Goal: Task Accomplishment & Management: Complete application form

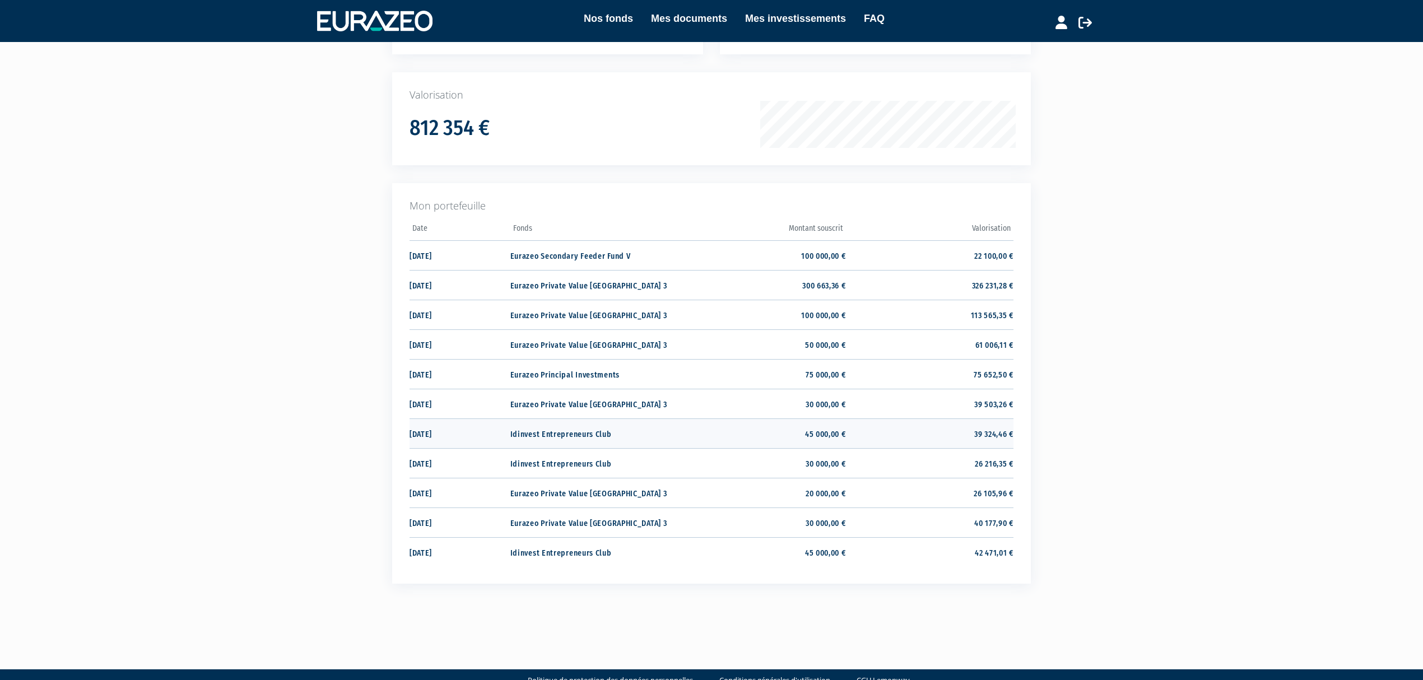
scroll to position [175, 0]
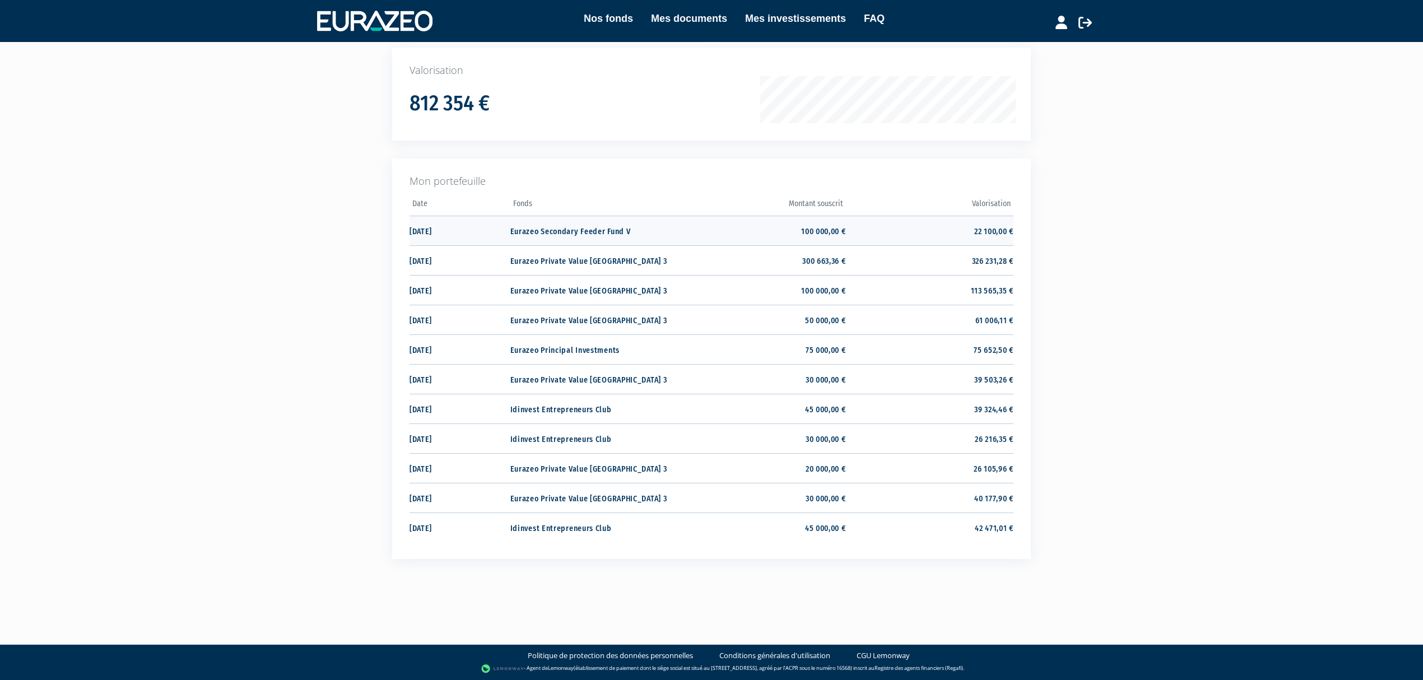
click at [946, 230] on td "22 100,00 €" at bounding box center [930, 231] width 168 height 30
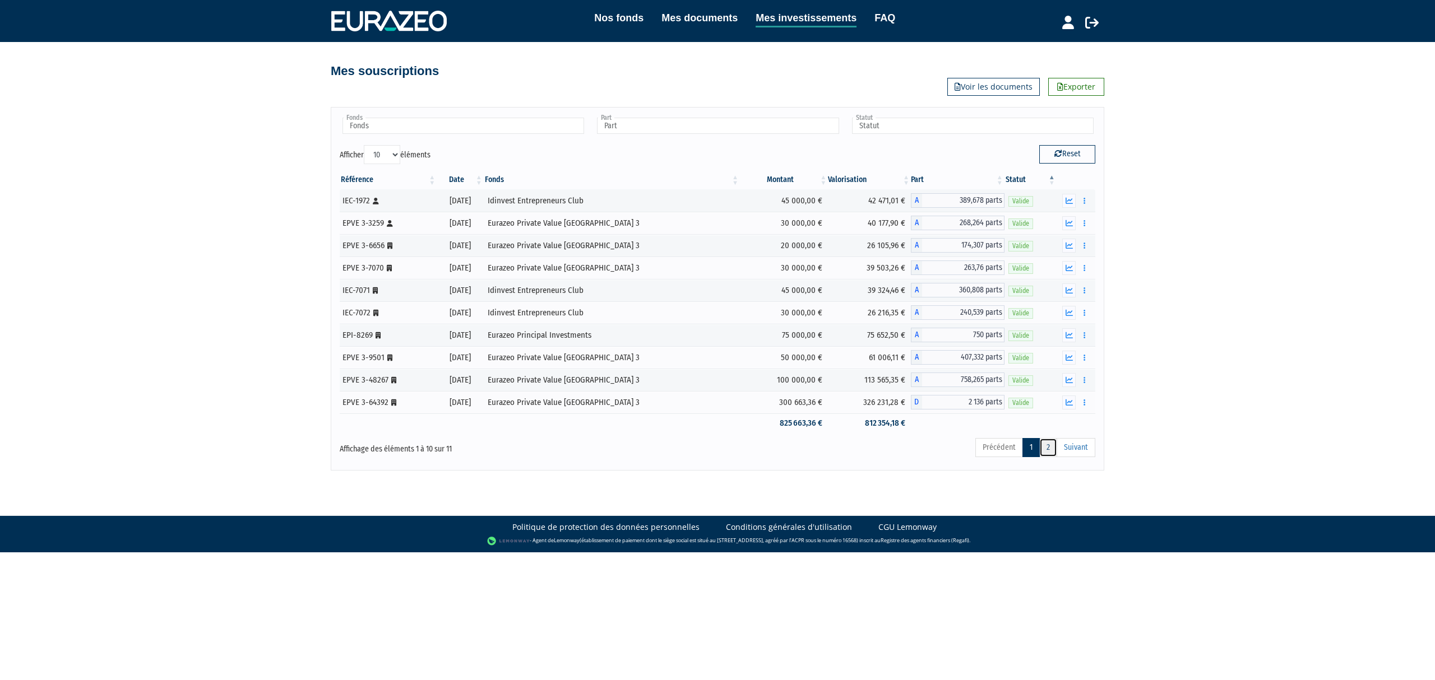
click at [1051, 449] on link "2" at bounding box center [1048, 447] width 18 height 19
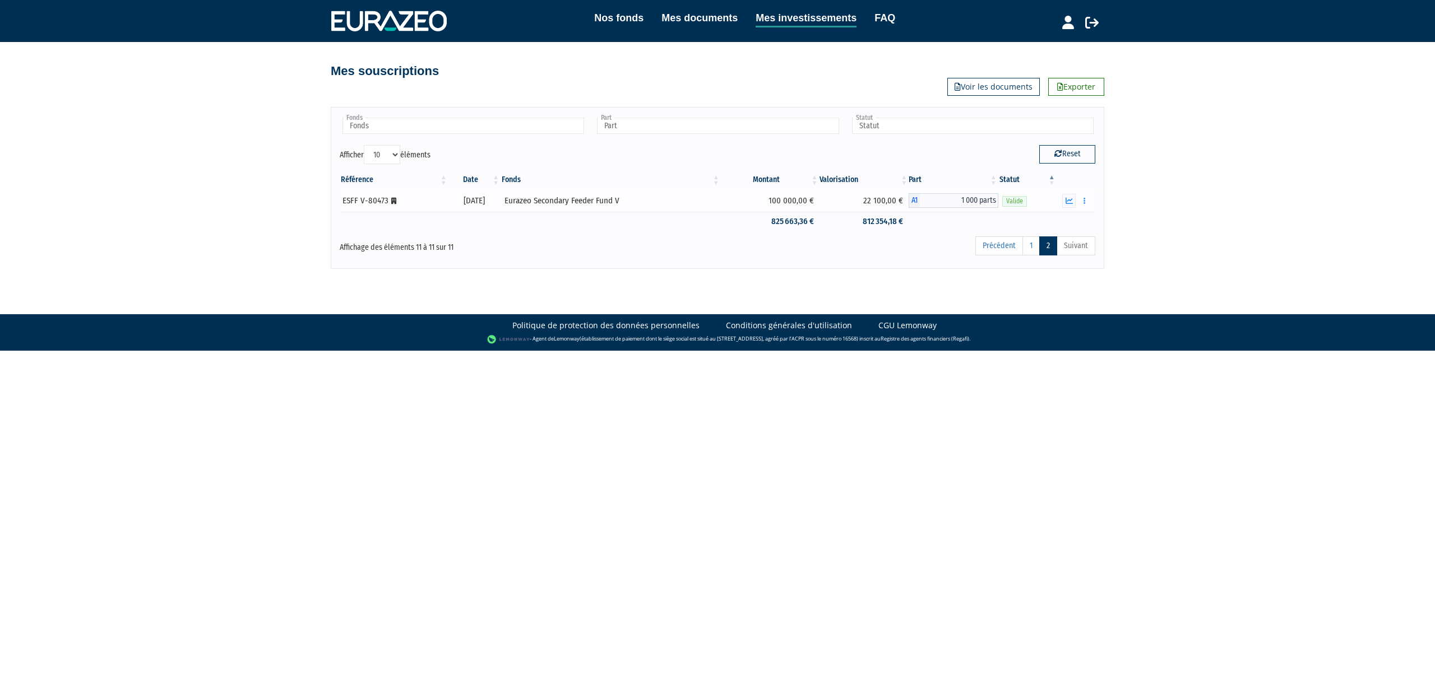
click at [1069, 211] on td at bounding box center [1075, 200] width 39 height 22
click at [1068, 202] on icon "button" at bounding box center [1068, 200] width 7 height 7
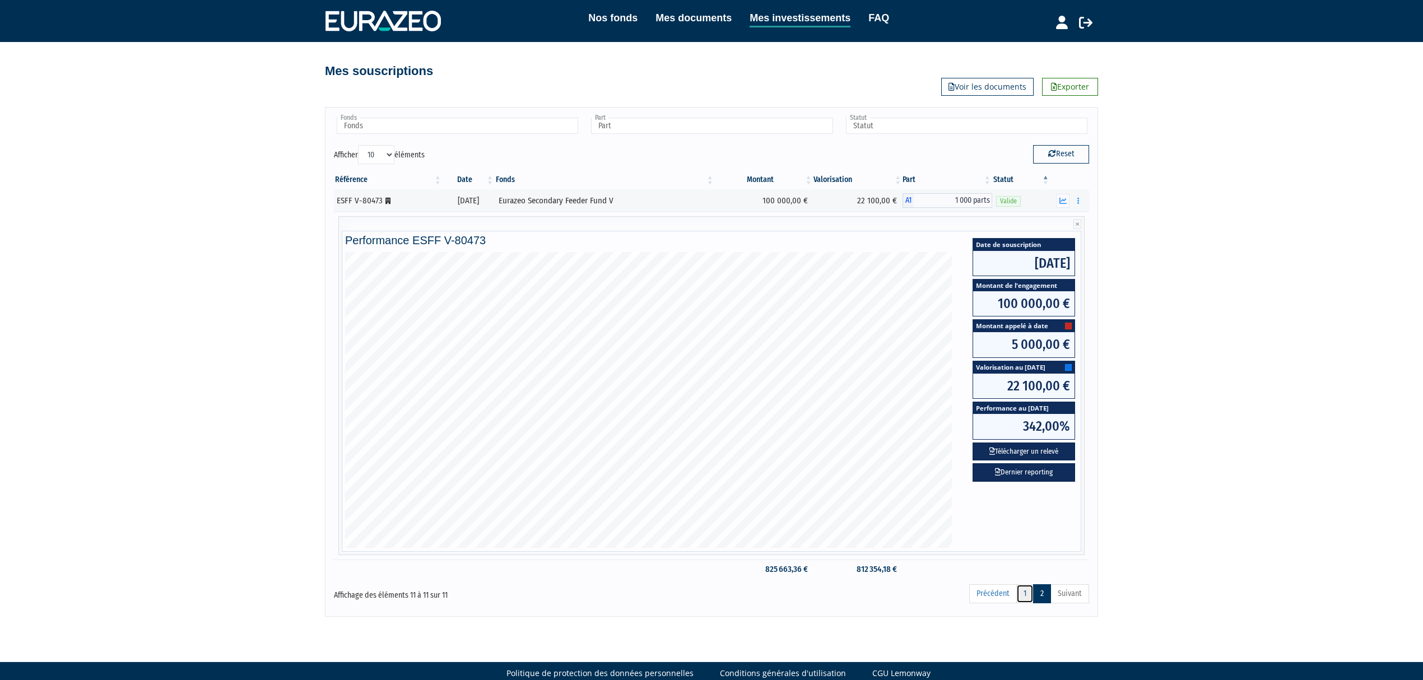
click at [1020, 592] on link "1" at bounding box center [1025, 593] width 17 height 19
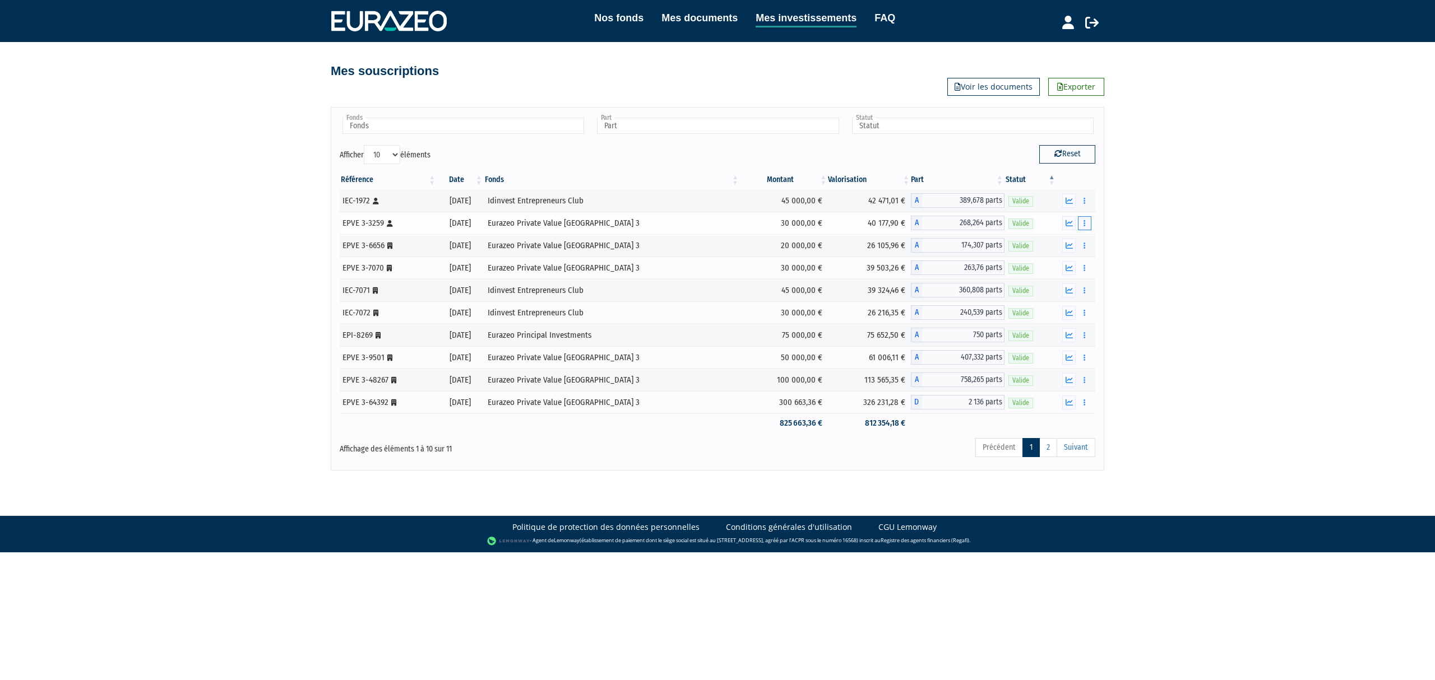
click at [1082, 224] on button "button" at bounding box center [1084, 223] width 13 height 14
click at [1060, 245] on link "Rachat libre" at bounding box center [1059, 243] width 55 height 18
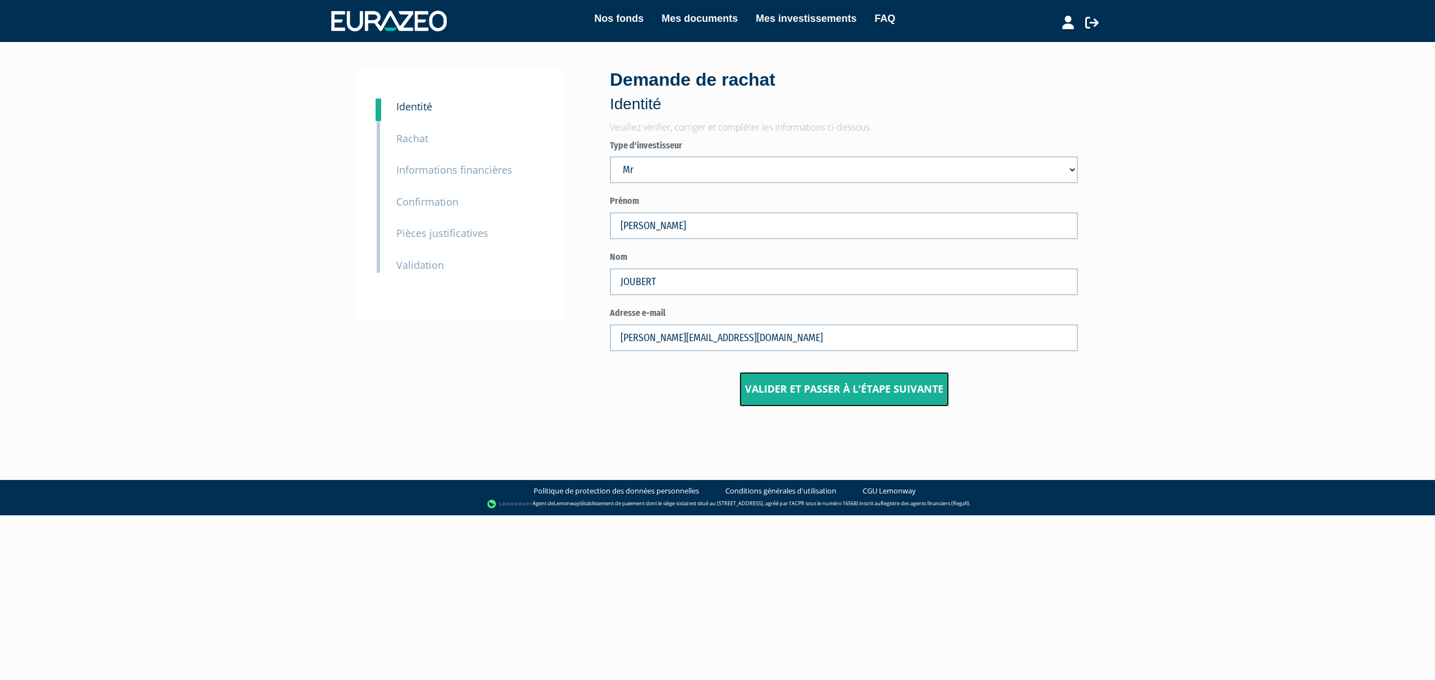
click at [830, 397] on input "Valider et passer à l'étape suivante" at bounding box center [844, 389] width 210 height 35
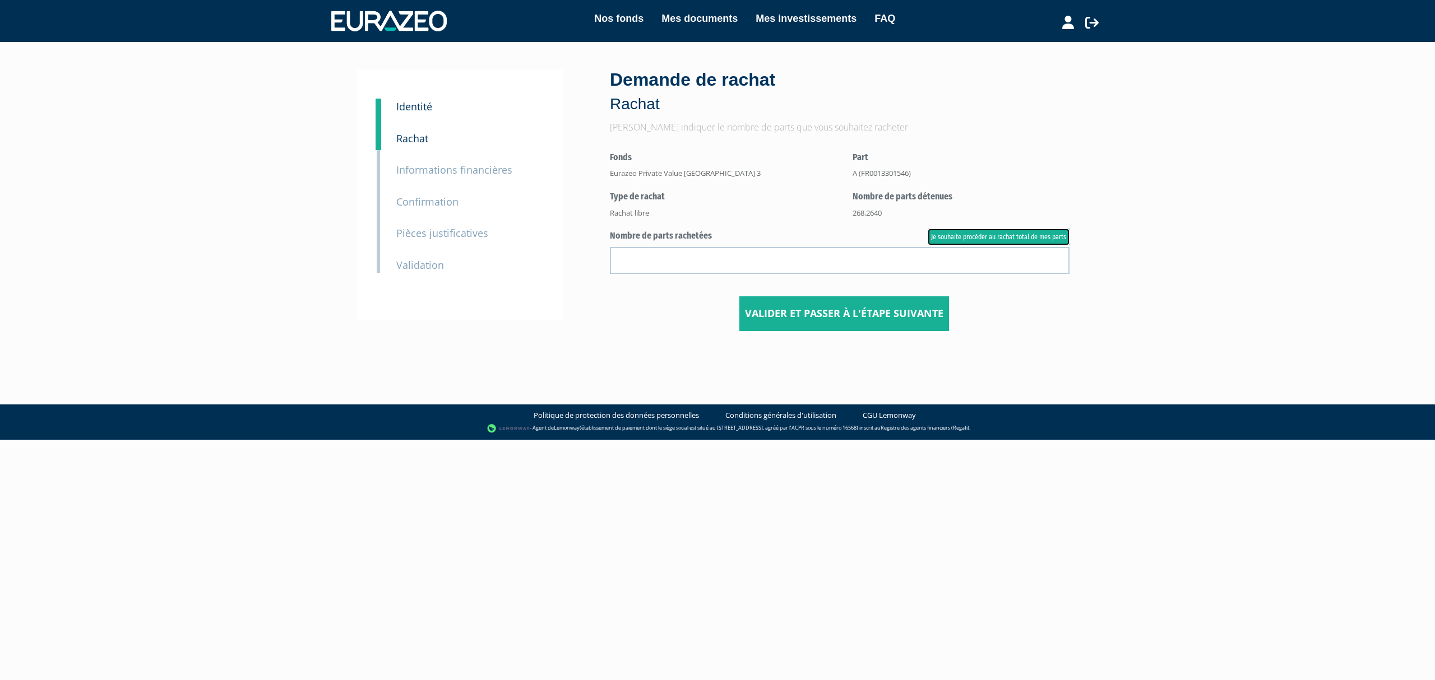
click at [960, 238] on link "Je souhaite procéder au rachat total de mes parts" at bounding box center [998, 237] width 142 height 17
type input "268.264000"
click at [817, 310] on input "Valider et passer à l'étape suivante" at bounding box center [844, 313] width 210 height 35
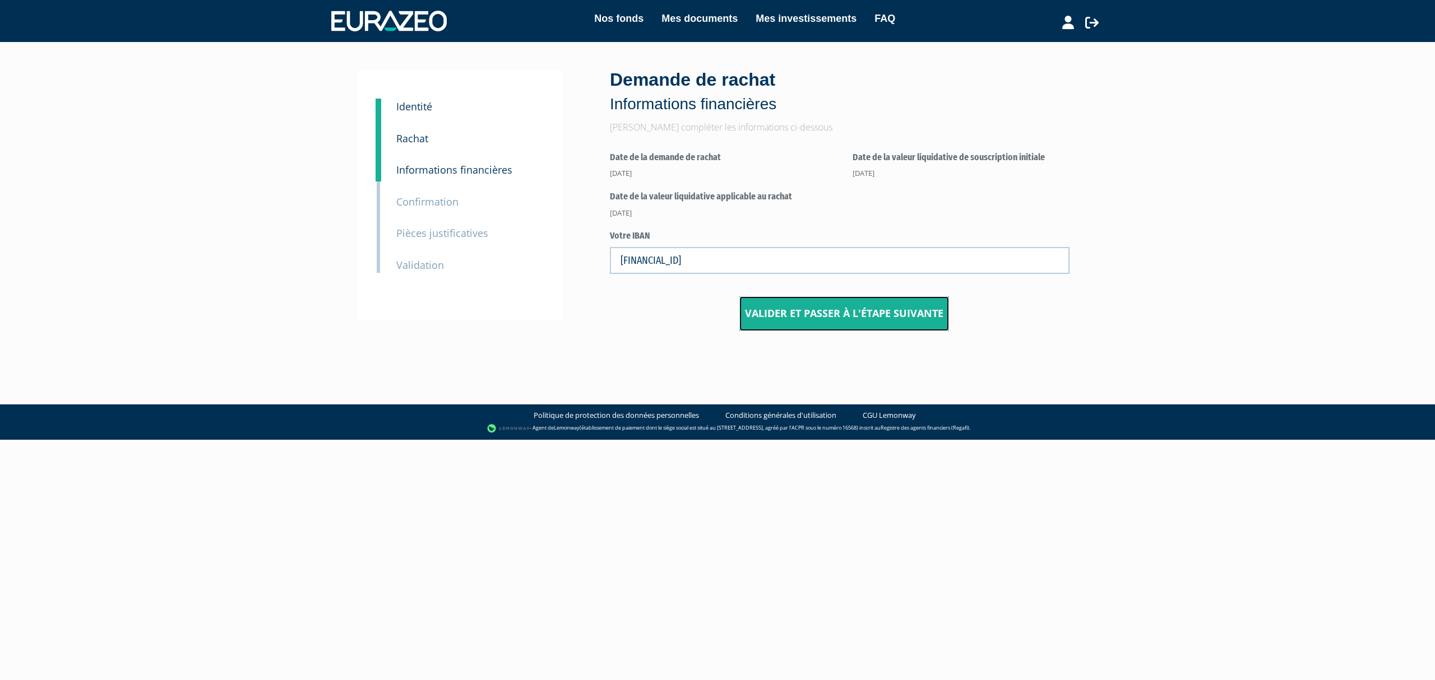
click at [875, 310] on input "Valider et passer à l'étape suivante" at bounding box center [844, 313] width 210 height 35
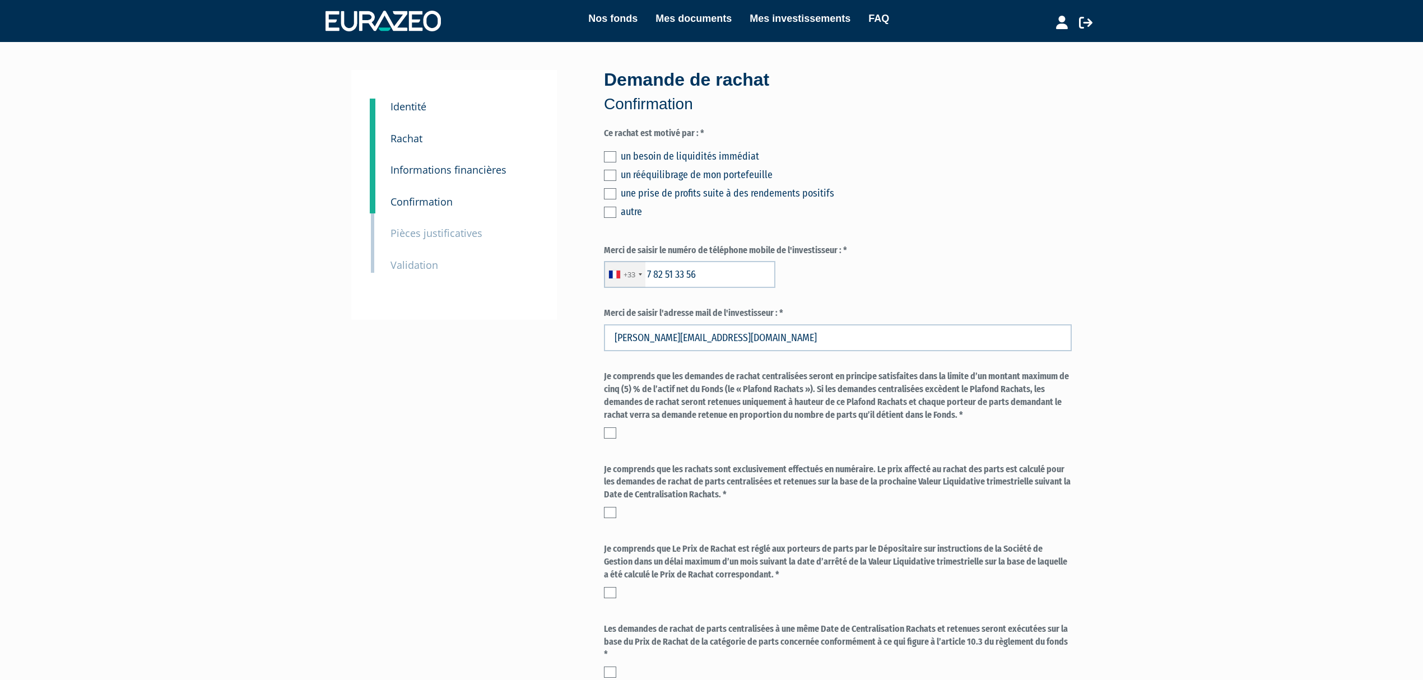
click at [662, 178] on div "un rééquilibrage de mon portefeuille" at bounding box center [846, 175] width 451 height 16
click at [603, 176] on div "Demande de rachat Confirmation Ce rachat est motivé par : * un besoin de liquid…" at bounding box center [838, 438] width 485 height 736
click at [610, 176] on label at bounding box center [610, 175] width 12 height 11
click at [0, 0] on input "checkbox" at bounding box center [0, 0] width 0 height 0
click at [615, 430] on label at bounding box center [610, 433] width 12 height 11
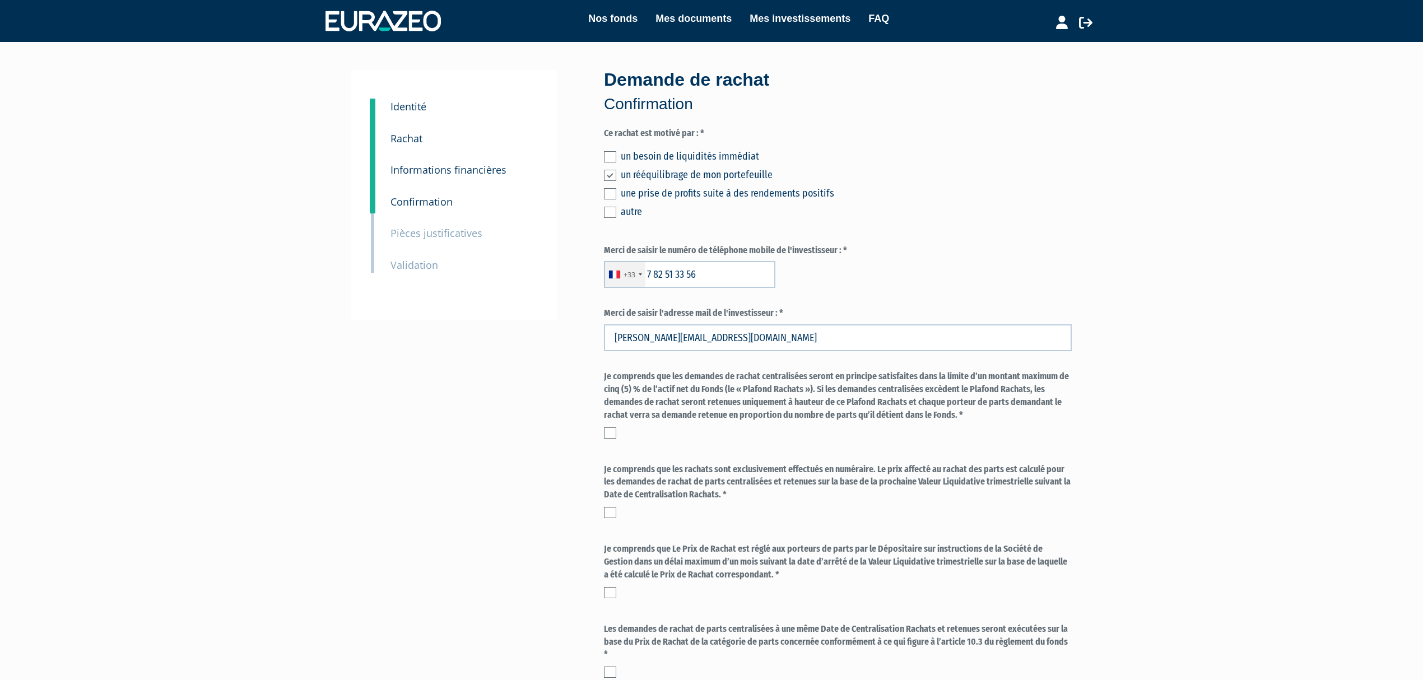
click at [0, 0] on input "checkbox" at bounding box center [0, 0] width 0 height 0
click at [619, 513] on div at bounding box center [838, 512] width 468 height 11
click at [607, 514] on label at bounding box center [610, 512] width 12 height 11
click at [0, 0] on input "checkbox" at bounding box center [0, 0] width 0 height 0
click at [613, 591] on label at bounding box center [610, 592] width 12 height 11
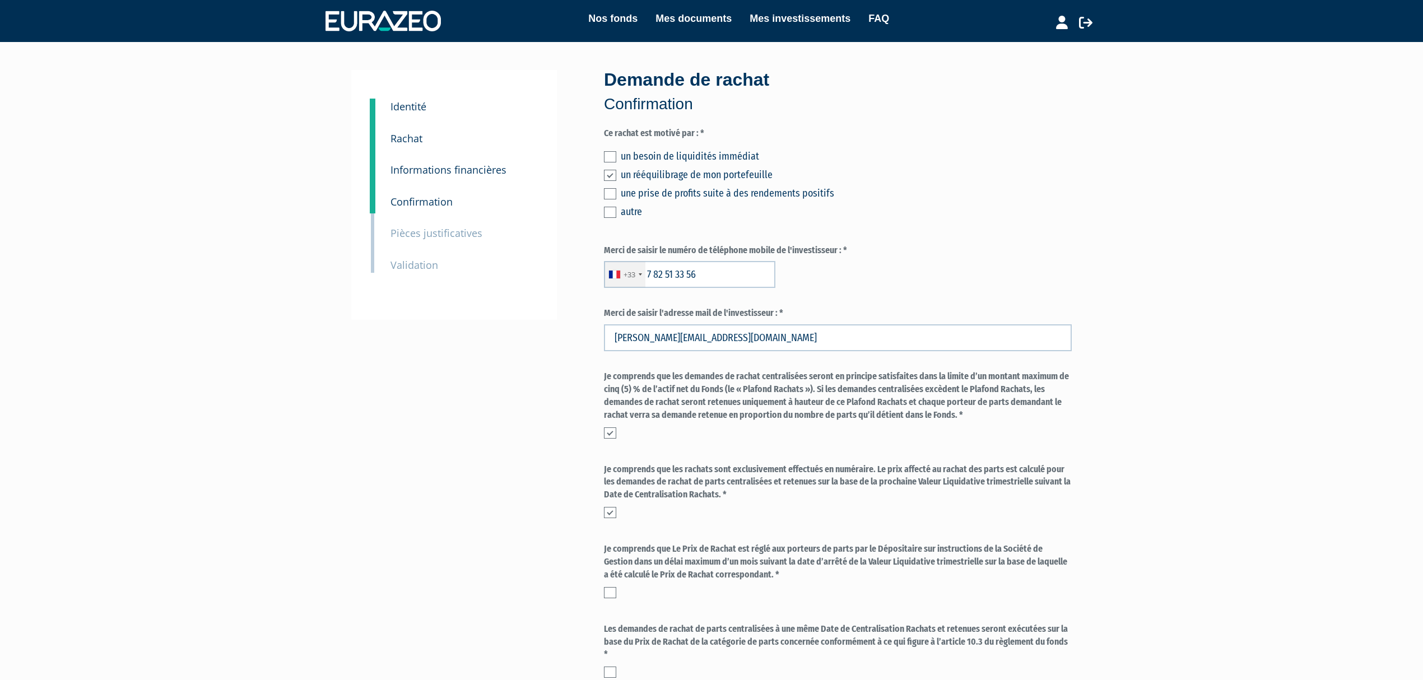
click at [0, 0] on input "checkbox" at bounding box center [0, 0] width 0 height 0
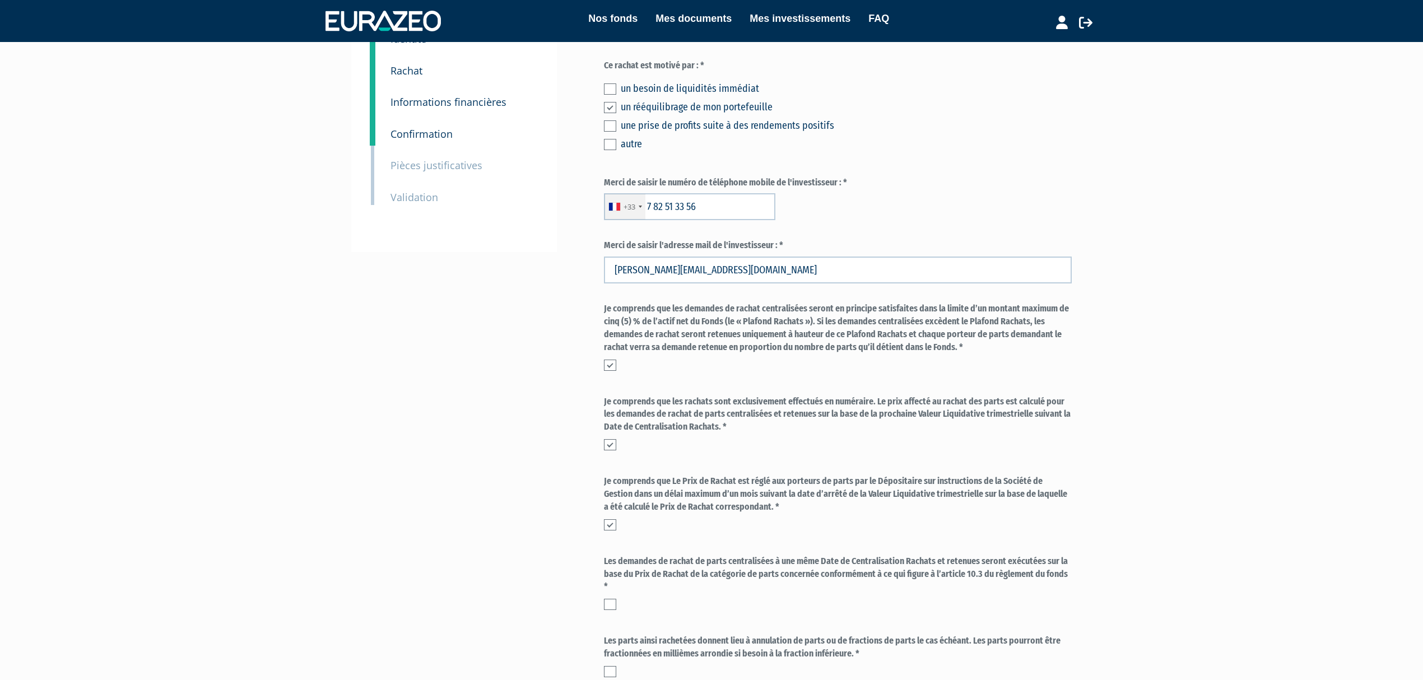
scroll to position [149, 0]
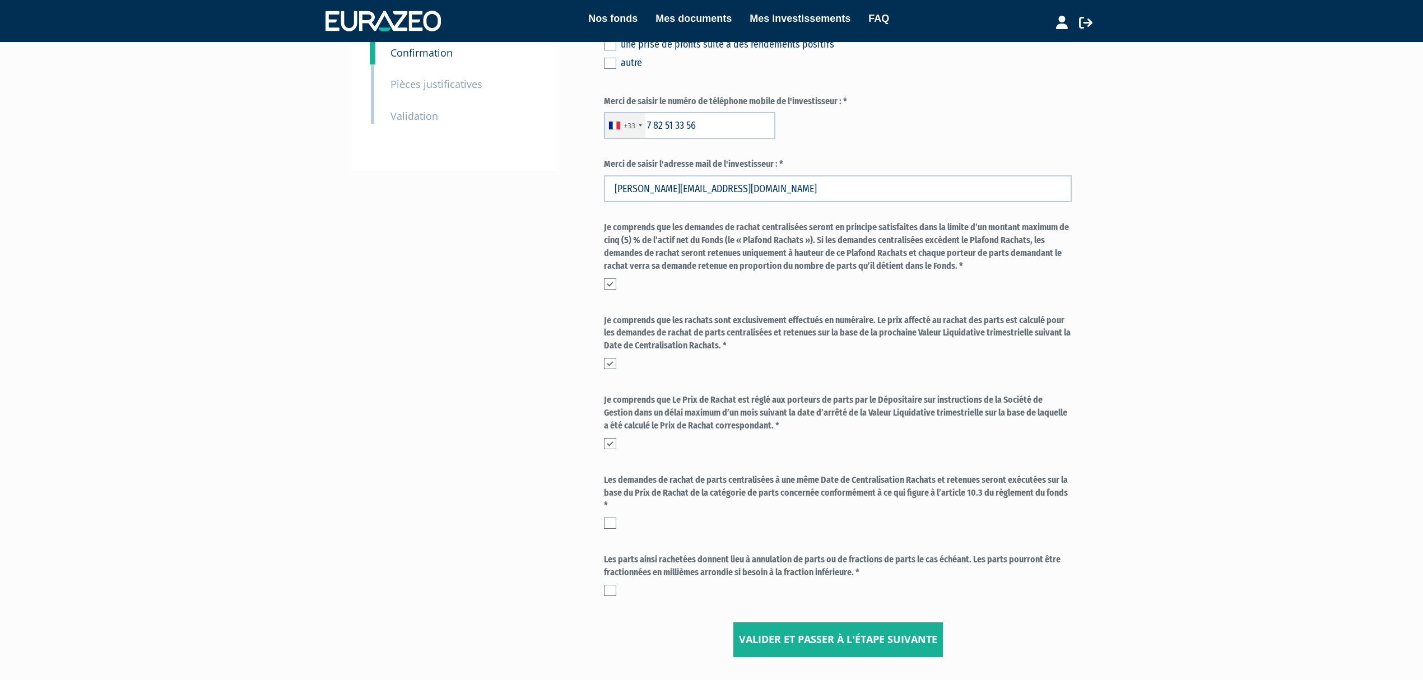
click at [615, 527] on label at bounding box center [610, 523] width 12 height 11
click at [0, 0] on input "checkbox" at bounding box center [0, 0] width 0 height 0
click at [611, 587] on label at bounding box center [610, 590] width 12 height 11
click at [0, 0] on input "checkbox" at bounding box center [0, 0] width 0 height 0
click at [833, 641] on input "Valider et passer à l'étape suivante" at bounding box center [839, 640] width 210 height 35
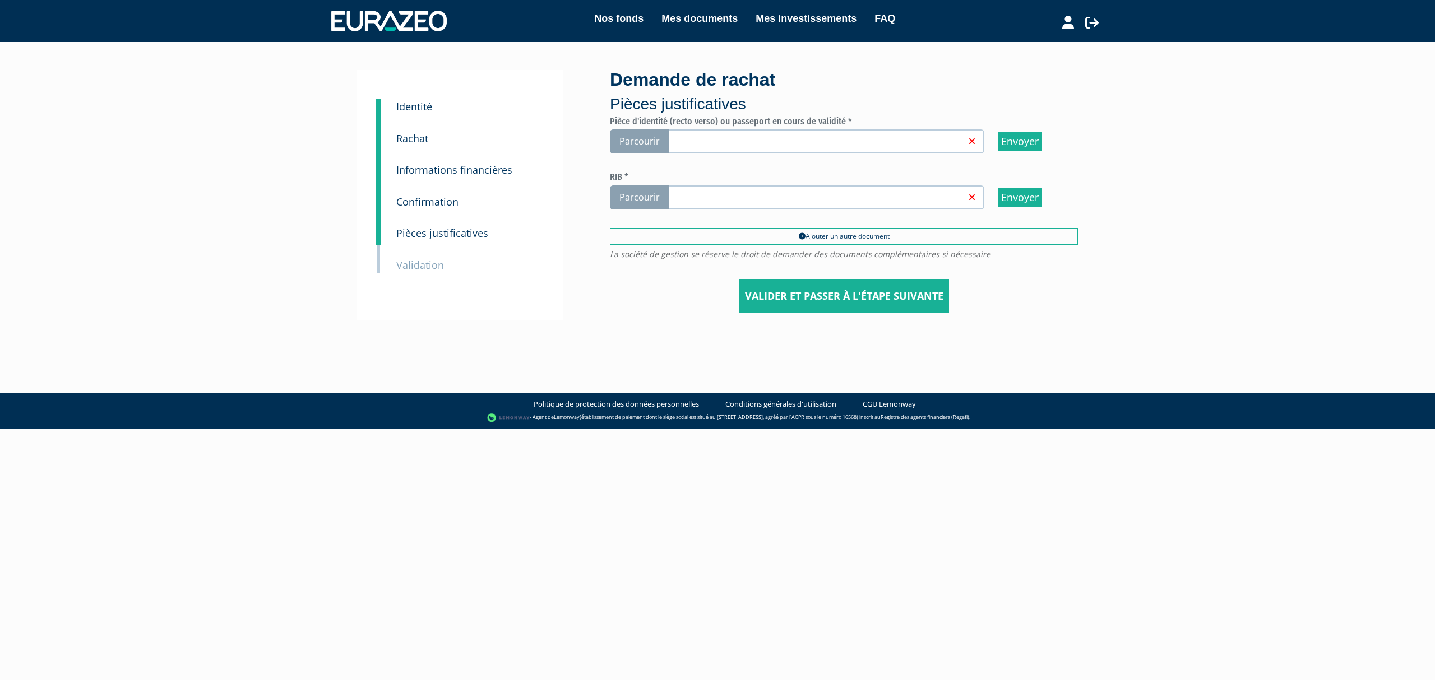
click at [767, 138] on link at bounding box center [815, 140] width 299 height 11
click at [0, 0] on input "Parcourir" at bounding box center [0, 0] width 0 height 0
drag, startPoint x: 1042, startPoint y: 140, endPoint x: 762, endPoint y: 54, distance: 293.0
click at [1042, 140] on link "Supprimer" at bounding box center [1037, 141] width 40 height 11
click at [653, 143] on span "Parcourir" at bounding box center [639, 141] width 59 height 24
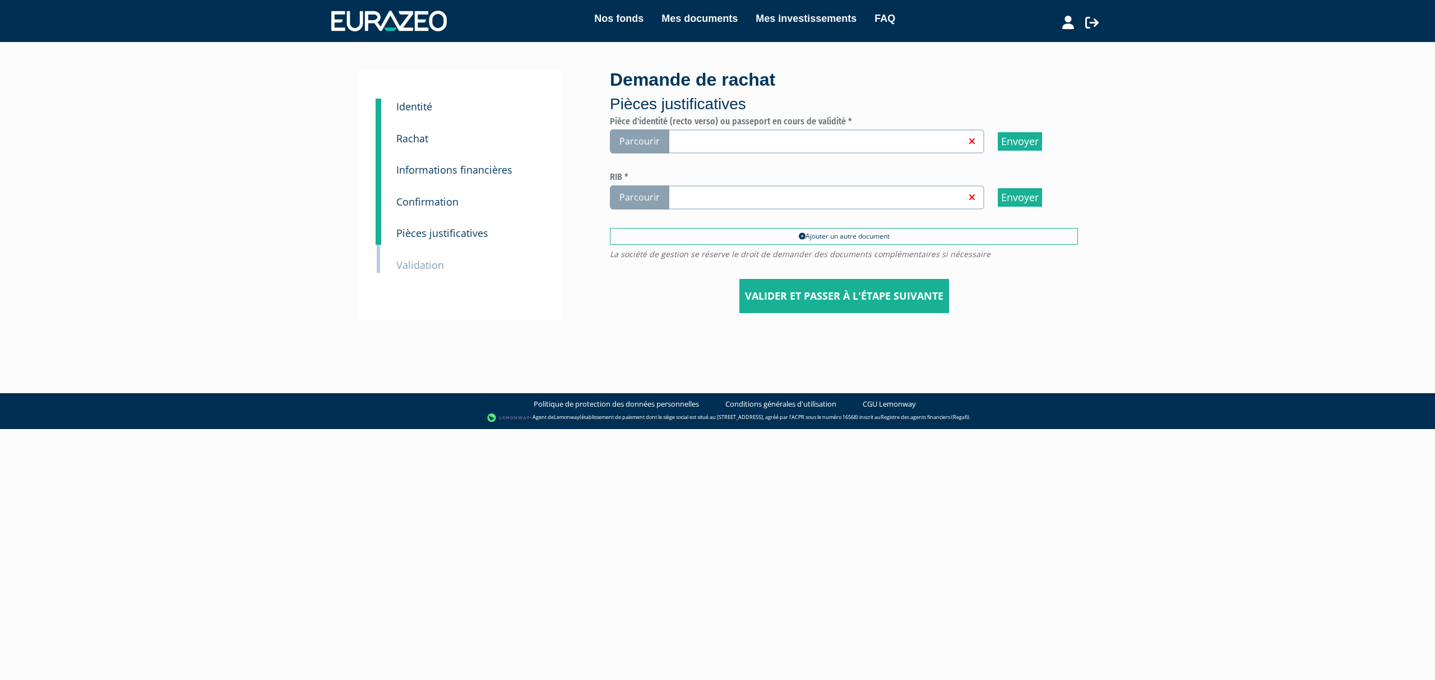
click at [0, 0] on input "Parcourir" at bounding box center [0, 0] width 0 height 0
click at [1152, 279] on div "Nos fonds Mes documents Mes investissements FAQ Déconnexion Nos fonds Mes docum…" at bounding box center [717, 174] width 1435 height 348
click at [661, 196] on span "Parcourir" at bounding box center [639, 197] width 59 height 24
click at [0, 0] on input "Parcourir" at bounding box center [0, 0] width 0 height 0
click at [824, 285] on input "Valider et passer à l'étape suivante" at bounding box center [844, 296] width 210 height 35
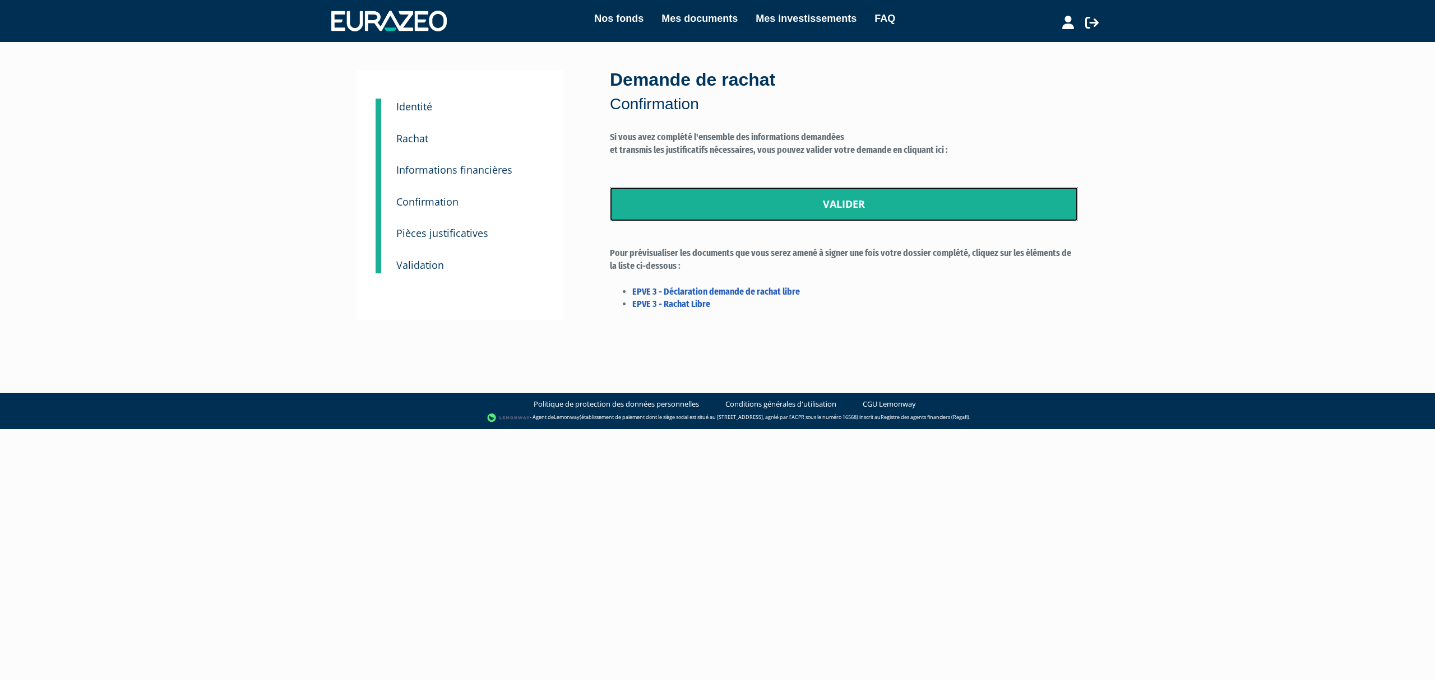
click at [796, 202] on link "Valider" at bounding box center [844, 204] width 468 height 35
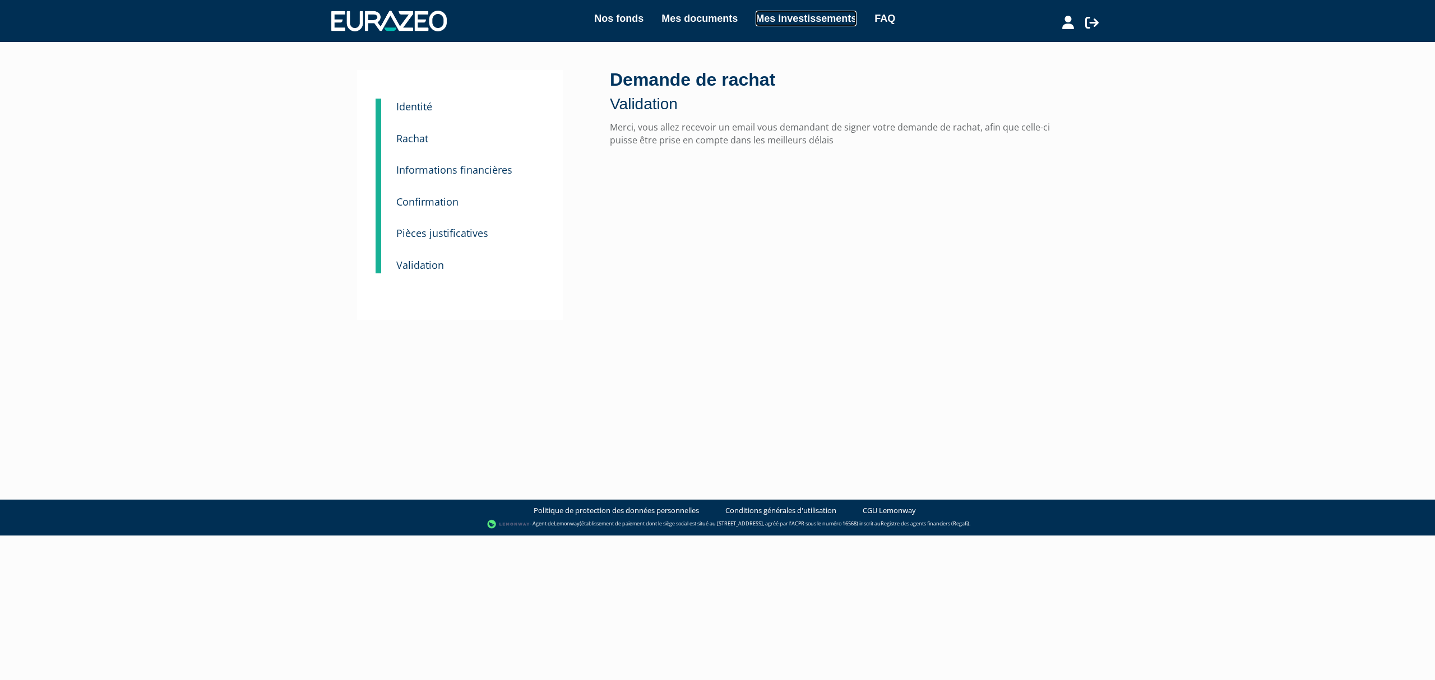
click at [771, 18] on link "Mes investissements" at bounding box center [805, 19] width 101 height 16
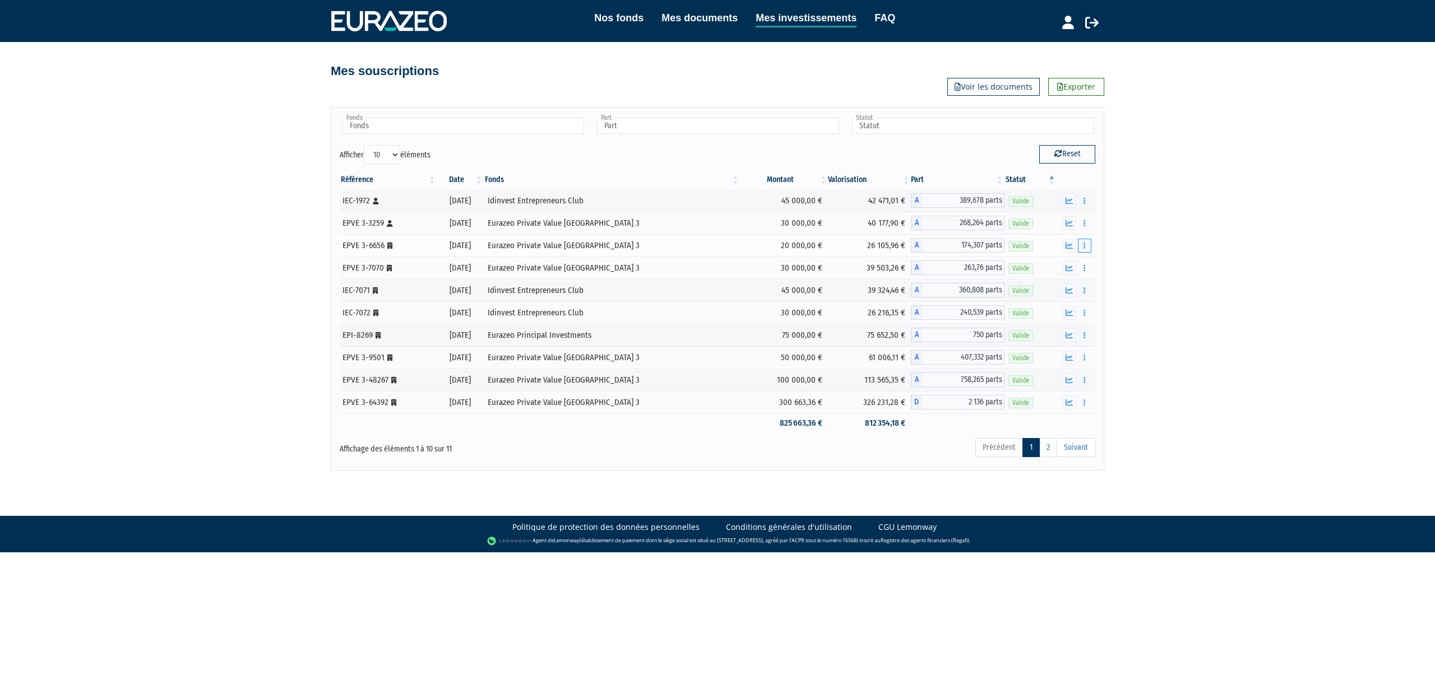
click at [1085, 251] on button "button" at bounding box center [1084, 246] width 13 height 14
click at [1043, 267] on link "Rachat libre" at bounding box center [1059, 266] width 55 height 18
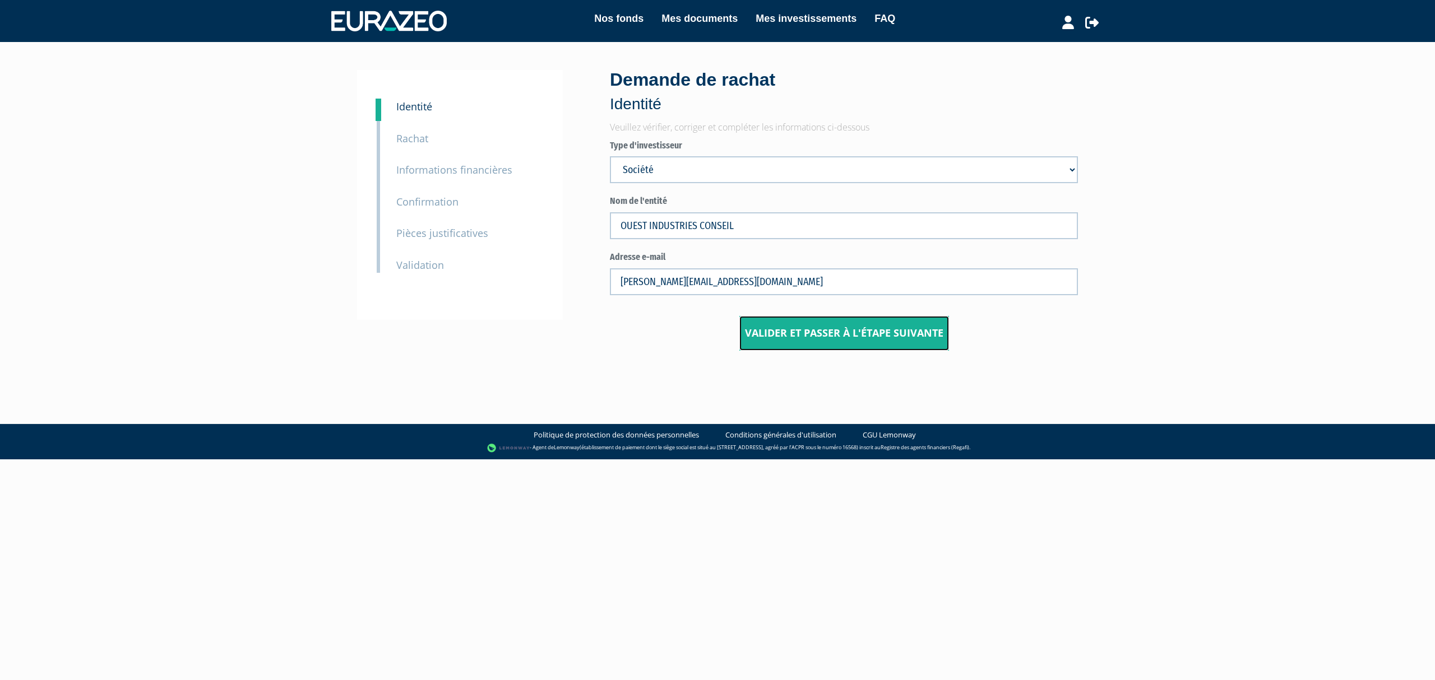
click at [859, 330] on input "Valider et passer à l'étape suivante" at bounding box center [844, 333] width 210 height 35
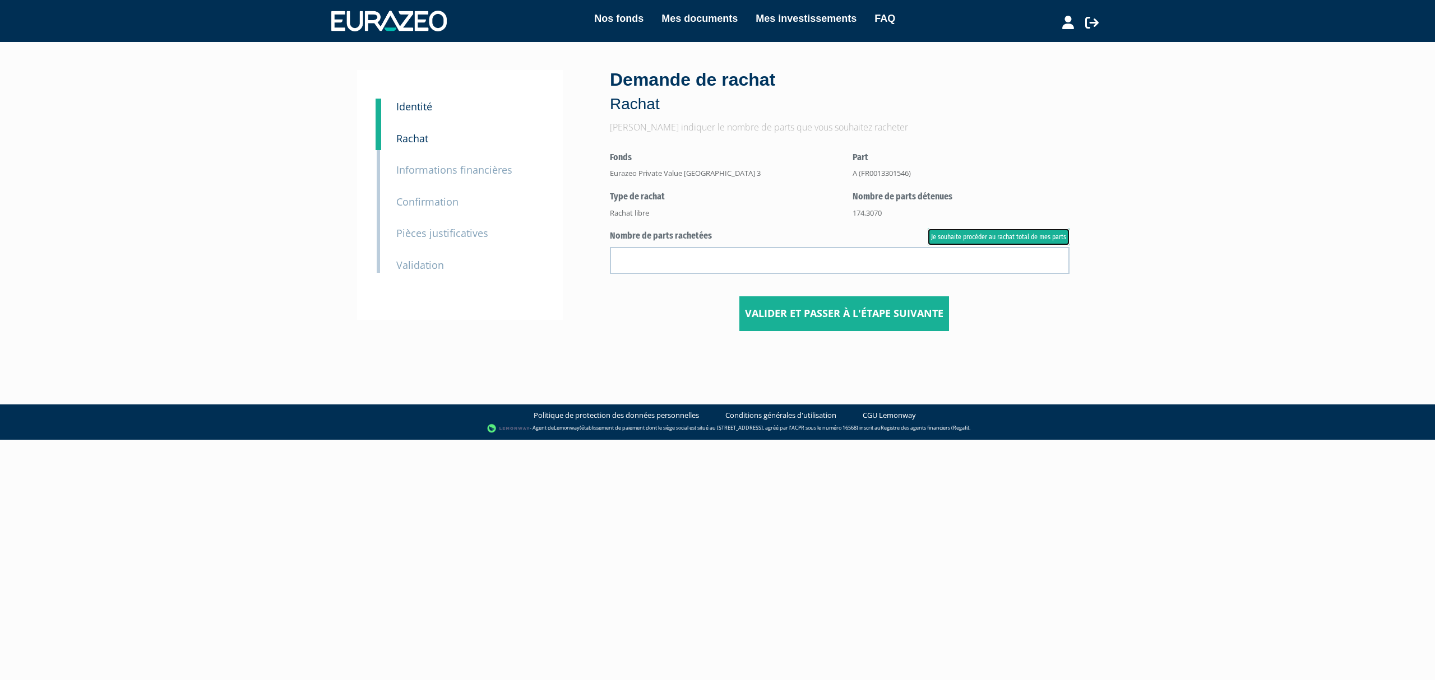
click at [982, 238] on link "Je souhaite procéder au rachat total de mes parts" at bounding box center [998, 237] width 142 height 17
type input "174.307000"
click at [867, 316] on input "Valider et passer à l'étape suivante" at bounding box center [844, 313] width 210 height 35
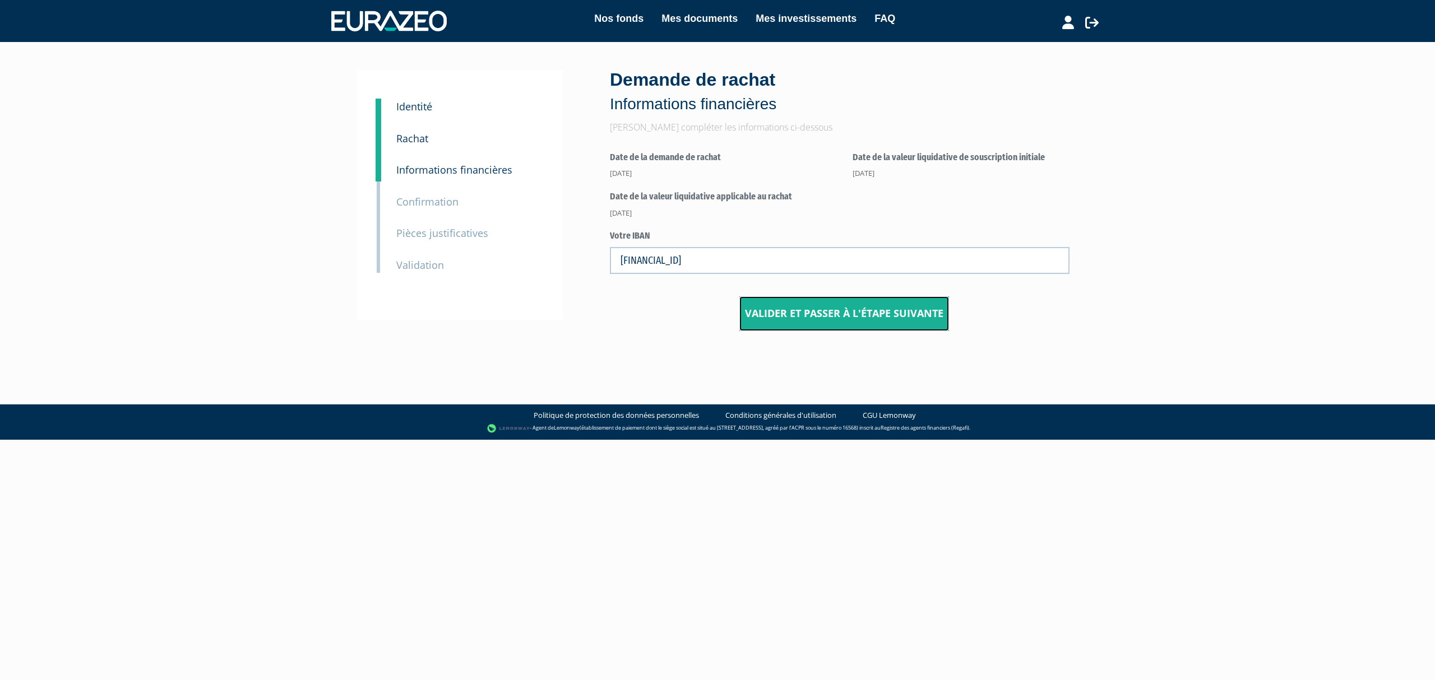
click at [829, 317] on input "Valider et passer à l'étape suivante" at bounding box center [844, 313] width 210 height 35
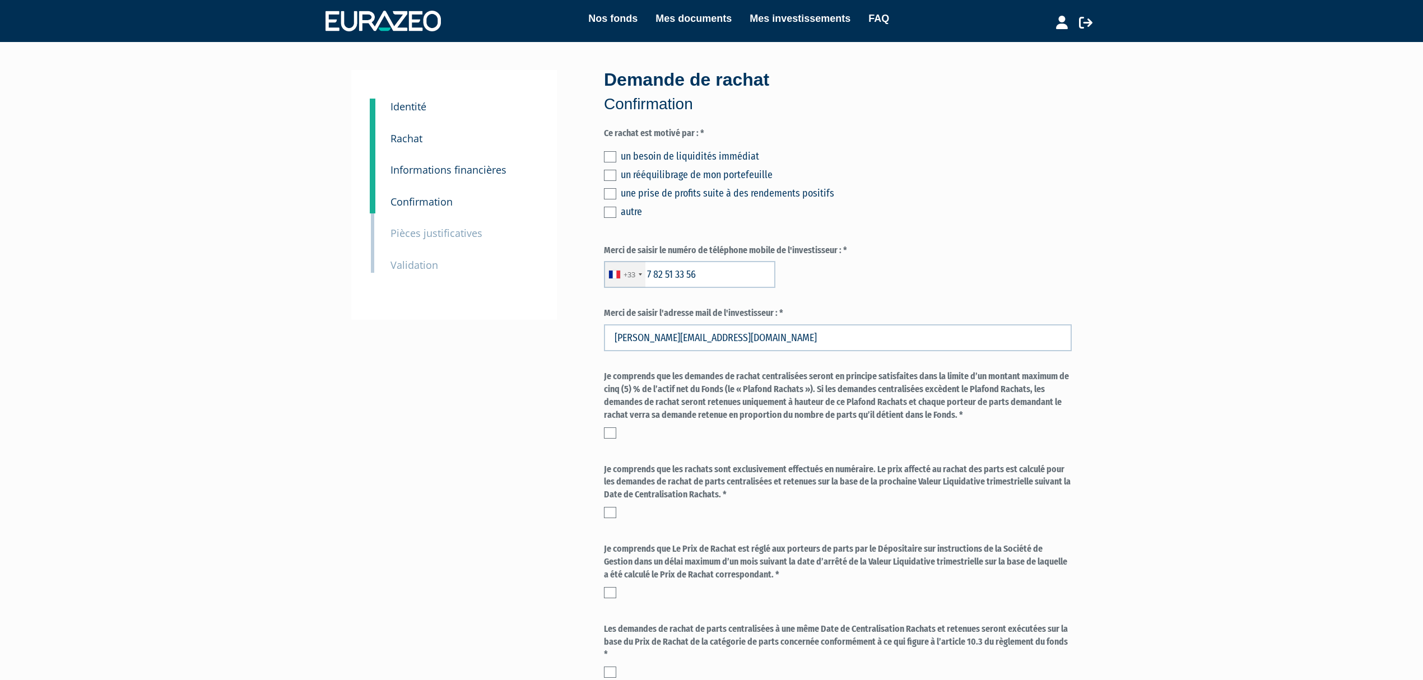
click at [613, 166] on div "un besoin de liquidités immédiat un rééquilibrage de mon portefeuille une prise…" at bounding box center [838, 183] width 468 height 74
click at [611, 173] on label at bounding box center [610, 175] width 12 height 11
click at [0, 0] on input "checkbox" at bounding box center [0, 0] width 0 height 0
click at [607, 437] on label at bounding box center [610, 433] width 12 height 11
click at [0, 0] on input "checkbox" at bounding box center [0, 0] width 0 height 0
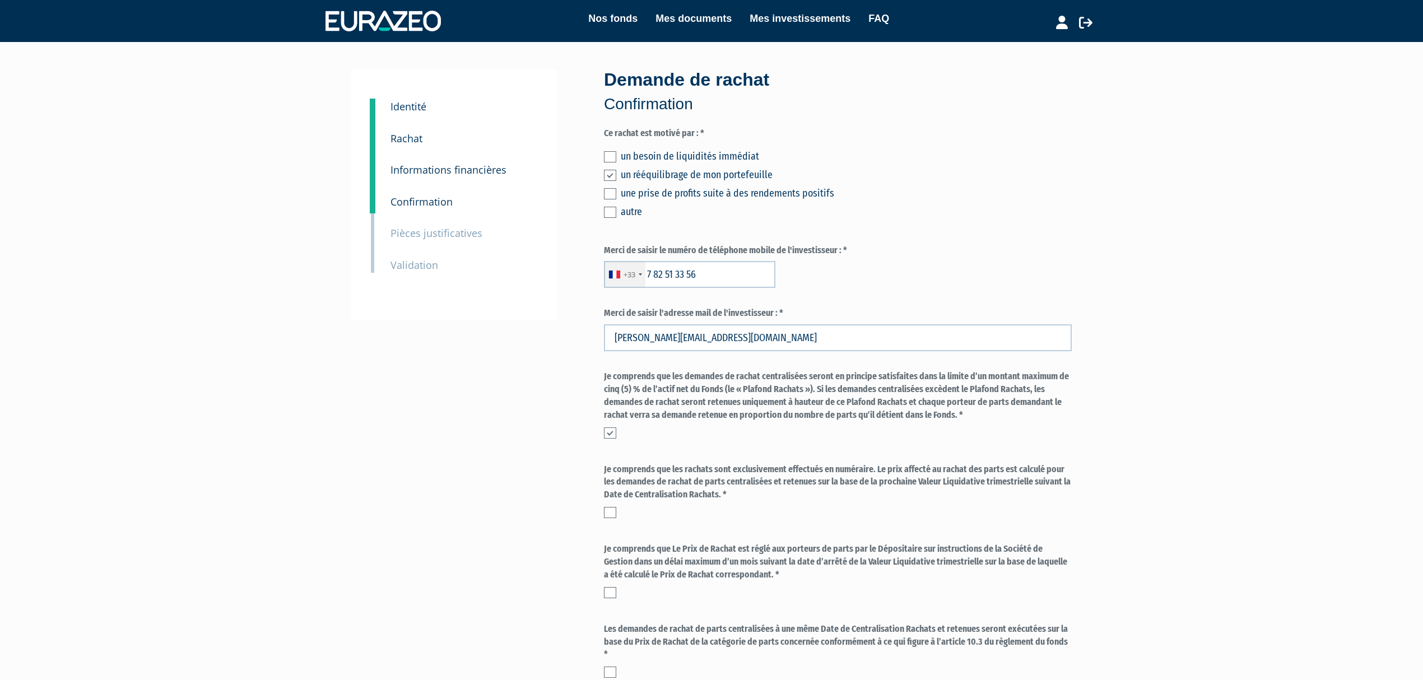
click at [608, 516] on label at bounding box center [610, 512] width 12 height 11
click at [0, 0] on input "checkbox" at bounding box center [0, 0] width 0 height 0
click at [611, 586] on div "Je comprends que Le Prix de Rachat est réglé aux porteurs de parts par le Dépos…" at bounding box center [838, 570] width 468 height 55
click at [605, 592] on label at bounding box center [610, 592] width 12 height 11
click at [0, 0] on input "checkbox" at bounding box center [0, 0] width 0 height 0
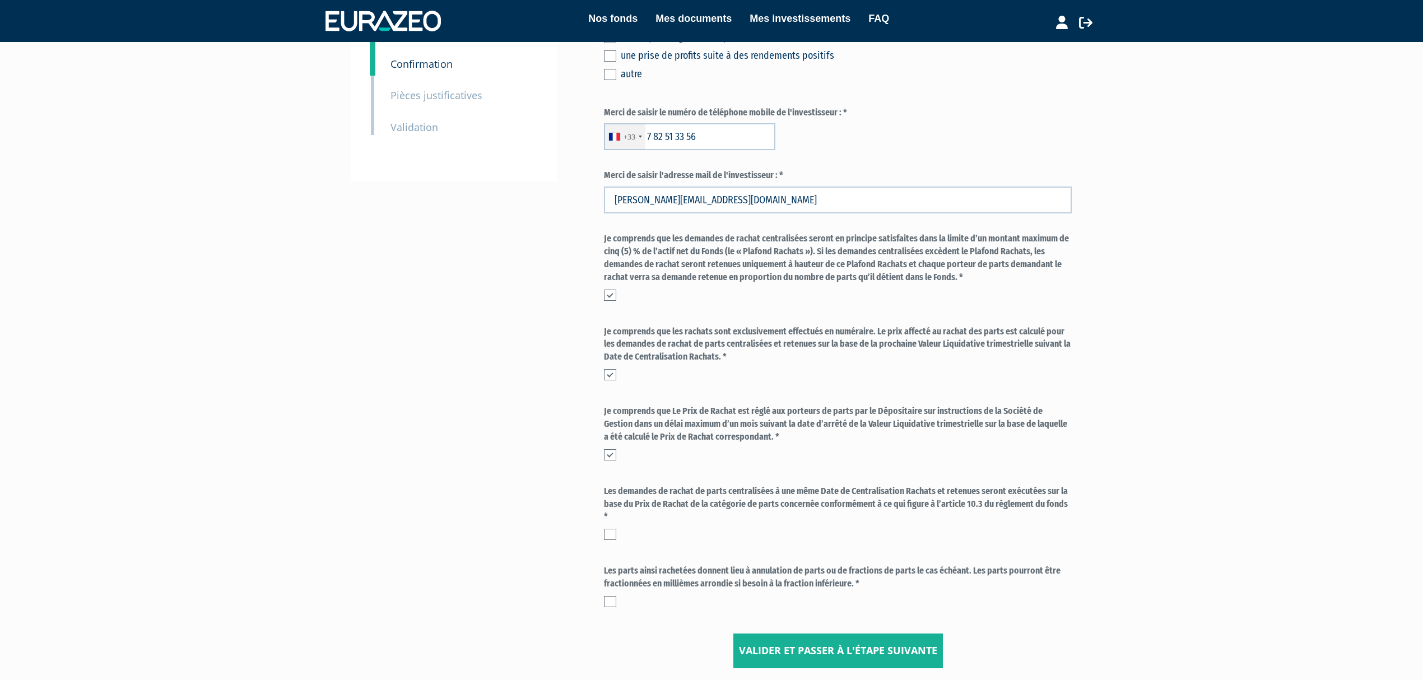
scroll to position [149, 0]
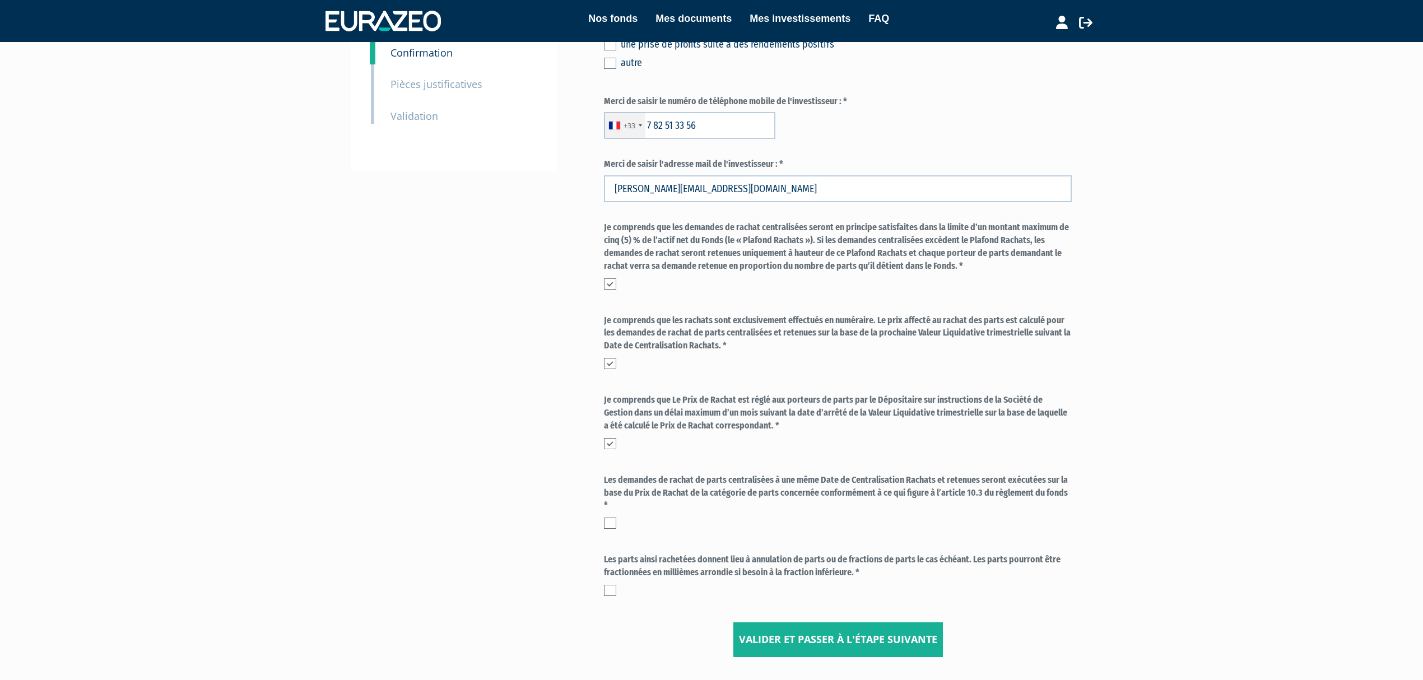
click at [612, 525] on label at bounding box center [610, 523] width 12 height 11
click at [0, 0] on input "checkbox" at bounding box center [0, 0] width 0 height 0
click at [612, 586] on label at bounding box center [610, 590] width 12 height 11
click at [0, 0] on input "checkbox" at bounding box center [0, 0] width 0 height 0
click at [759, 627] on input "Valider et passer à l'étape suivante" at bounding box center [839, 640] width 210 height 35
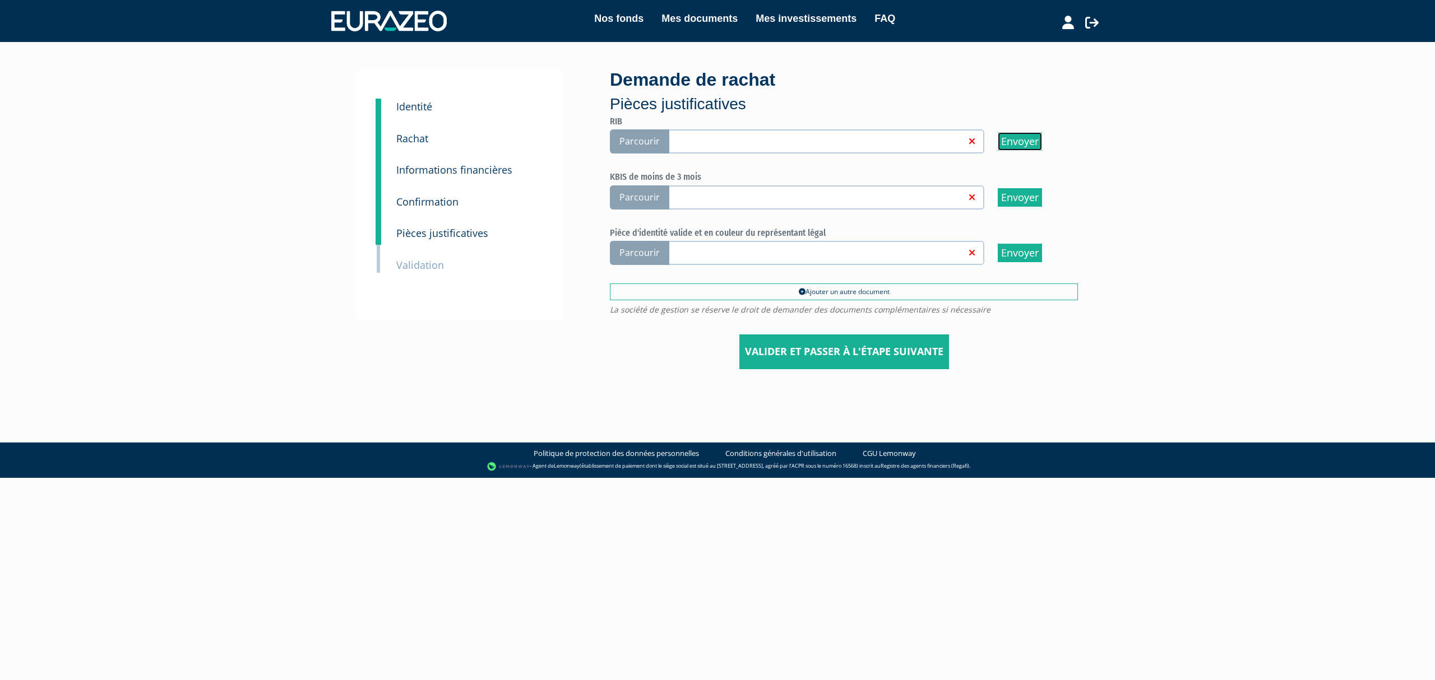
click at [1021, 137] on input "Envoyer" at bounding box center [1020, 141] width 44 height 18
click at [652, 148] on span "Parcourir" at bounding box center [639, 141] width 59 height 24
click at [0, 0] on input "Parcourir" at bounding box center [0, 0] width 0 height 0
drag, startPoint x: 0, startPoint y: 0, endPoint x: 1023, endPoint y: 192, distance: 1041.1
click at [1023, 192] on input "Envoyer" at bounding box center [1020, 197] width 44 height 18
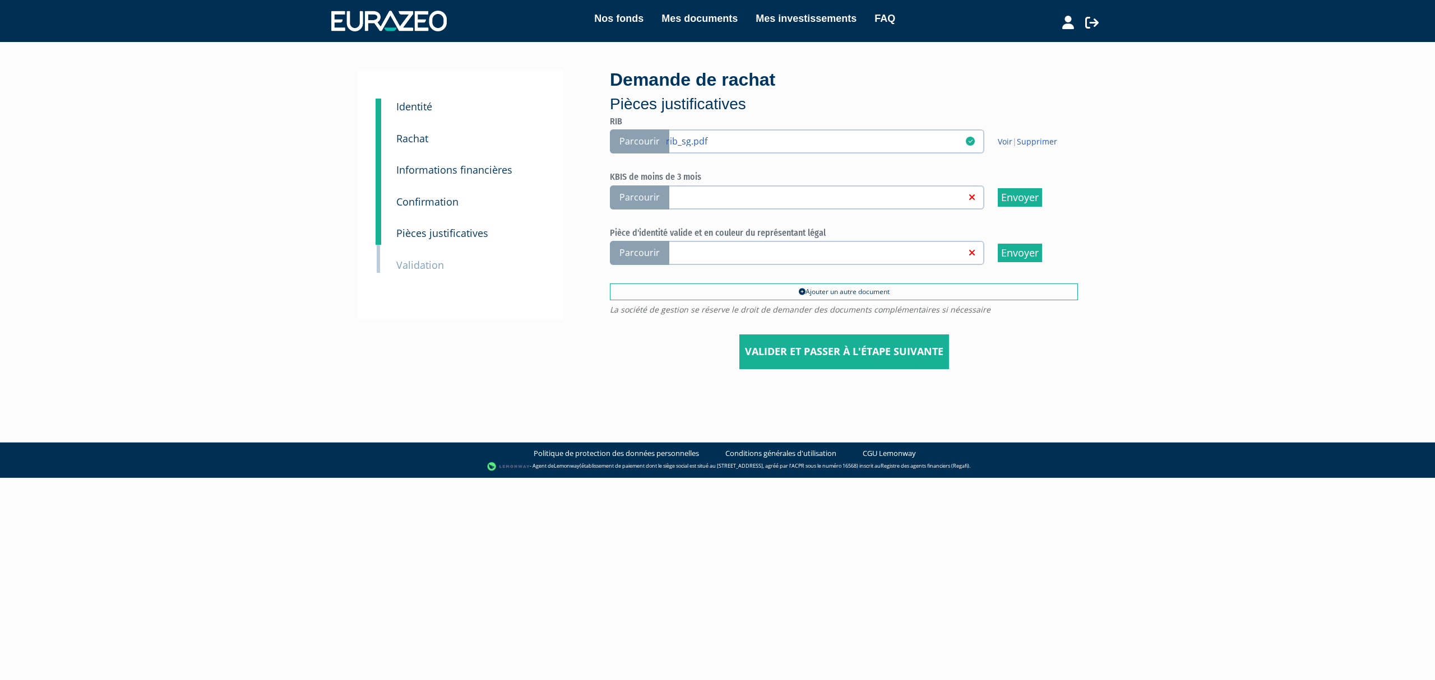
click at [653, 198] on span "Parcourir" at bounding box center [639, 197] width 59 height 24
click at [0, 0] on input "Parcourir" at bounding box center [0, 0] width 0 height 0
click at [624, 196] on span "Parcourir" at bounding box center [639, 197] width 59 height 24
click at [0, 0] on input "Parcourir" at bounding box center [0, 0] width 0 height 0
click at [643, 195] on span "Parcourir" at bounding box center [639, 197] width 59 height 24
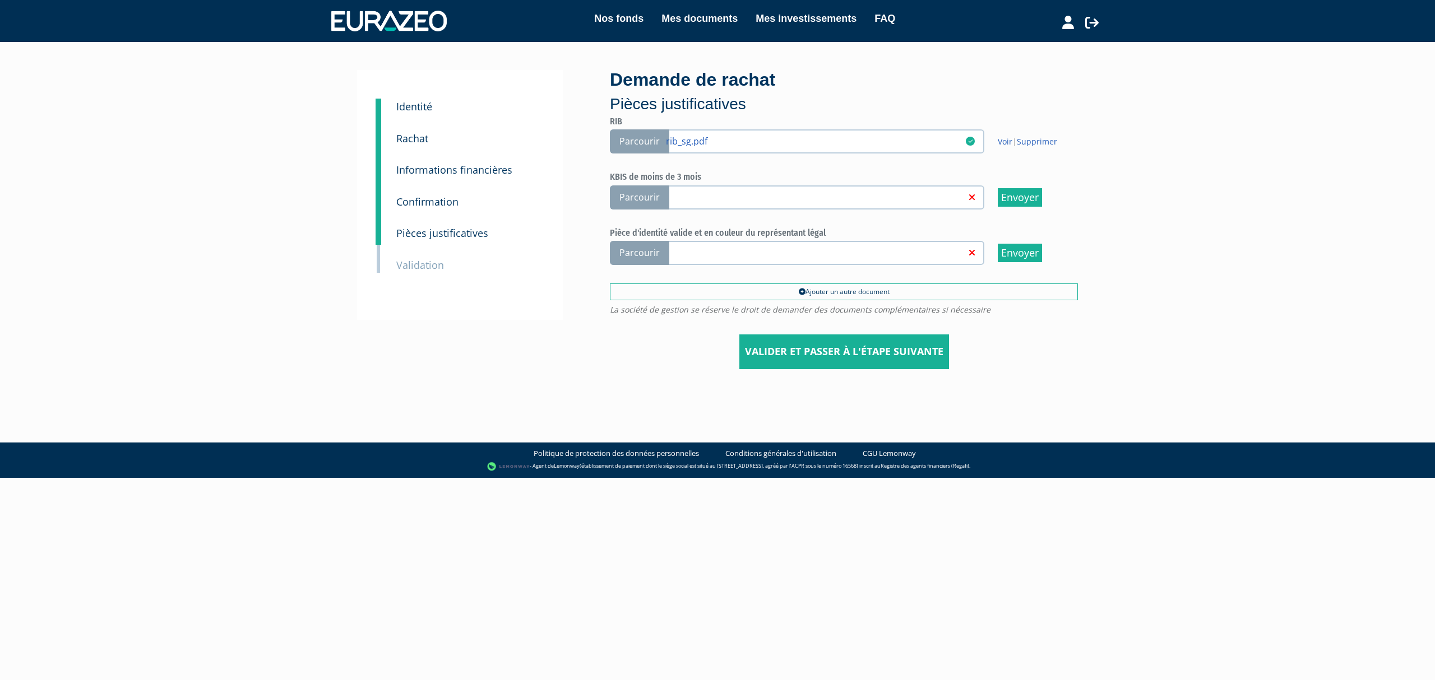
click at [0, 0] on input "Parcourir" at bounding box center [0, 0] width 0 height 0
click at [637, 248] on span "Parcourir" at bounding box center [639, 253] width 59 height 24
click at [0, 0] on input "Parcourir" at bounding box center [0, 0] width 0 height 0
click at [841, 346] on input "Valider et passer à l'étape suivante" at bounding box center [844, 352] width 210 height 35
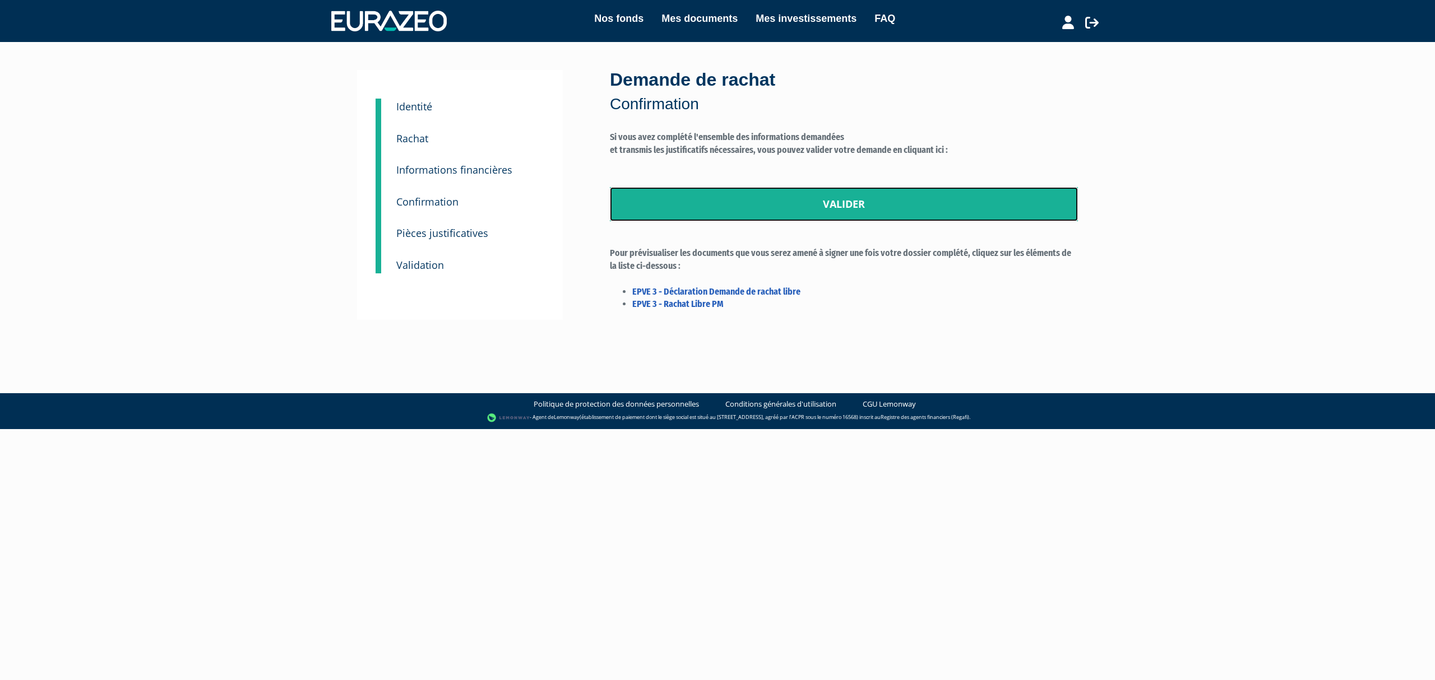
drag, startPoint x: 789, startPoint y: 207, endPoint x: 766, endPoint y: 46, distance: 162.5
click at [789, 207] on link "Valider" at bounding box center [844, 204] width 468 height 35
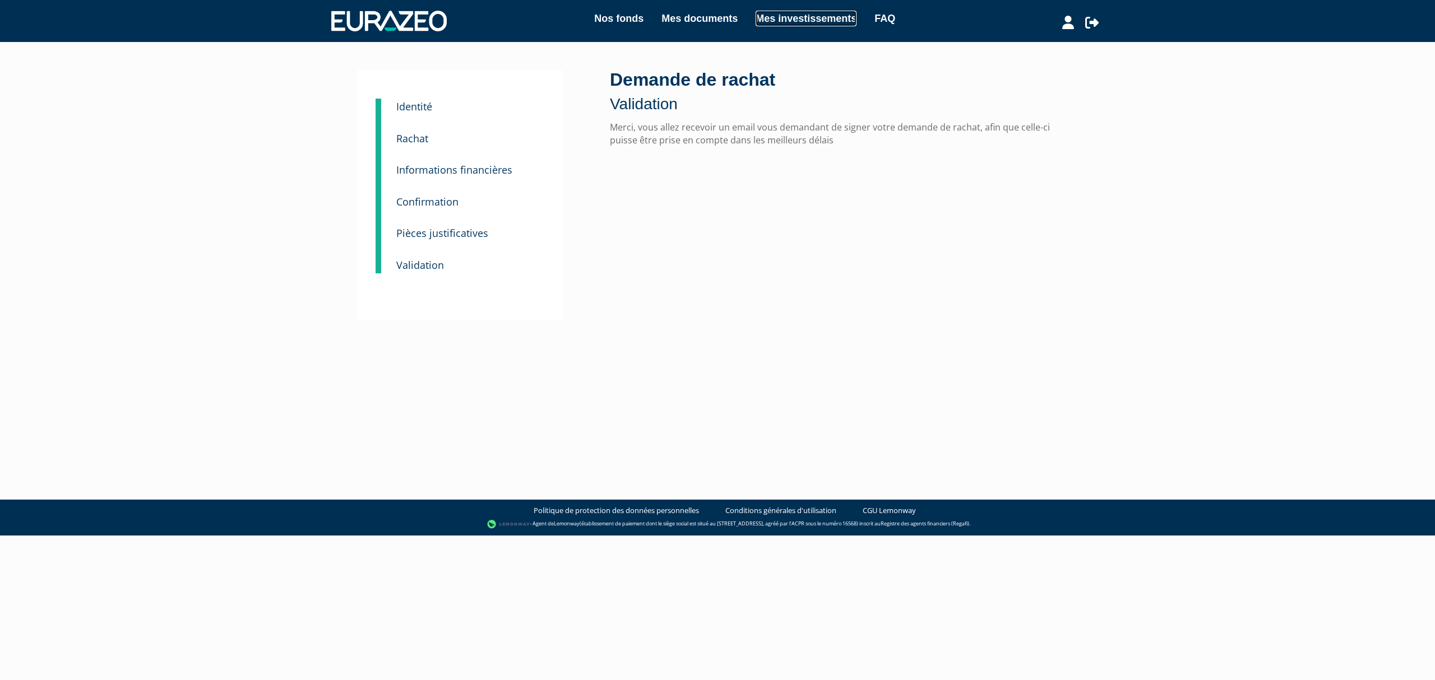
click at [831, 16] on link "Mes investissements" at bounding box center [805, 19] width 101 height 16
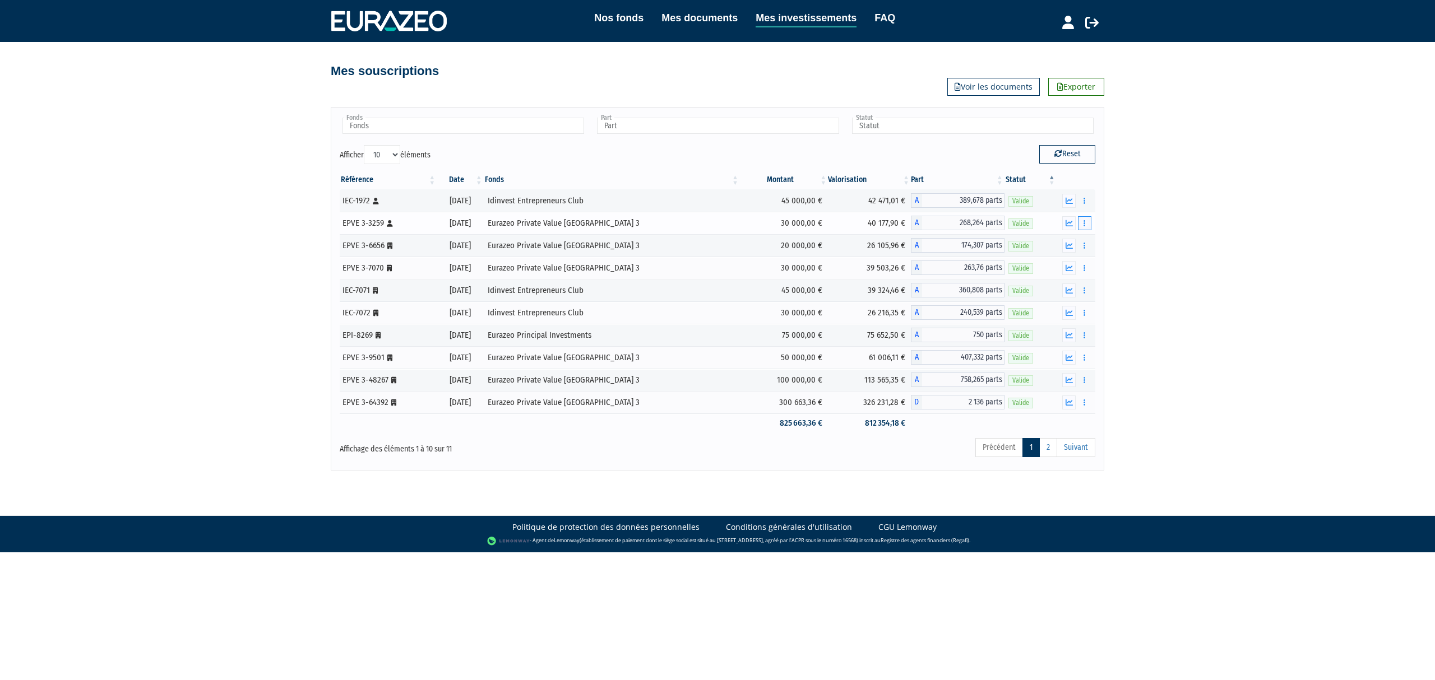
click at [1085, 223] on icon "button" at bounding box center [1084, 223] width 2 height 7
click at [1037, 266] on link "Historique de rachat(s)" at bounding box center [1041, 264] width 92 height 18
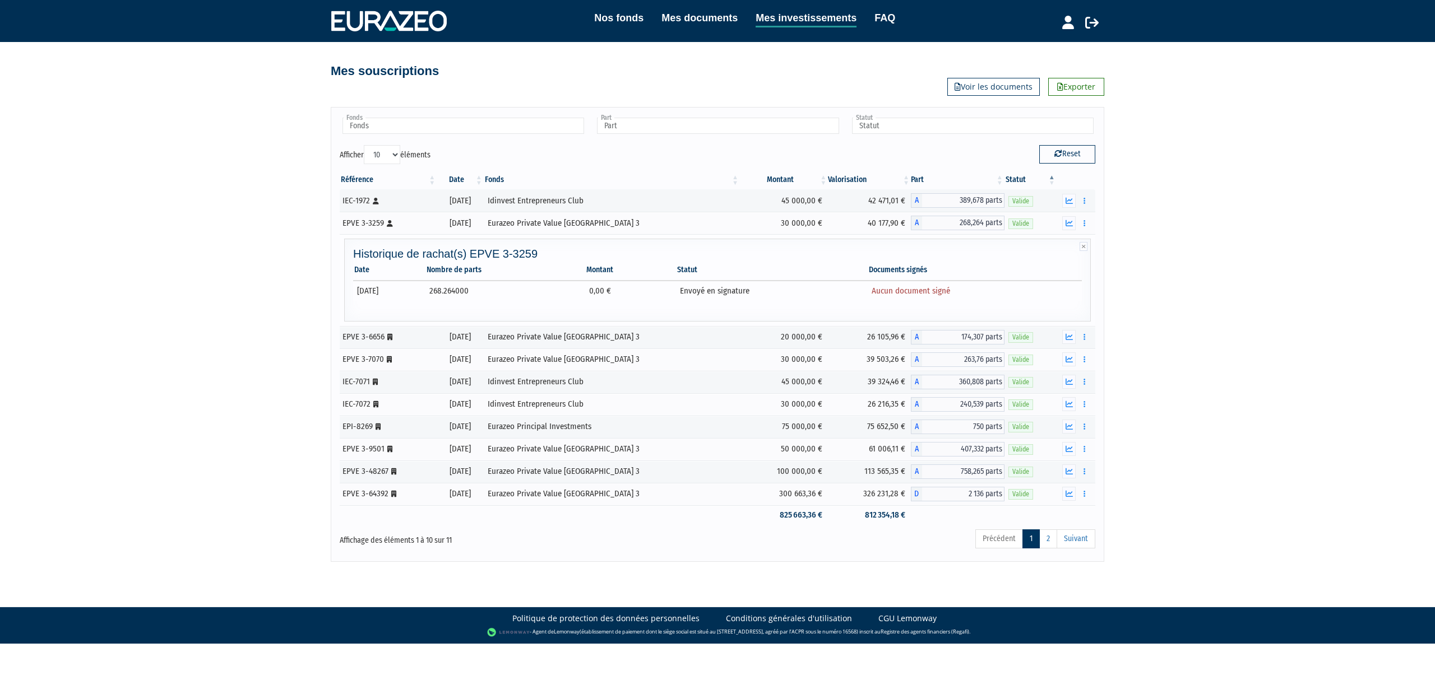
click at [751, 308] on div "Historique de rachat(s) EPVE 3-3259 Date Nombre de parts Montant Statut Documen…" at bounding box center [717, 283] width 740 height 70
drag, startPoint x: 542, startPoint y: 283, endPoint x: 504, endPoint y: 282, distance: 38.1
click at [539, 283] on td "268.264000" at bounding box center [505, 291] width 160 height 20
click at [488, 285] on td "268.264000" at bounding box center [505, 291] width 160 height 20
click at [411, 285] on td "31/12/2025" at bounding box center [389, 291] width 72 height 20
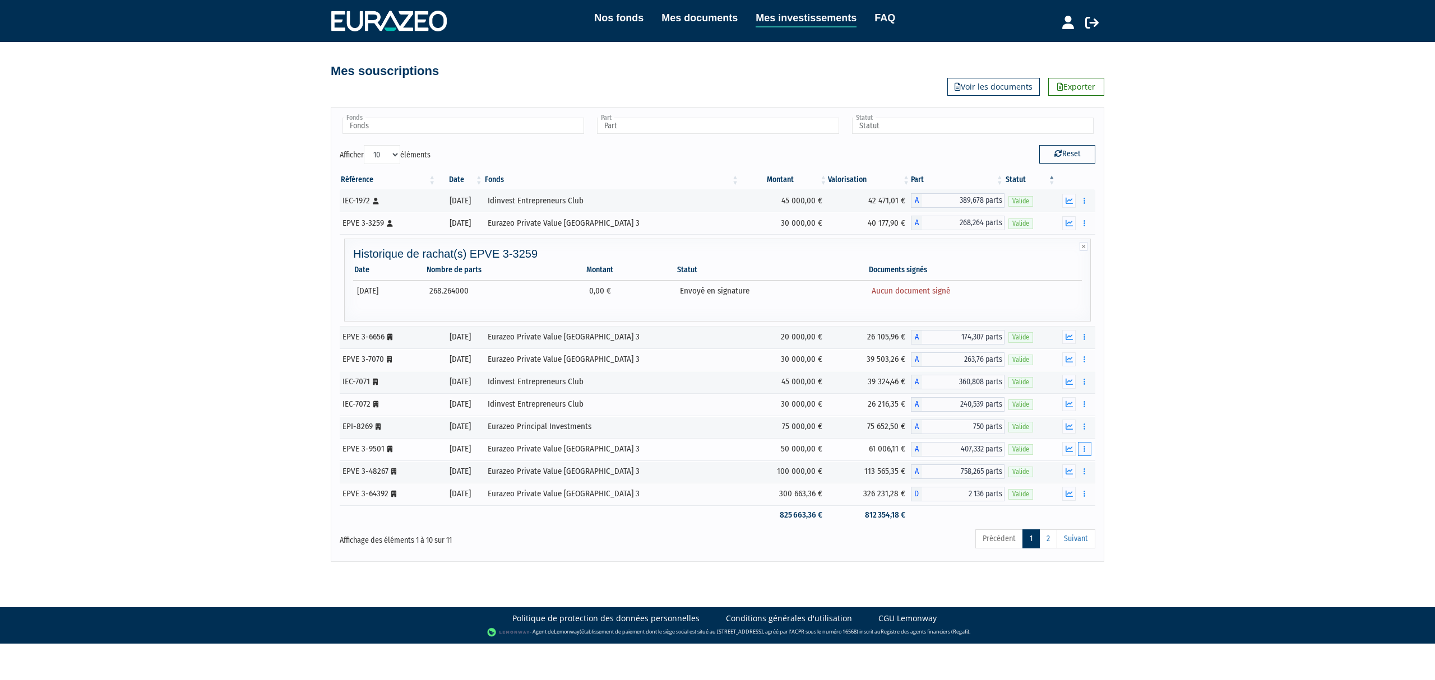
click at [1084, 453] on icon "button" at bounding box center [1084, 449] width 2 height 7
click at [1061, 494] on link "Rachat libre" at bounding box center [1060, 490] width 56 height 18
click at [1061, 494] on div "Documents Rachat libre" at bounding box center [1075, 494] width 31 height 14
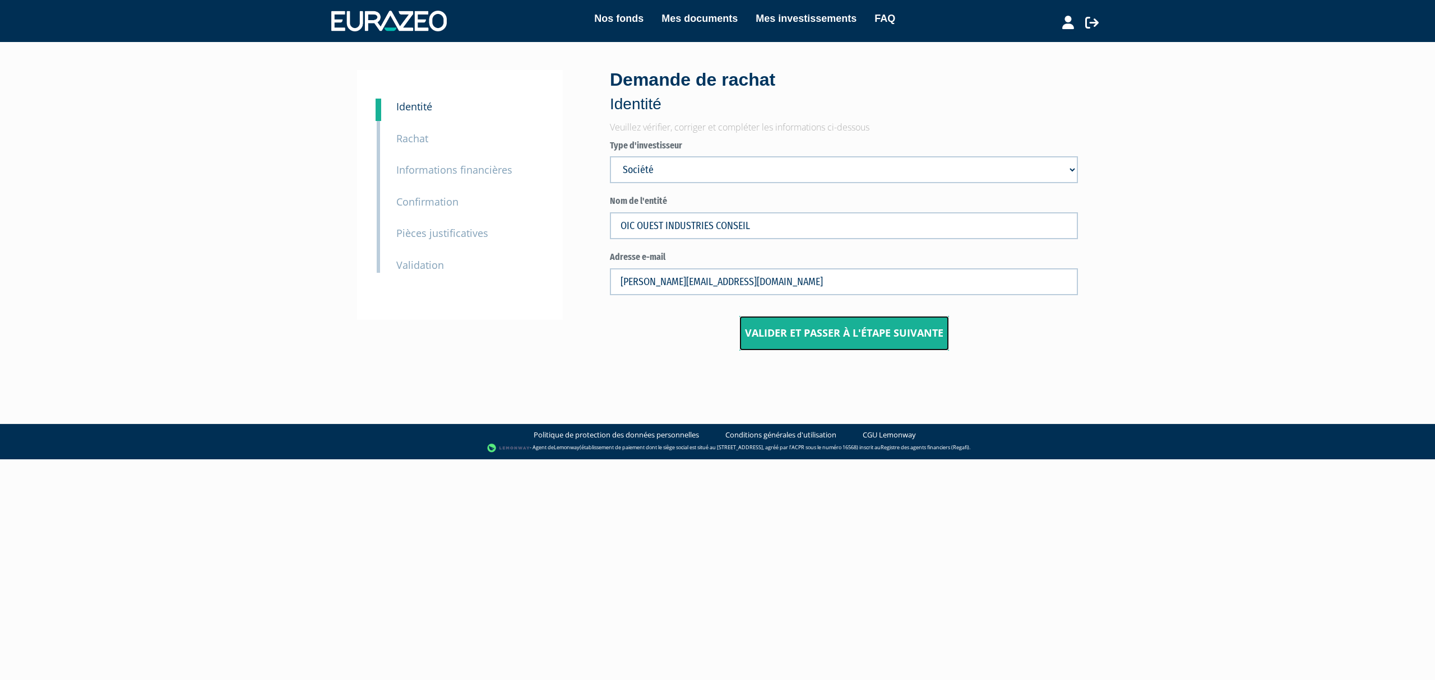
click at [823, 335] on input "Valider et passer à l'étape suivante" at bounding box center [844, 333] width 210 height 35
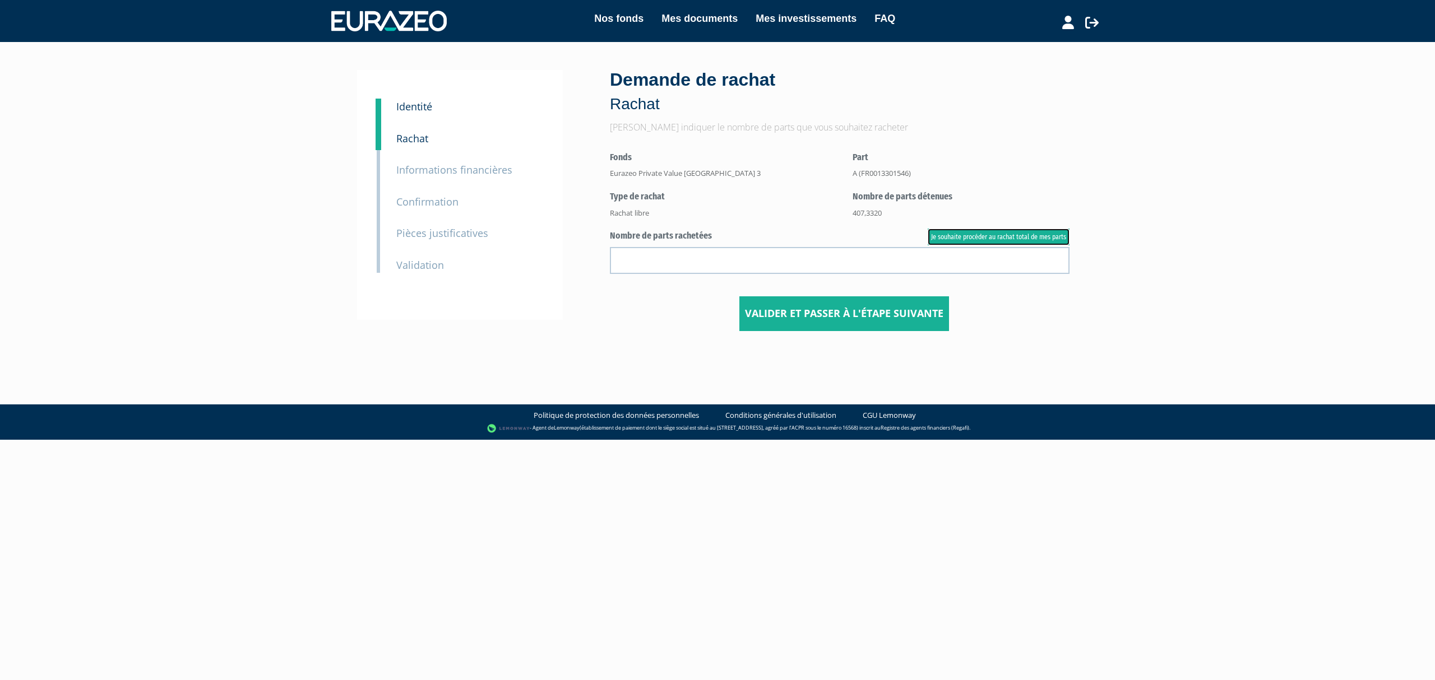
click at [996, 238] on link "Je souhaite procéder au rachat total de mes parts" at bounding box center [998, 237] width 142 height 17
type input "407.332000"
click at [859, 324] on input "Valider et passer à l'étape suivante" at bounding box center [844, 313] width 210 height 35
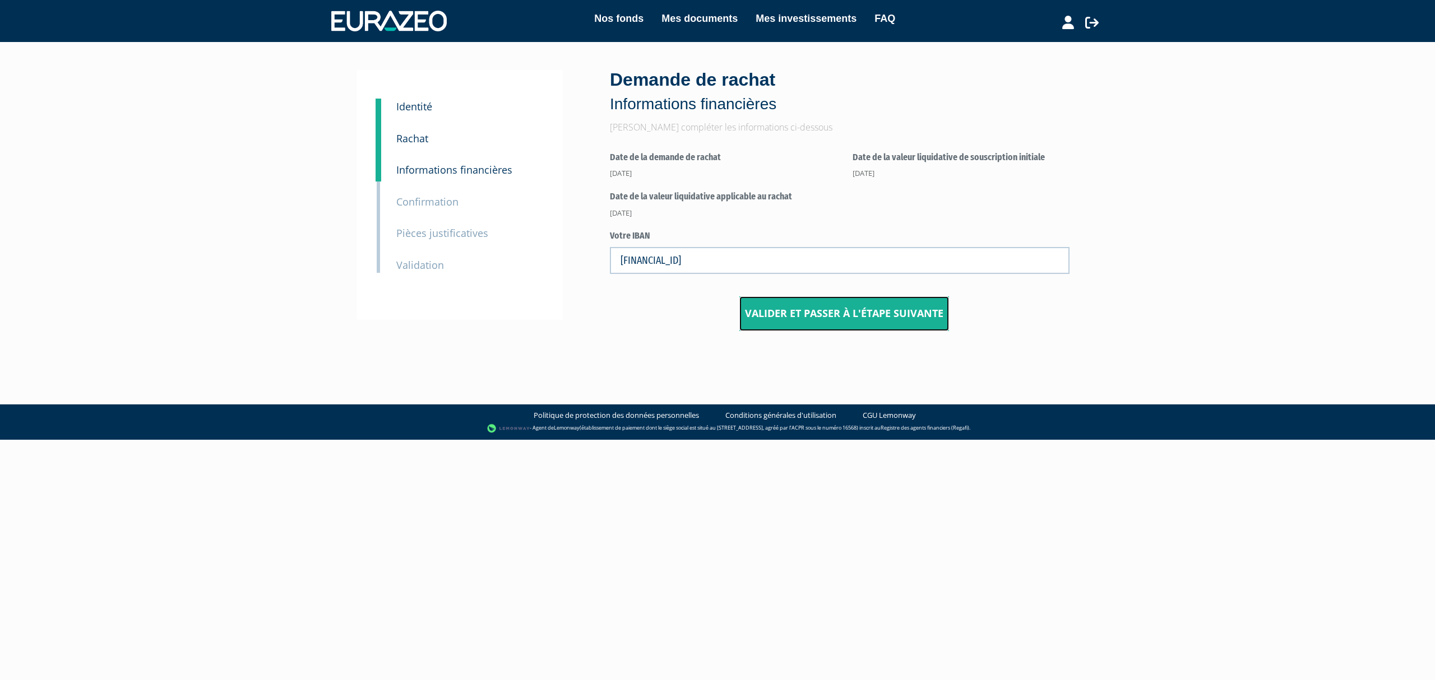
click at [860, 308] on input "Valider et passer à l'étape suivante" at bounding box center [844, 313] width 210 height 35
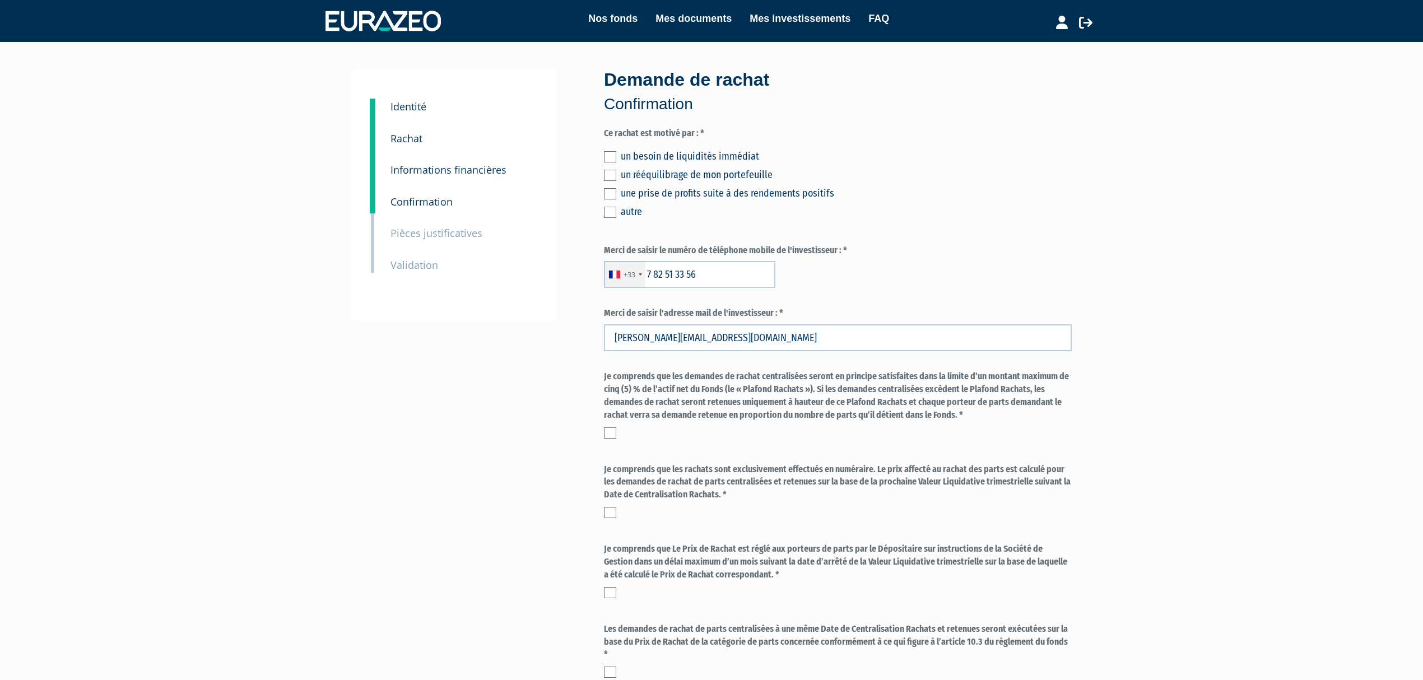
click at [612, 174] on label at bounding box center [610, 175] width 12 height 11
click at [0, 0] on input "checkbox" at bounding box center [0, 0] width 0 height 0
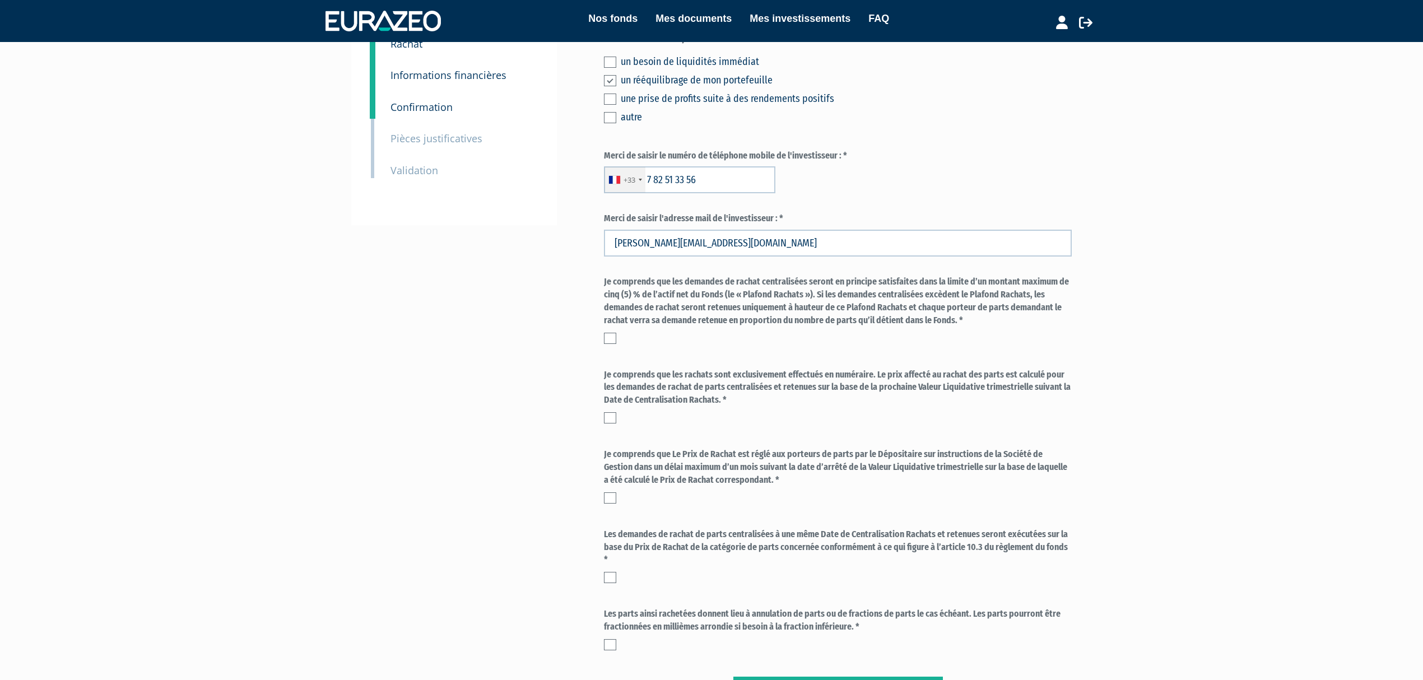
scroll to position [235, 0]
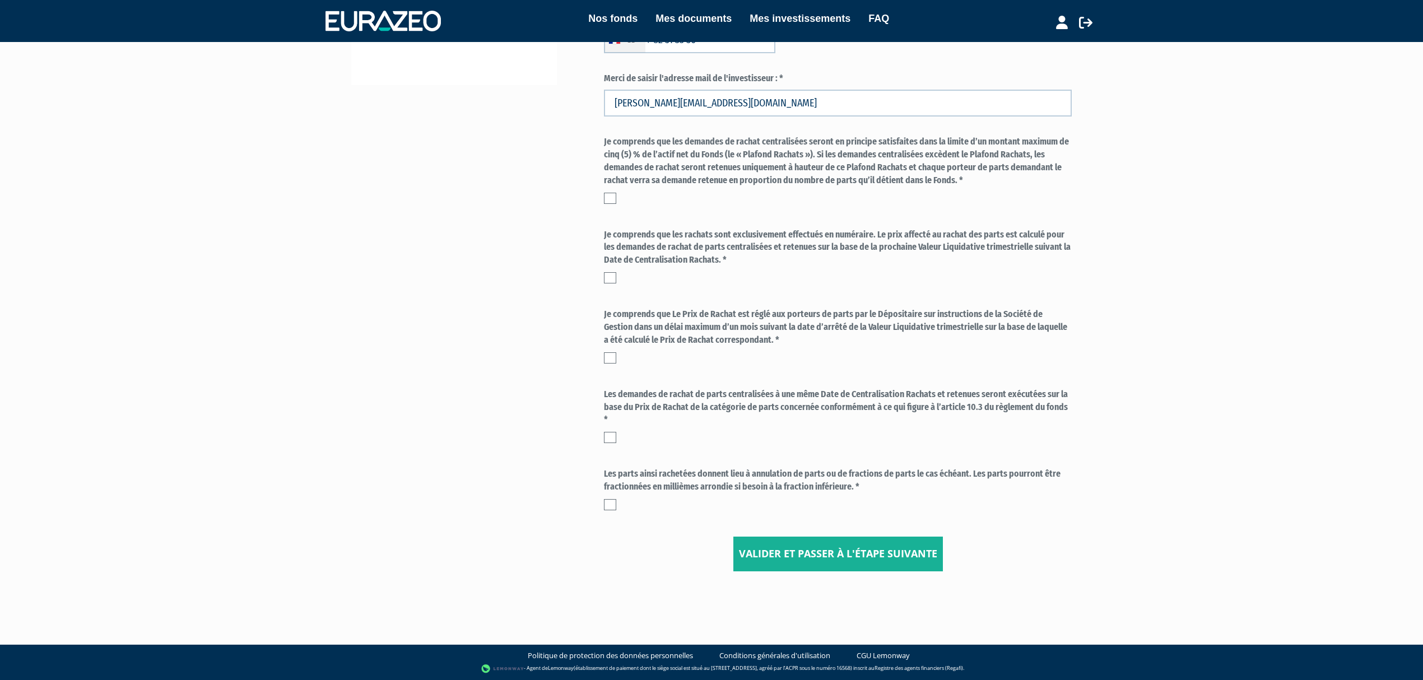
click at [610, 201] on label at bounding box center [610, 198] width 12 height 11
click at [0, 0] on input "checkbox" at bounding box center [0, 0] width 0 height 0
click at [615, 267] on div "Je comprends que les rachats sont exclusivement effectués en numéraire. Le prix…" at bounding box center [838, 256] width 468 height 55
click at [616, 281] on label at bounding box center [610, 277] width 12 height 11
click at [0, 0] on input "checkbox" at bounding box center [0, 0] width 0 height 0
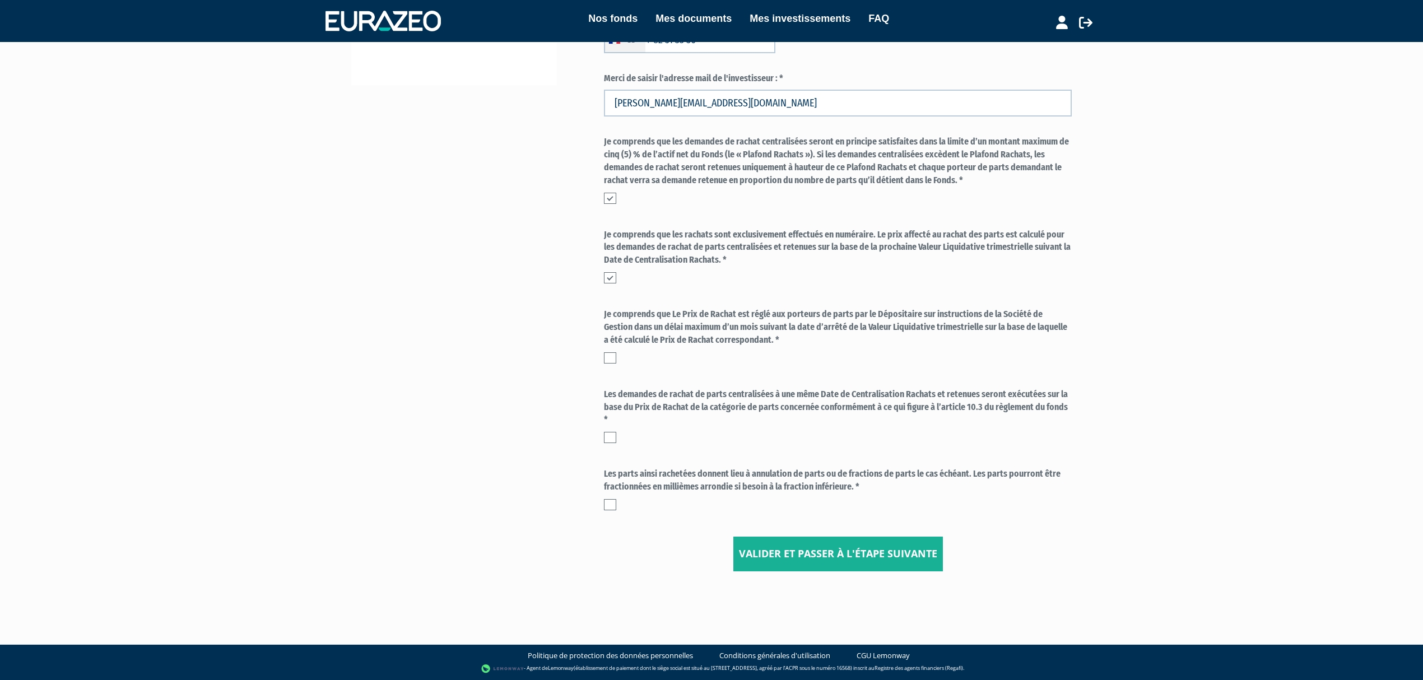
drag, startPoint x: 610, startPoint y: 355, endPoint x: 615, endPoint y: 408, distance: 53.5
click at [609, 356] on label at bounding box center [610, 357] width 12 height 11
click at [0, 0] on input "checkbox" at bounding box center [0, 0] width 0 height 0
click at [611, 438] on label at bounding box center [610, 437] width 12 height 11
click at [0, 0] on input "checkbox" at bounding box center [0, 0] width 0 height 0
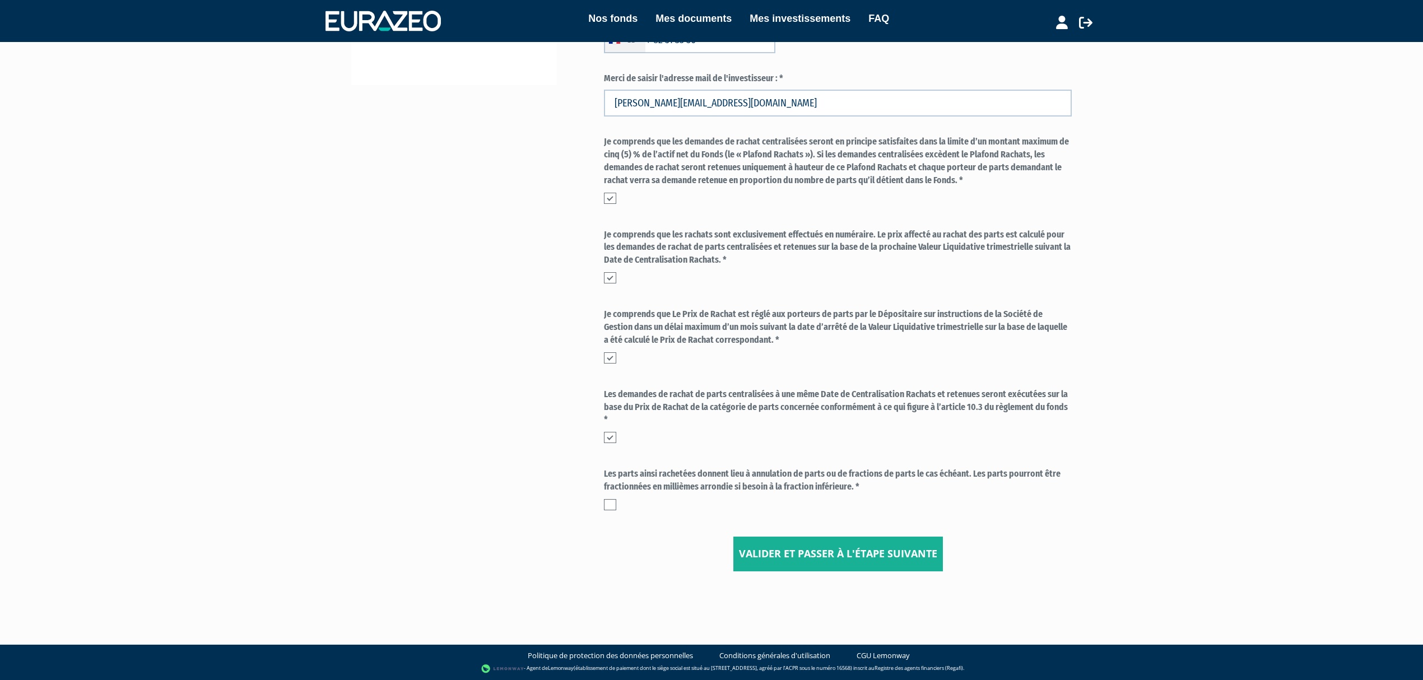
click at [614, 500] on label at bounding box center [610, 504] width 12 height 11
click at [0, 0] on input "checkbox" at bounding box center [0, 0] width 0 height 0
click at [800, 544] on input "Valider et passer à l'étape suivante" at bounding box center [839, 554] width 210 height 35
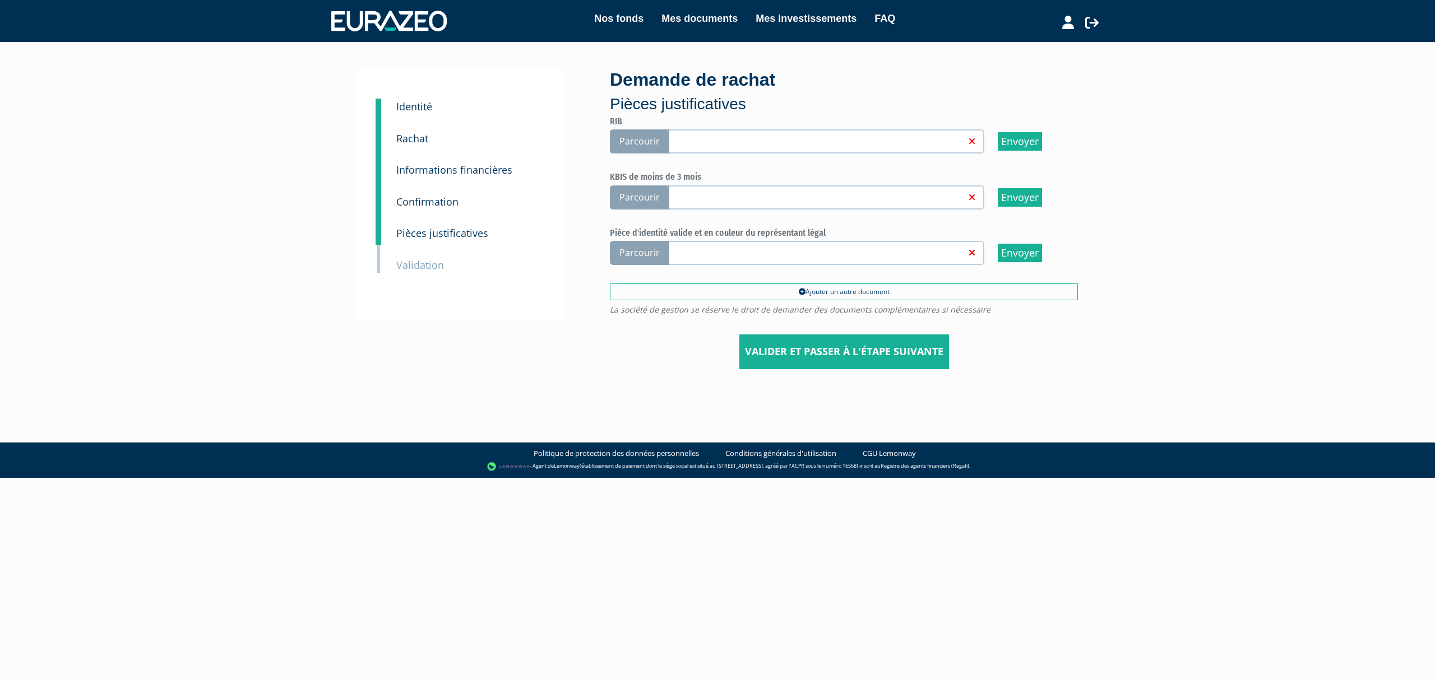
click at [615, 146] on span "Parcourir" at bounding box center [639, 141] width 59 height 24
click at [0, 0] on input "Parcourir" at bounding box center [0, 0] width 0 height 0
click at [641, 202] on span "Parcourir" at bounding box center [639, 197] width 59 height 24
click at [0, 0] on input "Parcourir" at bounding box center [0, 0] width 0 height 0
click at [644, 252] on span "Parcourir" at bounding box center [639, 253] width 59 height 24
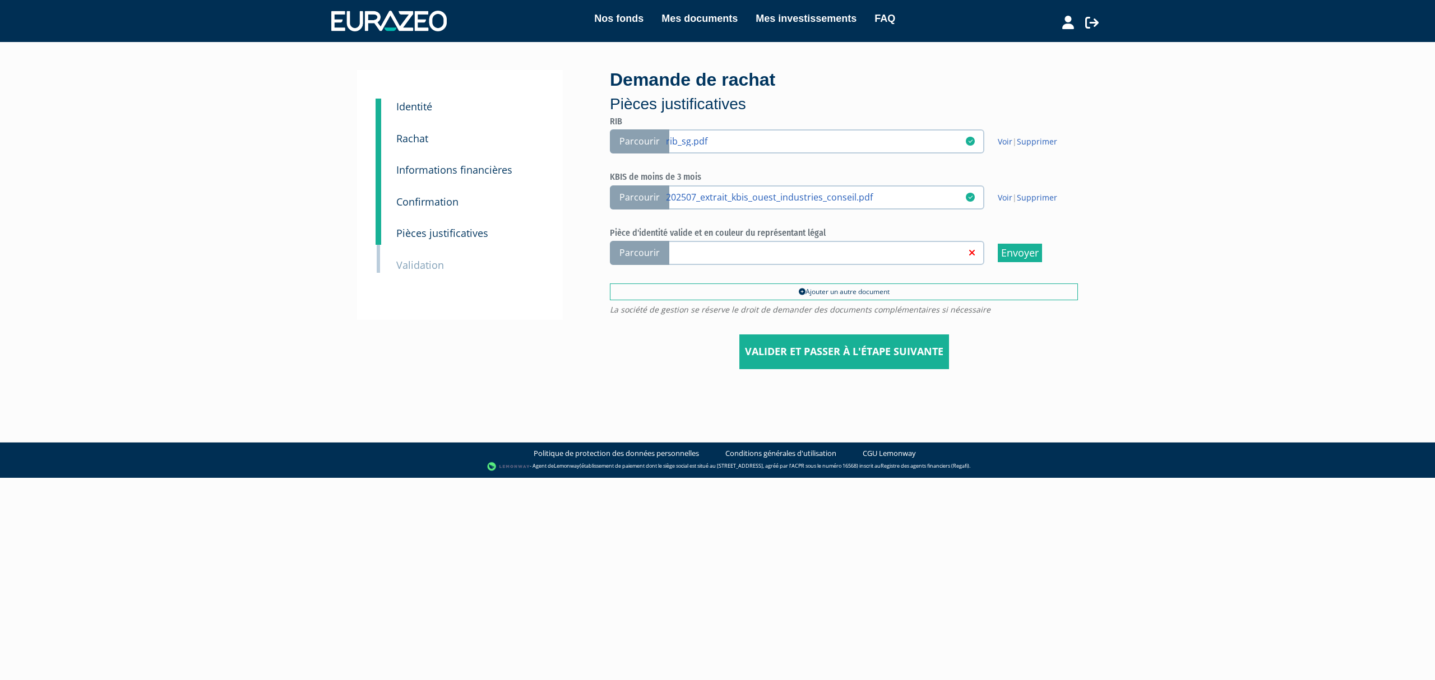
click at [638, 258] on span "Parcourir" at bounding box center [639, 253] width 59 height 24
click at [0, 0] on input "Parcourir" at bounding box center [0, 0] width 0 height 0
click at [884, 352] on input "Valider et passer à l'étape suivante" at bounding box center [844, 352] width 210 height 35
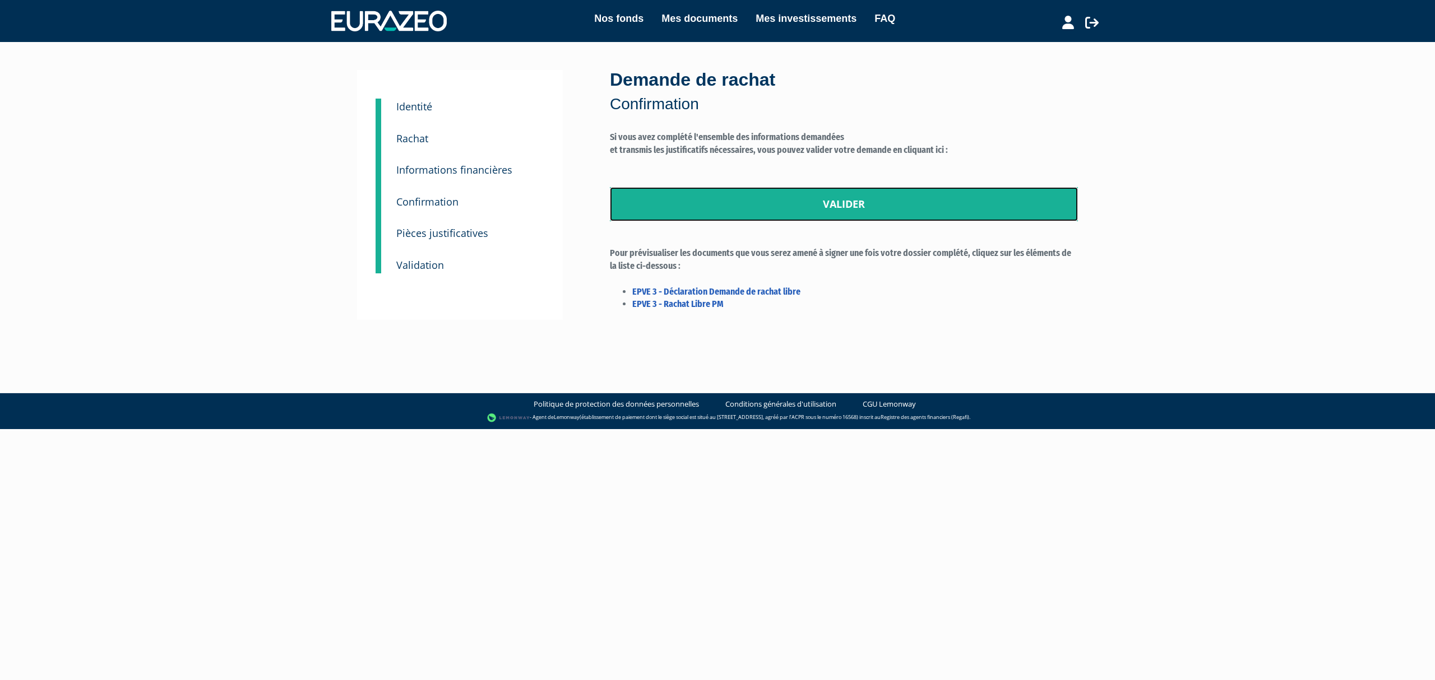
click at [819, 205] on link "Valider" at bounding box center [844, 204] width 468 height 35
click at [826, 202] on link "Valider" at bounding box center [844, 204] width 468 height 35
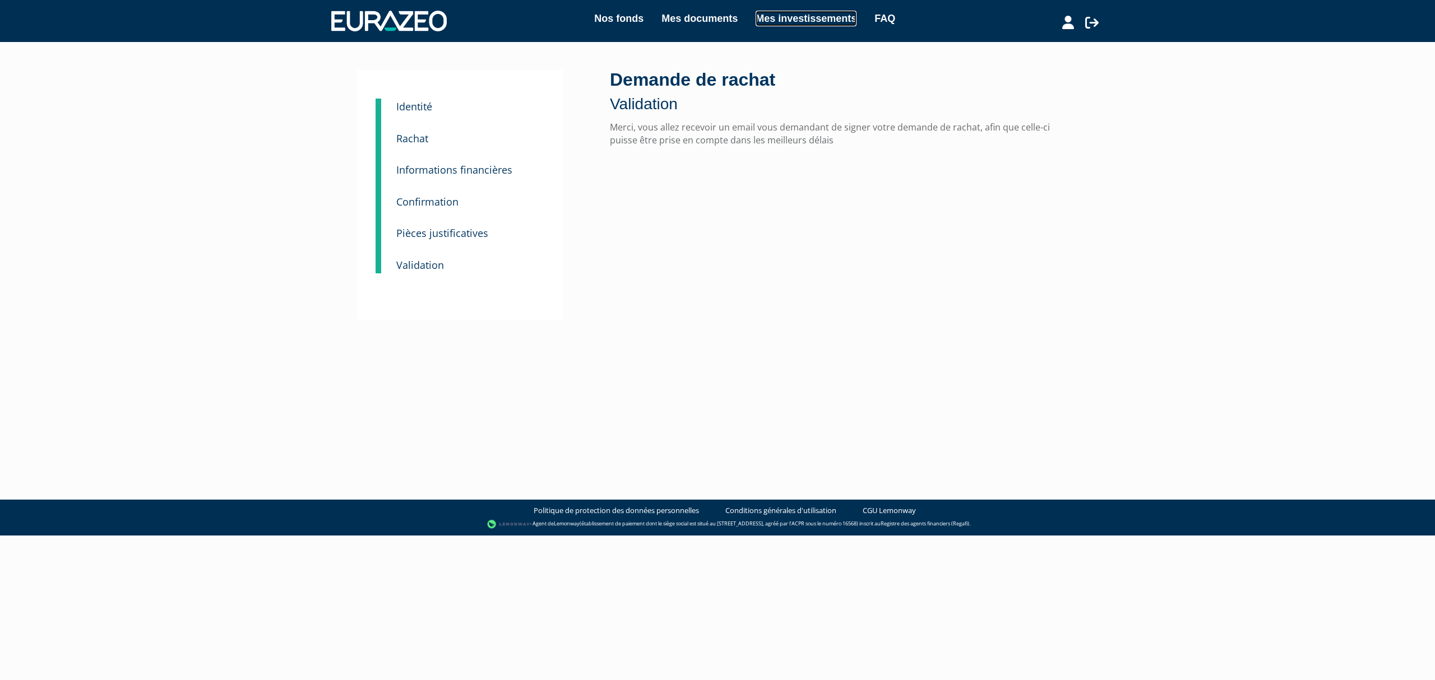
click at [785, 16] on link "Mes investissements" at bounding box center [805, 19] width 101 height 16
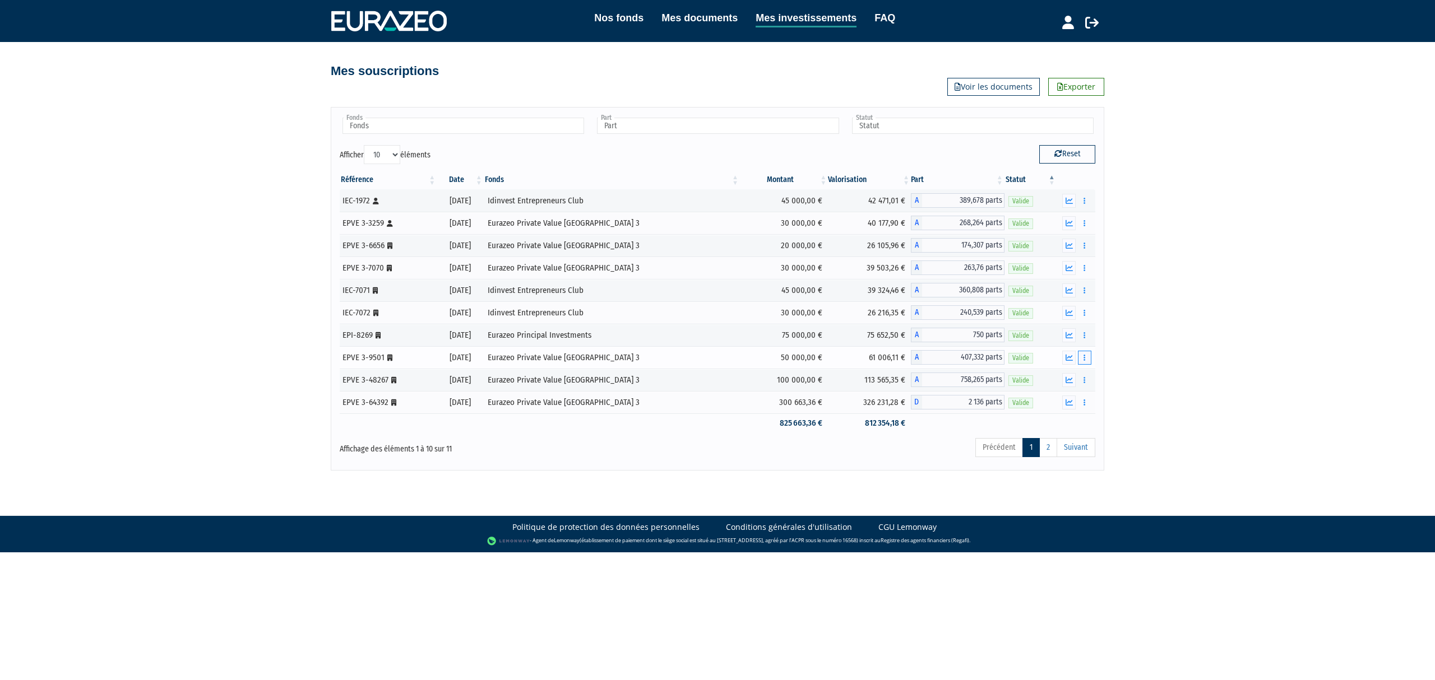
click at [1088, 360] on button "button" at bounding box center [1084, 358] width 13 height 14
click at [1085, 360] on button "button" at bounding box center [1084, 358] width 13 height 14
click at [1081, 383] on button "button" at bounding box center [1084, 380] width 13 height 14
click at [1047, 451] on link "Historique de rachat(s)" at bounding box center [1041, 442] width 92 height 18
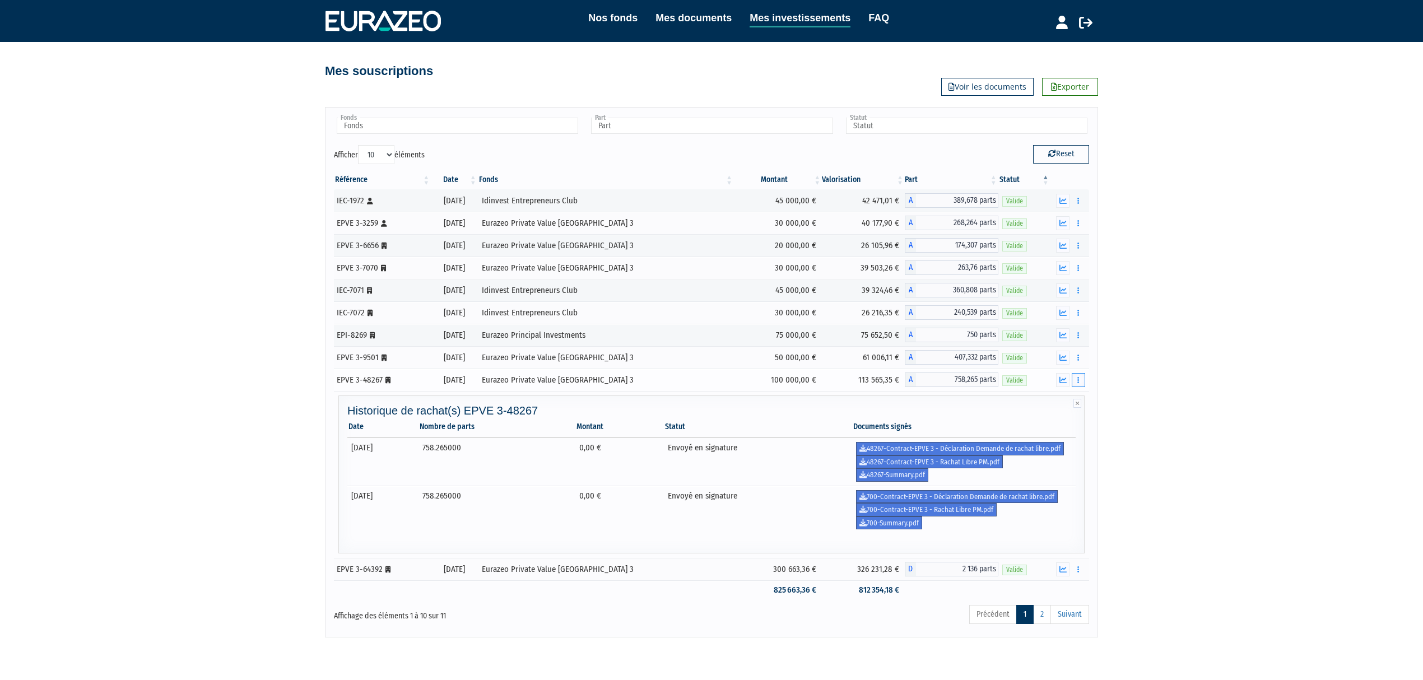
click at [1073, 384] on button "button" at bounding box center [1078, 380] width 13 height 14
click at [1042, 424] on link "Rachat libre" at bounding box center [1036, 421] width 92 height 18
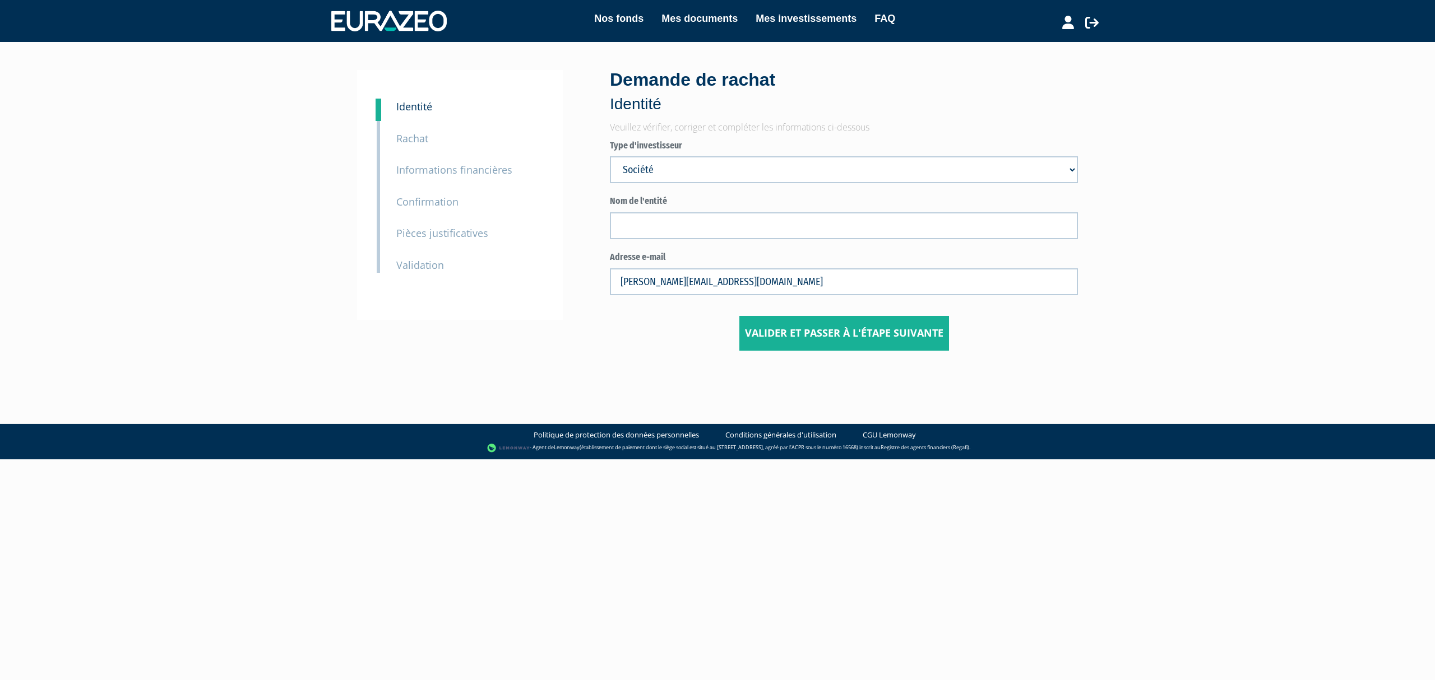
click at [790, 174] on select "Mr Société Mme" at bounding box center [844, 169] width 468 height 27
click at [610, 156] on select "Mr Société Mme" at bounding box center [844, 169] width 468 height 27
click at [730, 224] on input "text" at bounding box center [844, 225] width 468 height 27
type input "o"
click at [684, 227] on input "OUST INDUSTRFIES CONSEIL" at bounding box center [844, 225] width 468 height 27
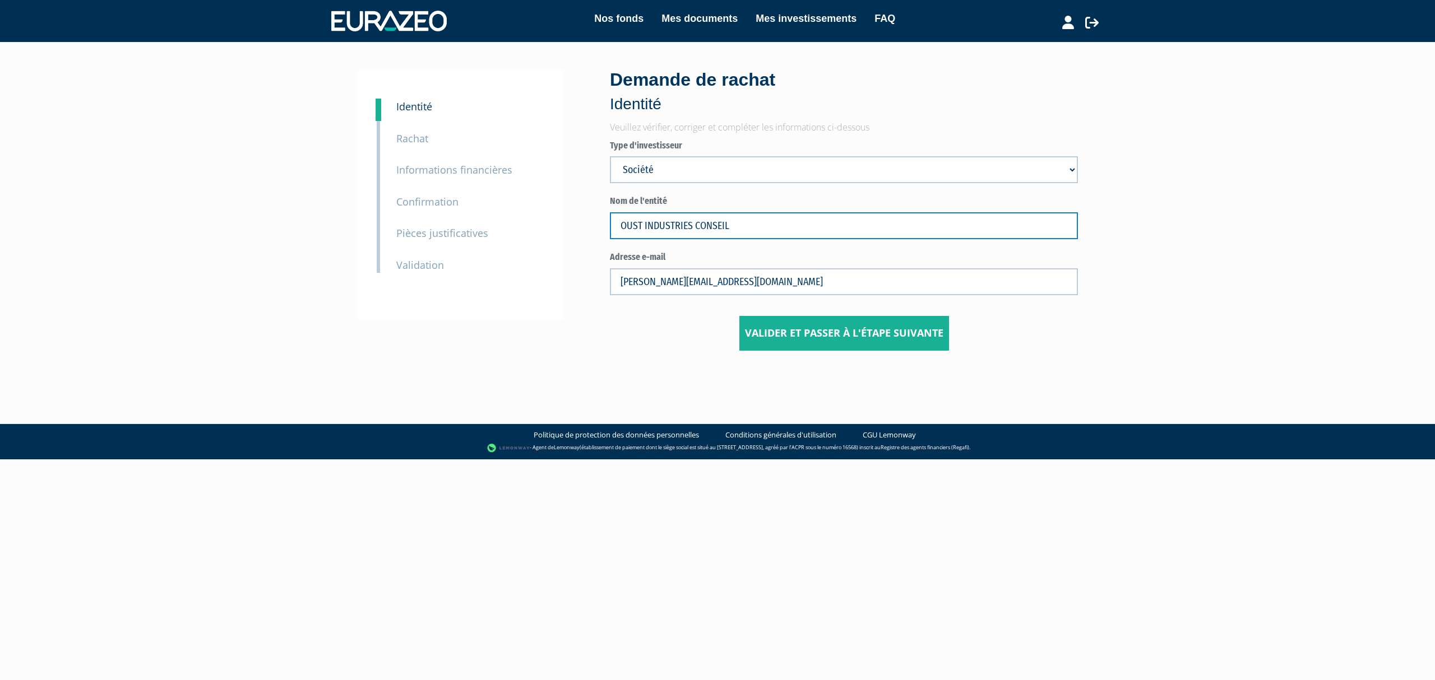
type input "OUST INDUSTRIES CONSEIL"
click at [825, 341] on input "Valider et passer à l'étape suivante" at bounding box center [844, 333] width 210 height 35
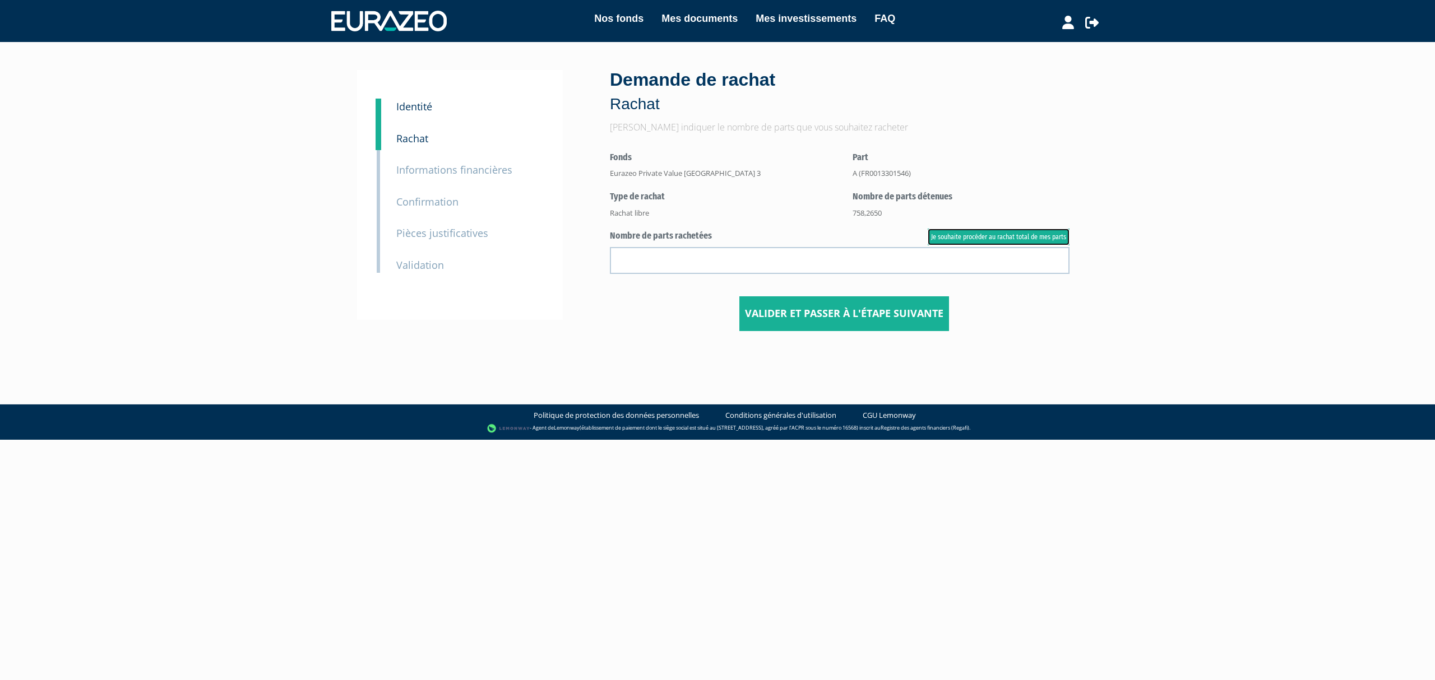
click at [1011, 235] on link "Je souhaite procéder au rachat total de mes parts" at bounding box center [998, 237] width 142 height 17
type input "758.265000"
click at [864, 323] on input "Valider et passer à l'étape suivante" at bounding box center [844, 313] width 210 height 35
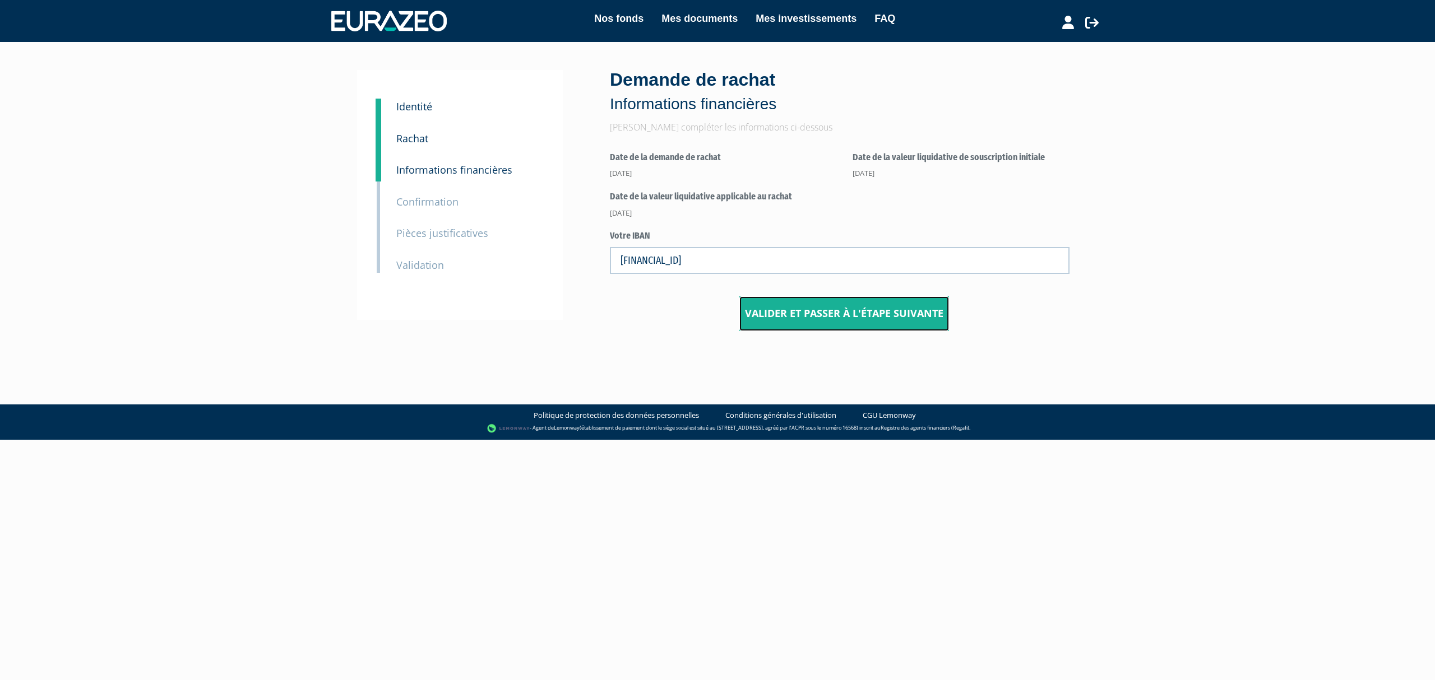
click at [864, 316] on input "Valider et passer à l'étape suivante" at bounding box center [844, 313] width 210 height 35
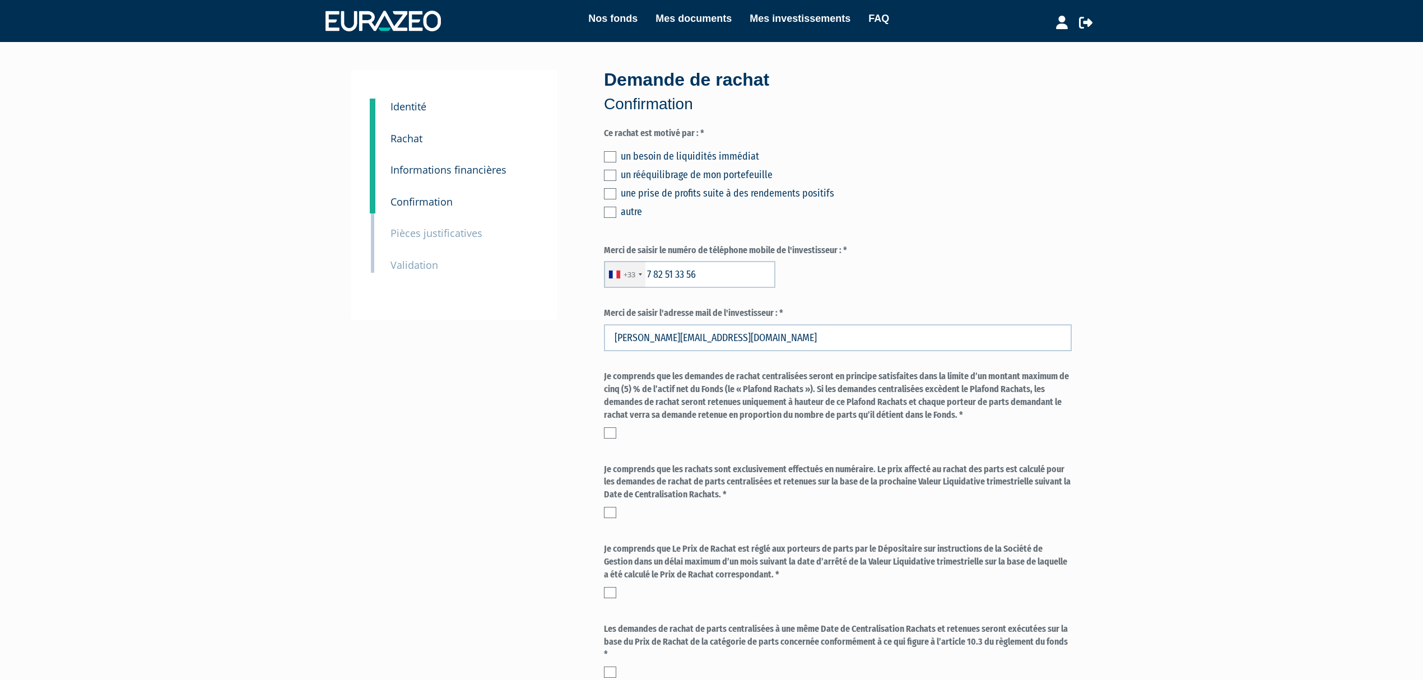
click at [596, 434] on div "Demande de rachat Confirmation Ce rachat est motivé par : * un besoin de liquid…" at bounding box center [838, 438] width 485 height 736
click at [609, 435] on label at bounding box center [610, 433] width 12 height 11
click at [0, 0] on input "checkbox" at bounding box center [0, 0] width 0 height 0
click at [609, 513] on label at bounding box center [610, 512] width 12 height 11
click at [0, 0] on input "checkbox" at bounding box center [0, 0] width 0 height 0
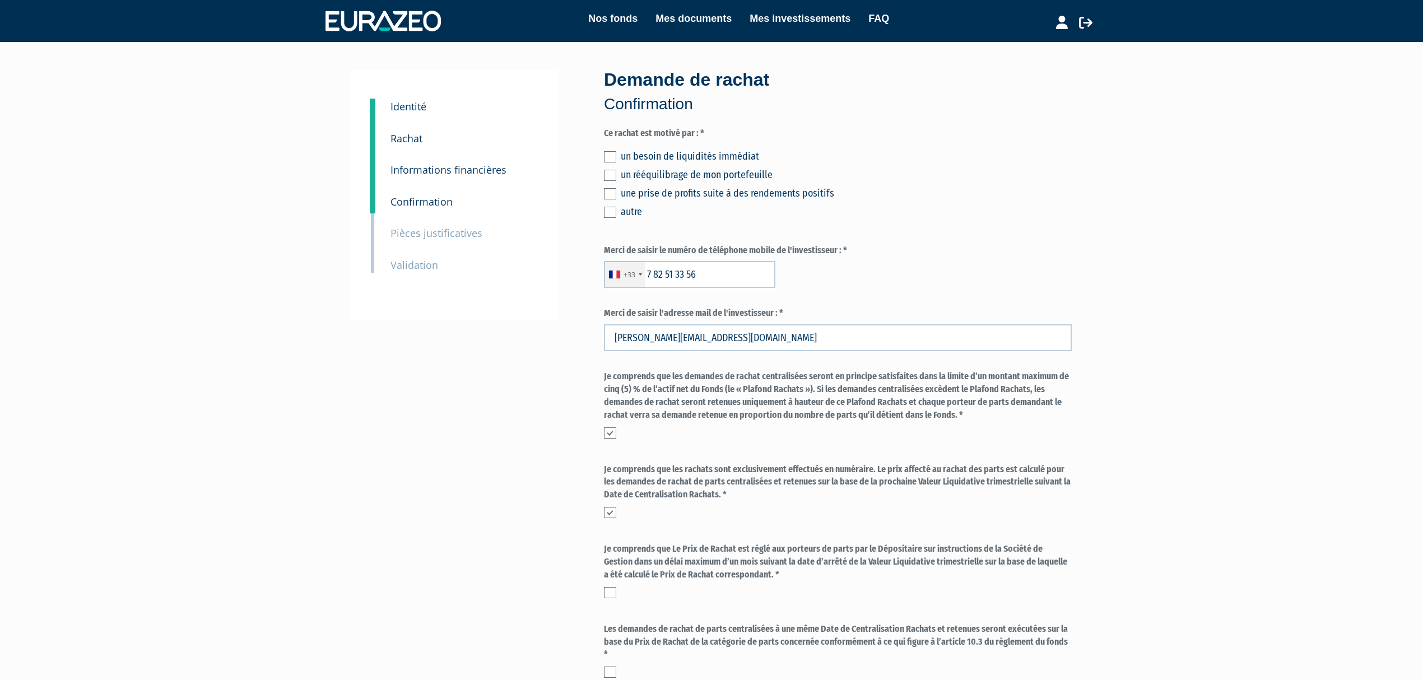
click at [611, 594] on label at bounding box center [610, 592] width 12 height 11
click at [0, 0] on input "checkbox" at bounding box center [0, 0] width 0 height 0
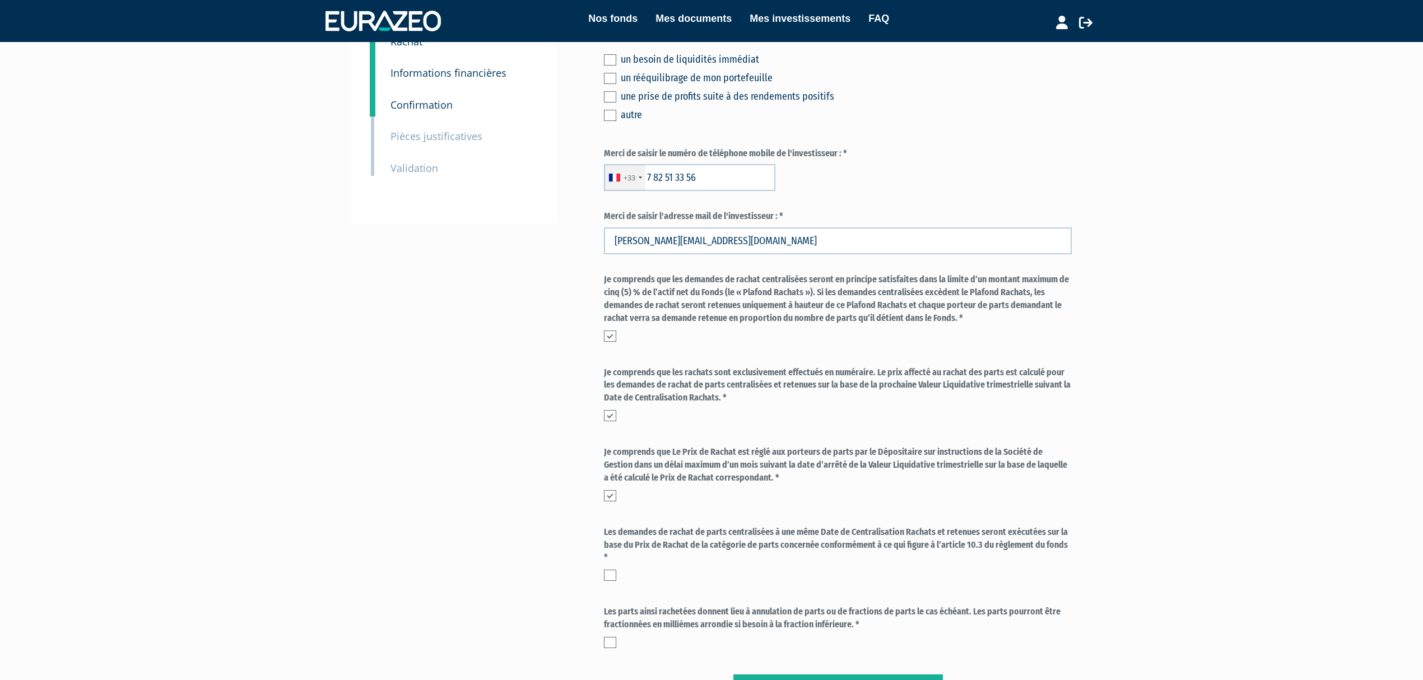
scroll to position [224, 0]
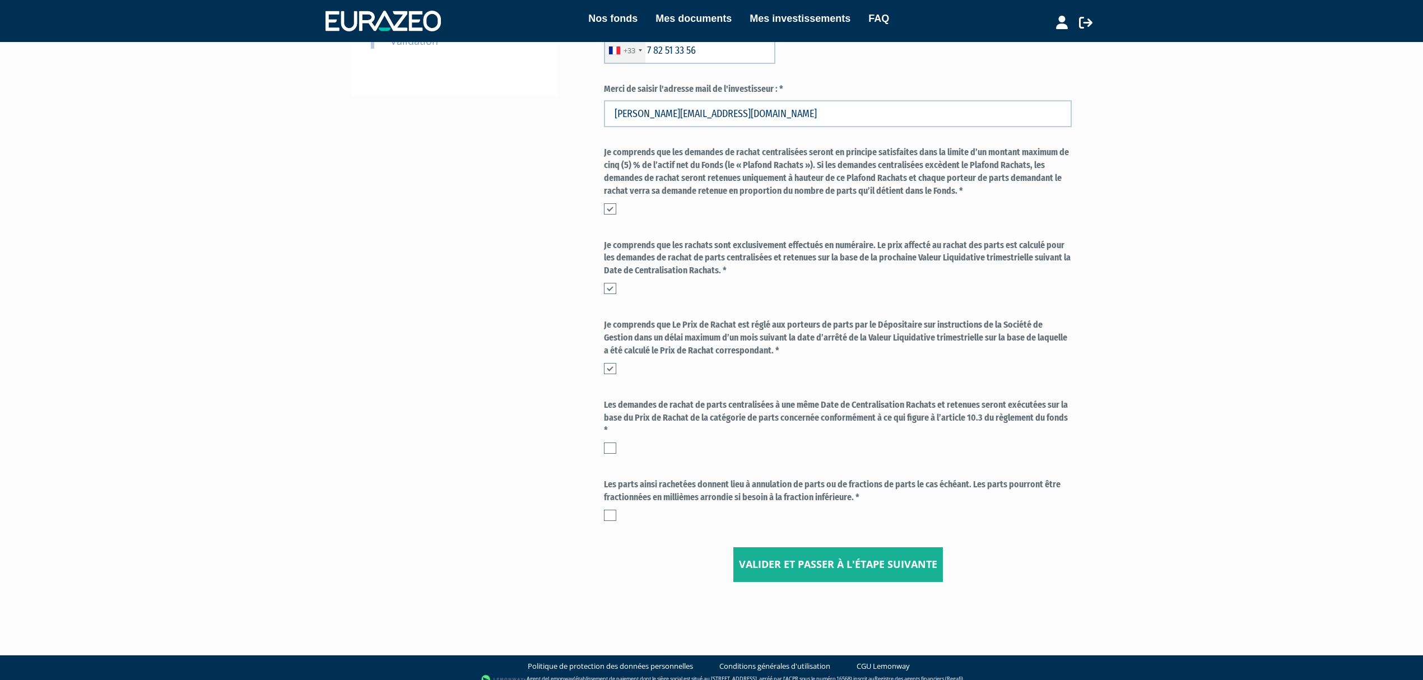
click at [613, 451] on label at bounding box center [610, 448] width 12 height 11
click at [0, 0] on input "checkbox" at bounding box center [0, 0] width 0 height 0
click at [613, 514] on label at bounding box center [610, 515] width 12 height 11
click at [0, 0] on input "checkbox" at bounding box center [0, 0] width 0 height 0
click at [778, 559] on input "Valider et passer à l'étape suivante" at bounding box center [839, 565] width 210 height 35
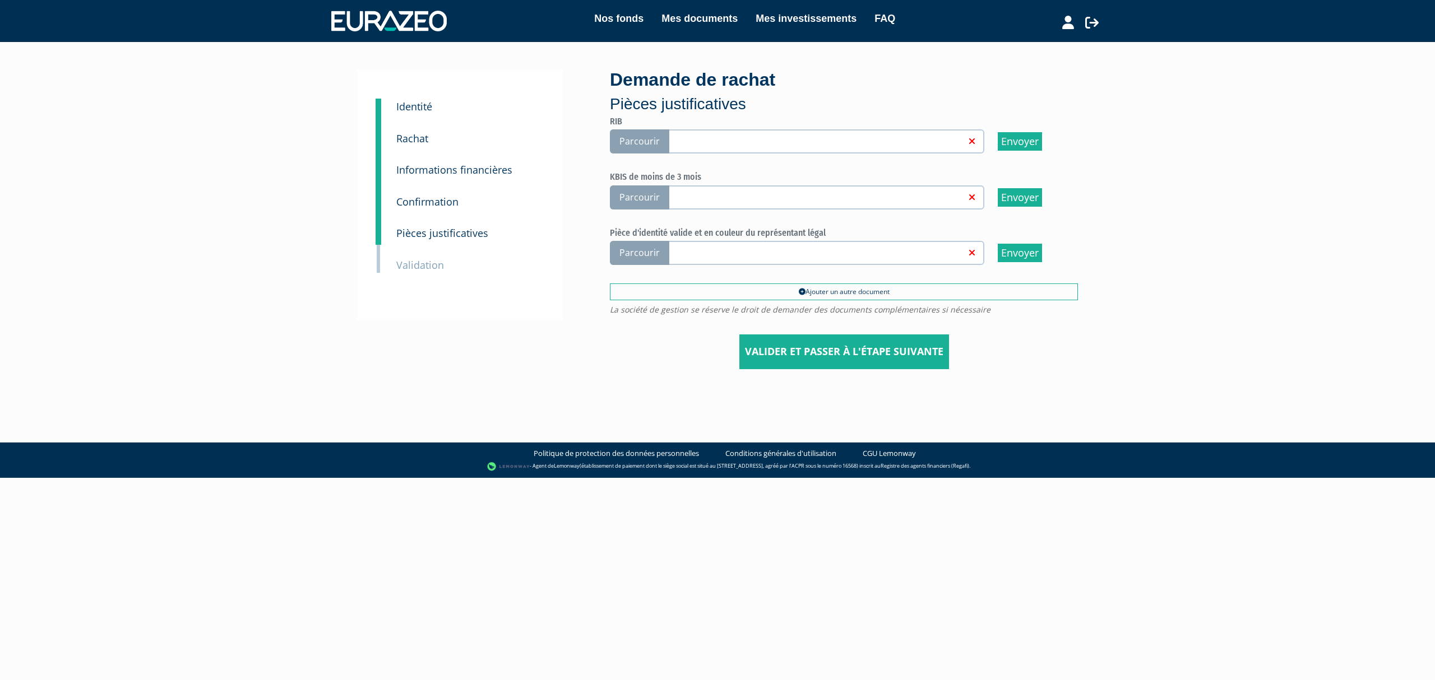
click at [644, 137] on span "Parcourir" at bounding box center [639, 141] width 59 height 24
click at [0, 0] on input "Parcourir" at bounding box center [0, 0] width 0 height 0
click at [635, 241] on span "Parcourir" at bounding box center [639, 253] width 59 height 24
click at [0, 0] on input "Parcourir" at bounding box center [0, 0] width 0 height 0
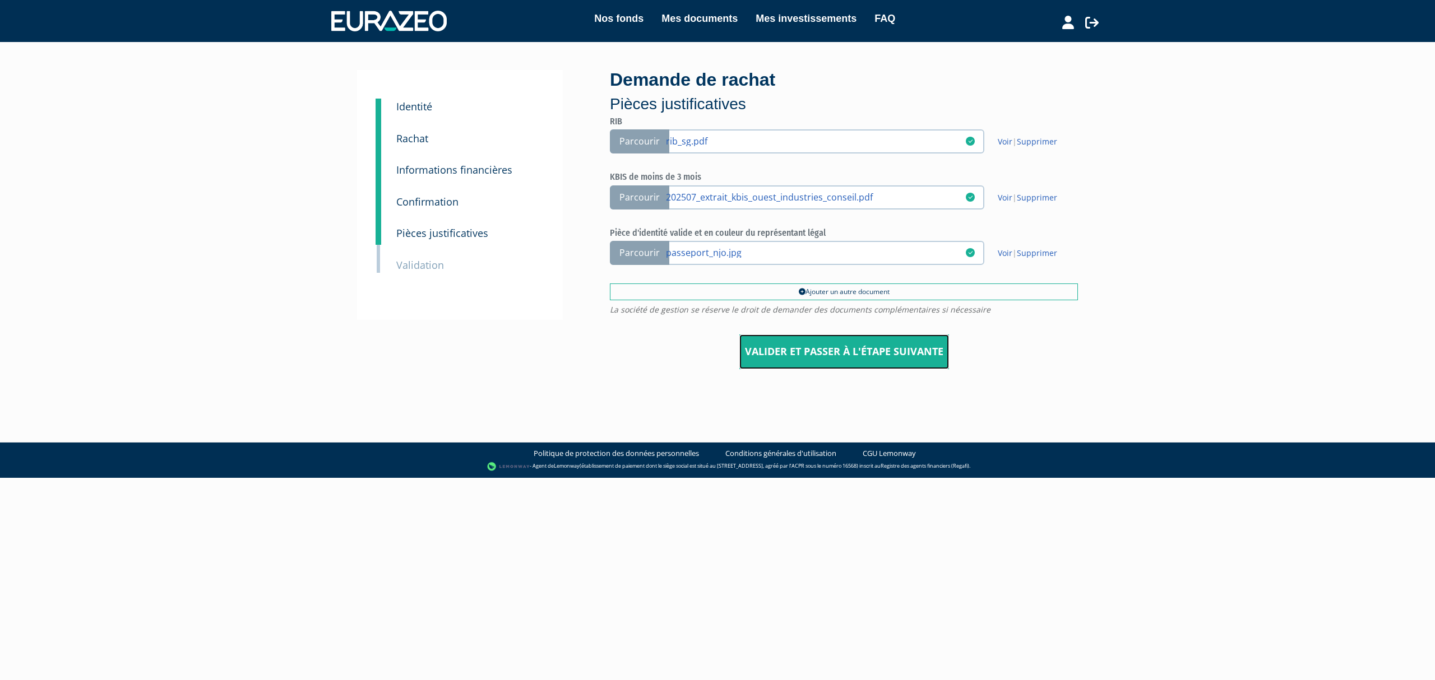
click at [855, 353] on input "Valider et passer à l'étape suivante" at bounding box center [844, 352] width 210 height 35
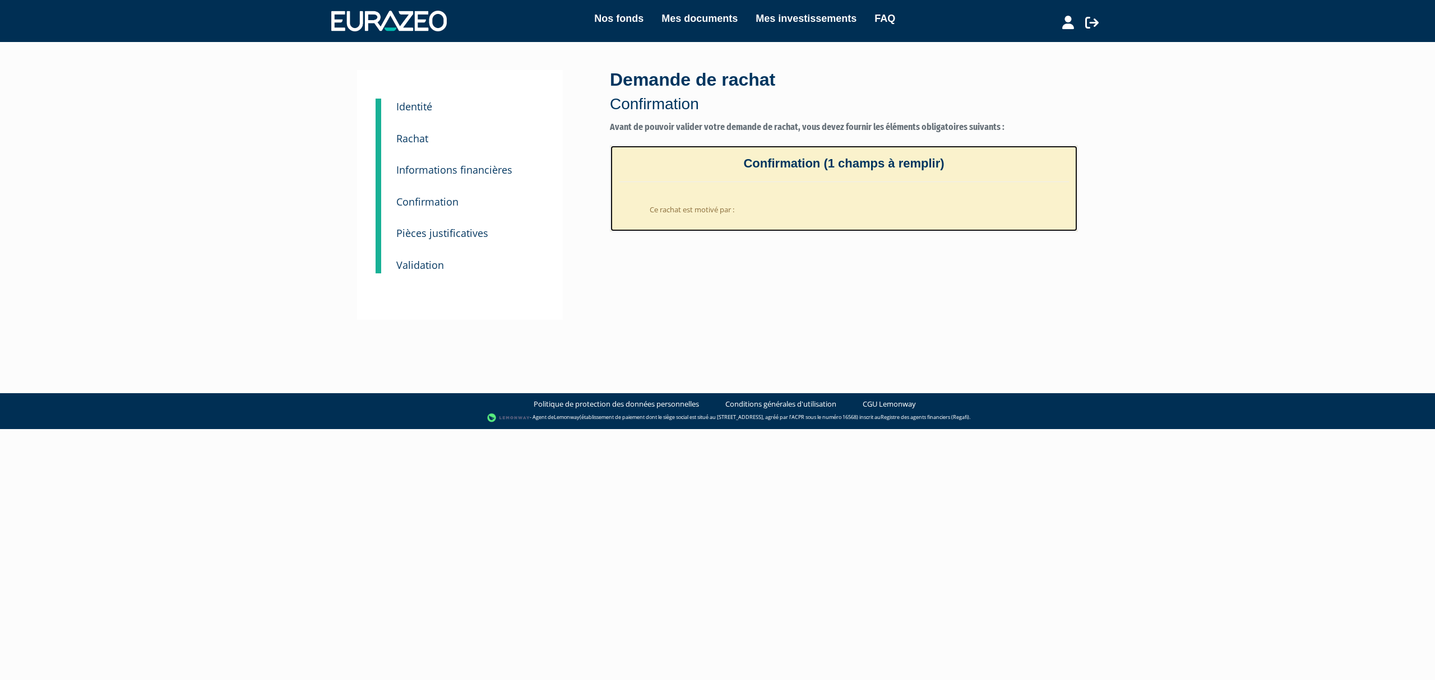
click at [727, 213] on li "Ce rachat est motivé par :" at bounding box center [855, 206] width 428 height 27
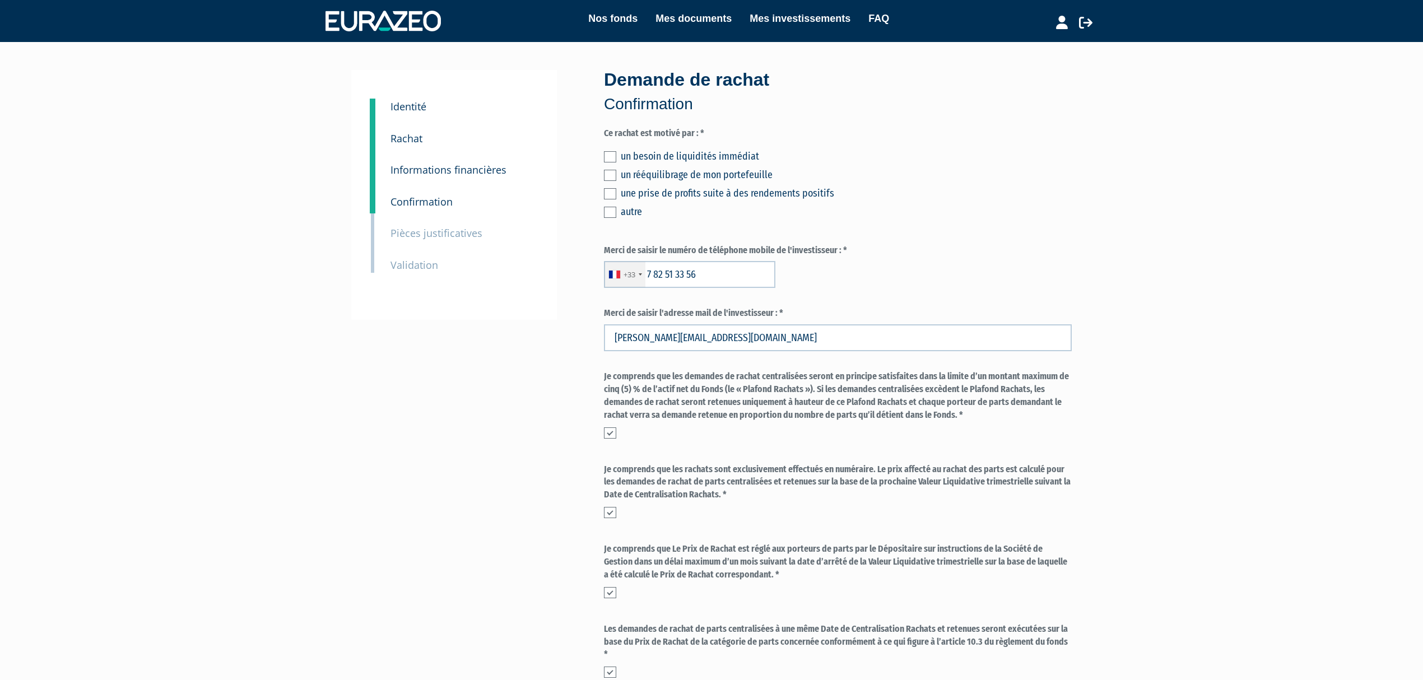
click at [613, 175] on label at bounding box center [610, 175] width 12 height 11
click at [0, 0] on input "checkbox" at bounding box center [0, 0] width 0 height 0
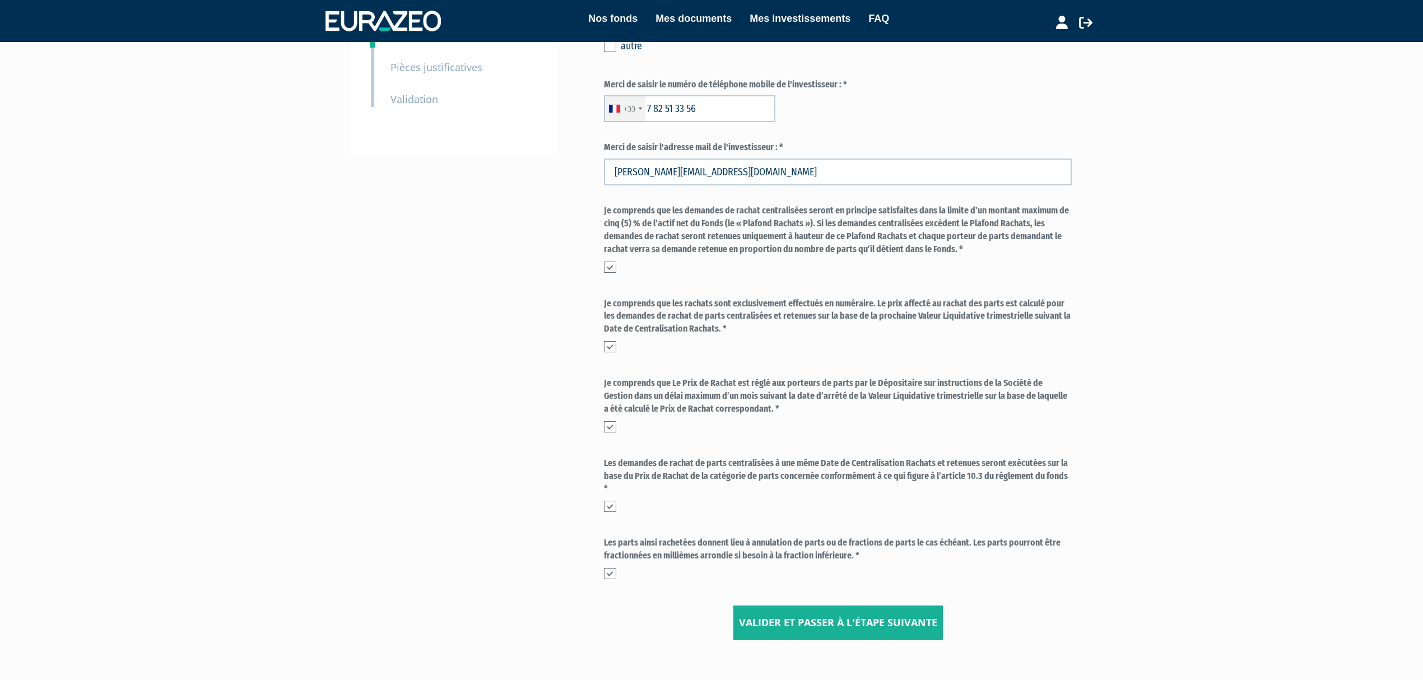
scroll to position [235, 0]
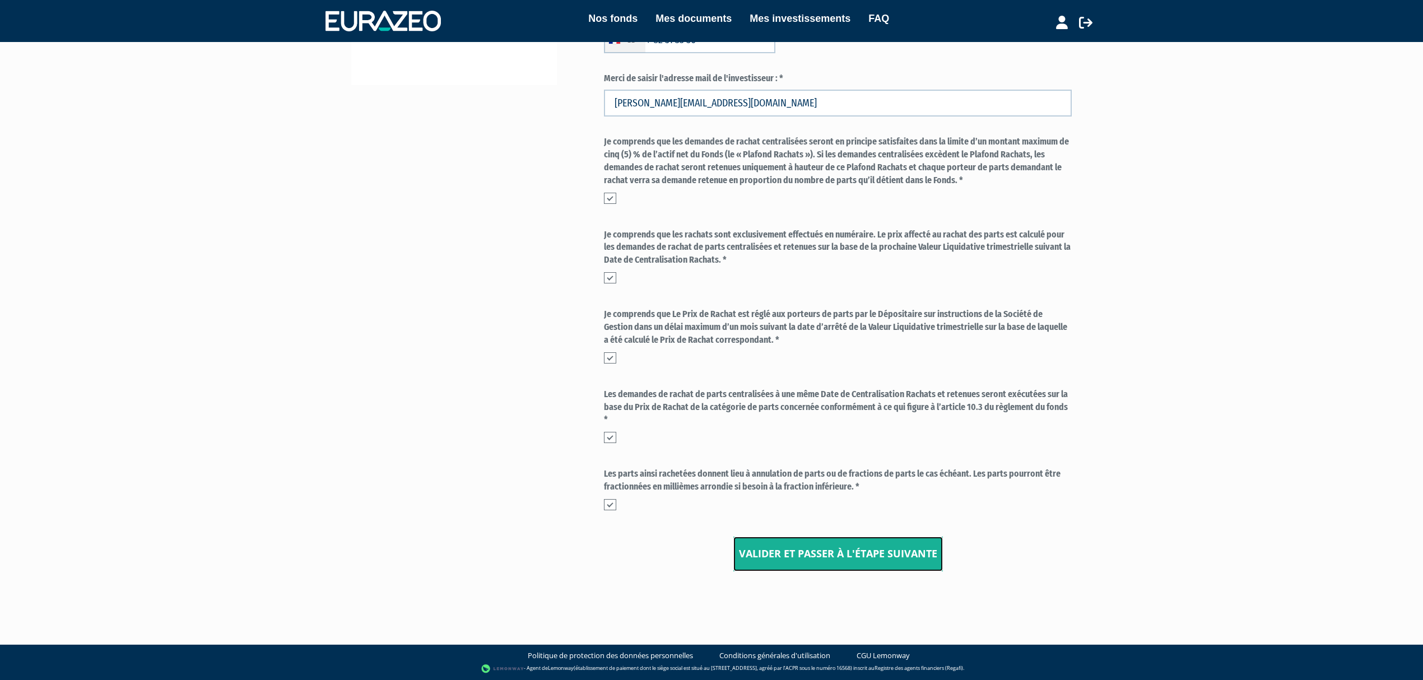
click at [838, 557] on input "Valider et passer à l'étape suivante" at bounding box center [839, 554] width 210 height 35
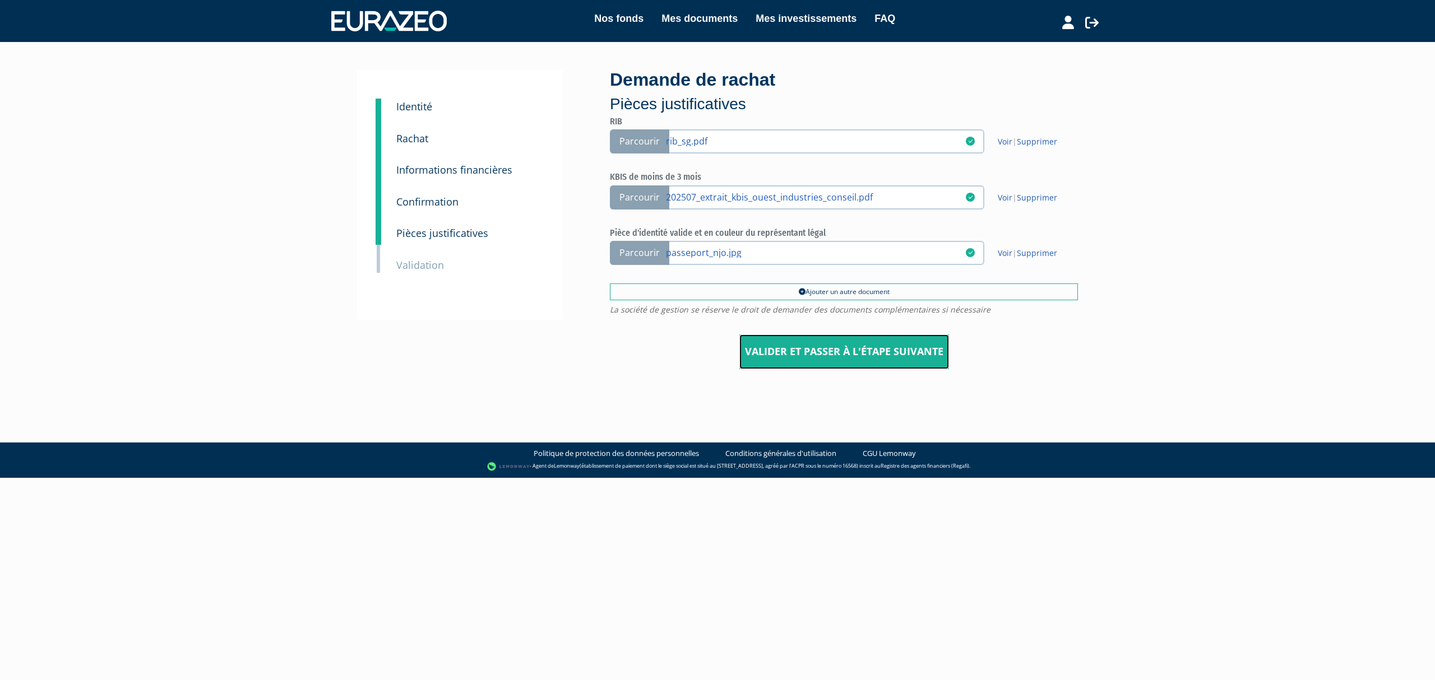
click at [795, 344] on input "Valider et passer à l'étape suivante" at bounding box center [844, 352] width 210 height 35
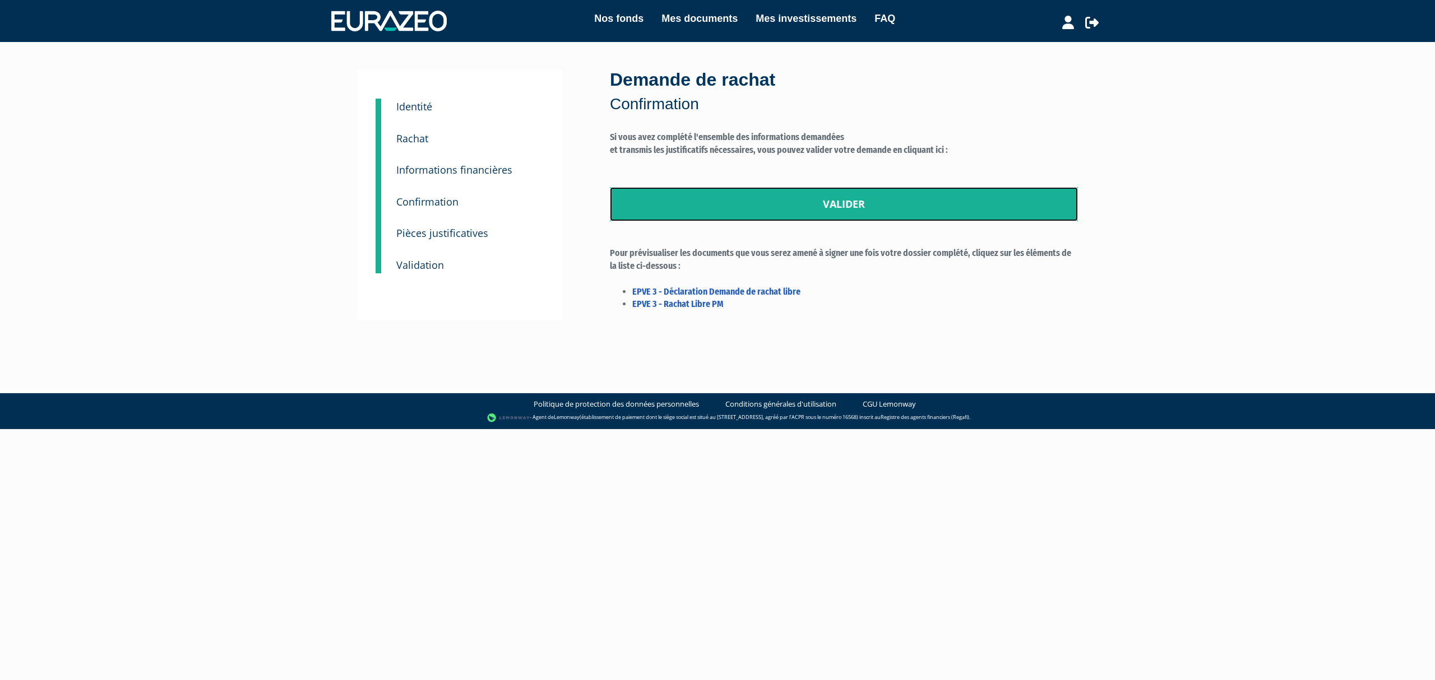
click at [817, 201] on link "Valider" at bounding box center [844, 204] width 468 height 35
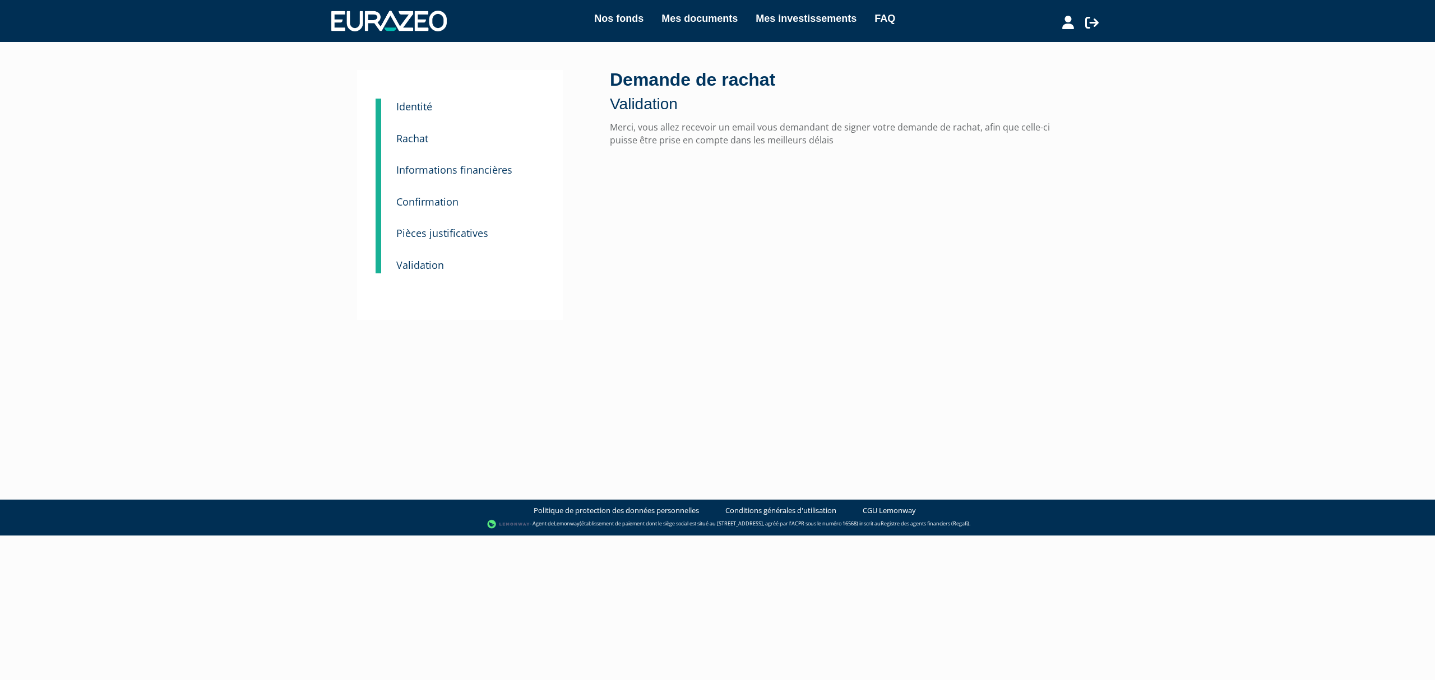
click at [774, 3] on nav "Nos fonds Mes documents Mes investissements FAQ Mon profil" at bounding box center [717, 21] width 1435 height 42
click at [783, 16] on link "Mes investissements" at bounding box center [805, 19] width 101 height 16
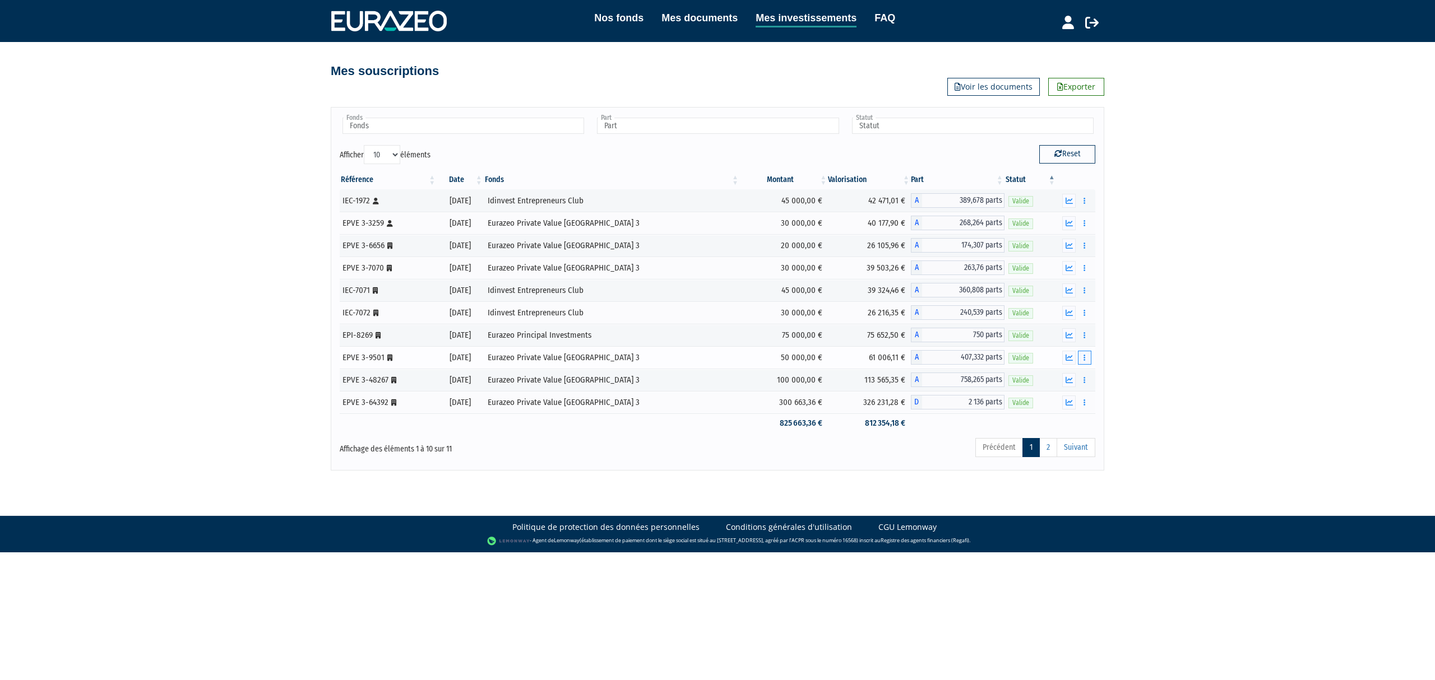
click at [1080, 359] on button "button" at bounding box center [1084, 358] width 13 height 14
click at [1038, 423] on link "Historique de rachat(s)" at bounding box center [1041, 420] width 92 height 18
click at [1082, 384] on button "button" at bounding box center [1084, 380] width 13 height 14
click at [1056, 444] on link "Historique de rachat(s)" at bounding box center [1041, 442] width 92 height 18
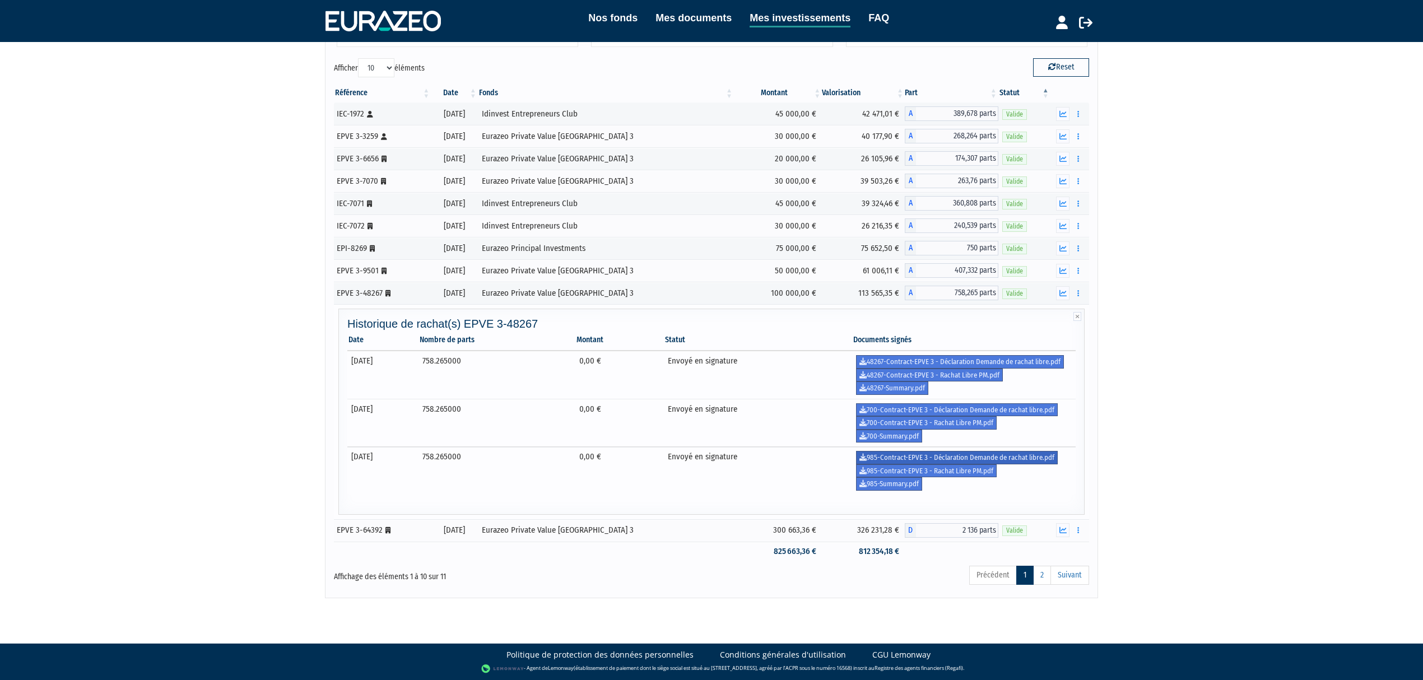
scroll to position [96, 0]
click at [777, 483] on td "Envoyé en signature" at bounding box center [758, 471] width 188 height 48
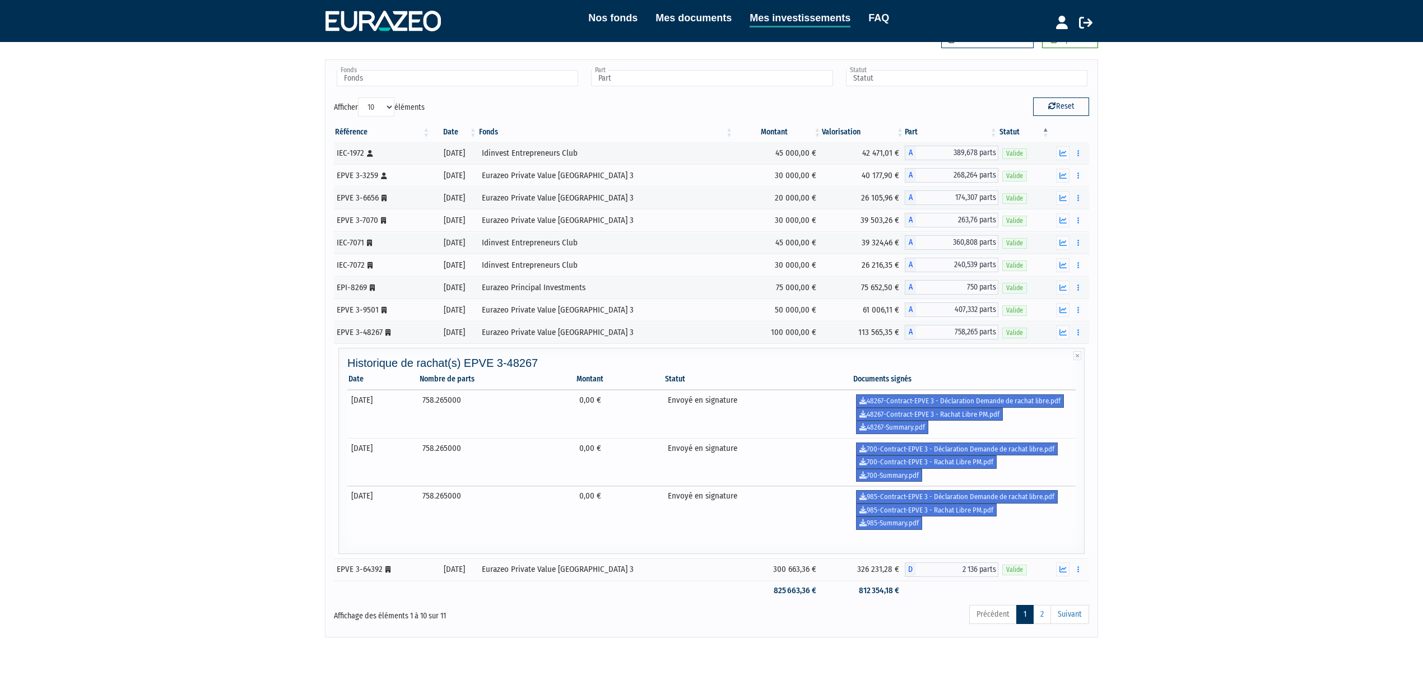
scroll to position [21, 0]
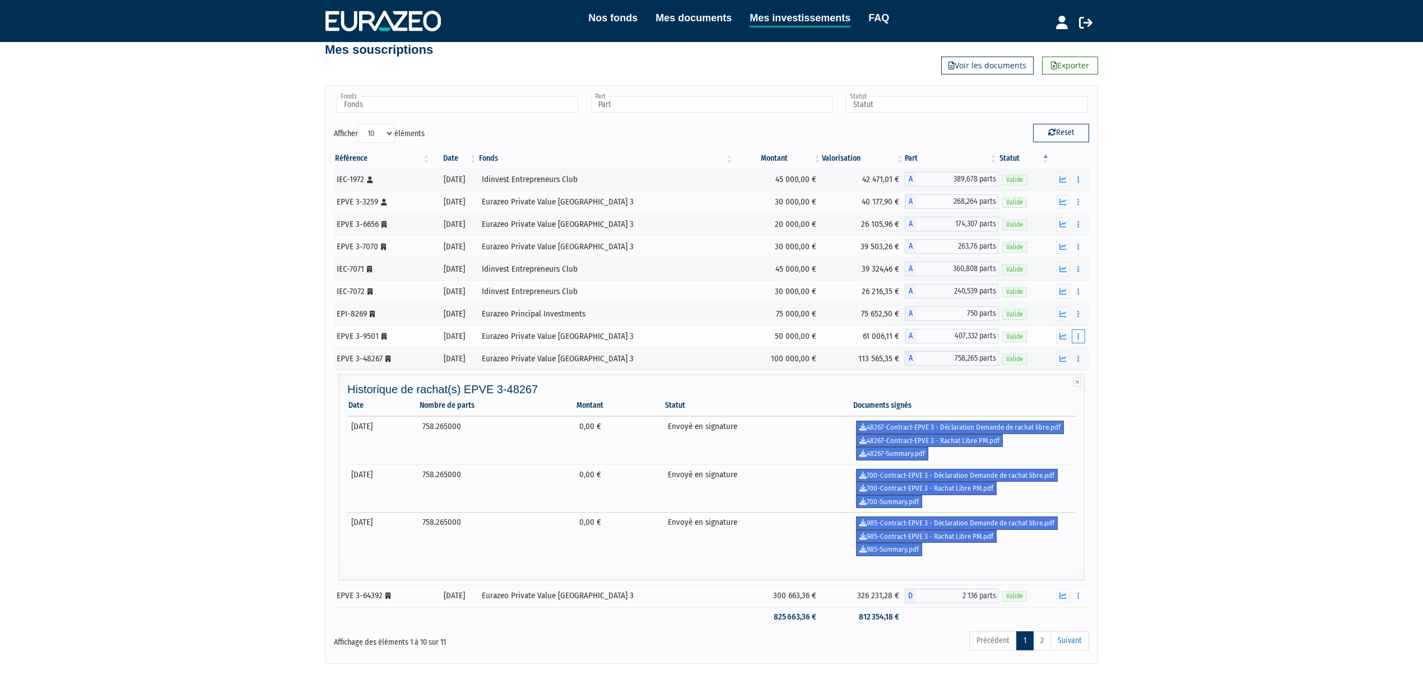
click at [1074, 336] on button "button" at bounding box center [1078, 337] width 13 height 14
click at [1041, 399] on link "Historique de rachat(s)" at bounding box center [1036, 398] width 92 height 18
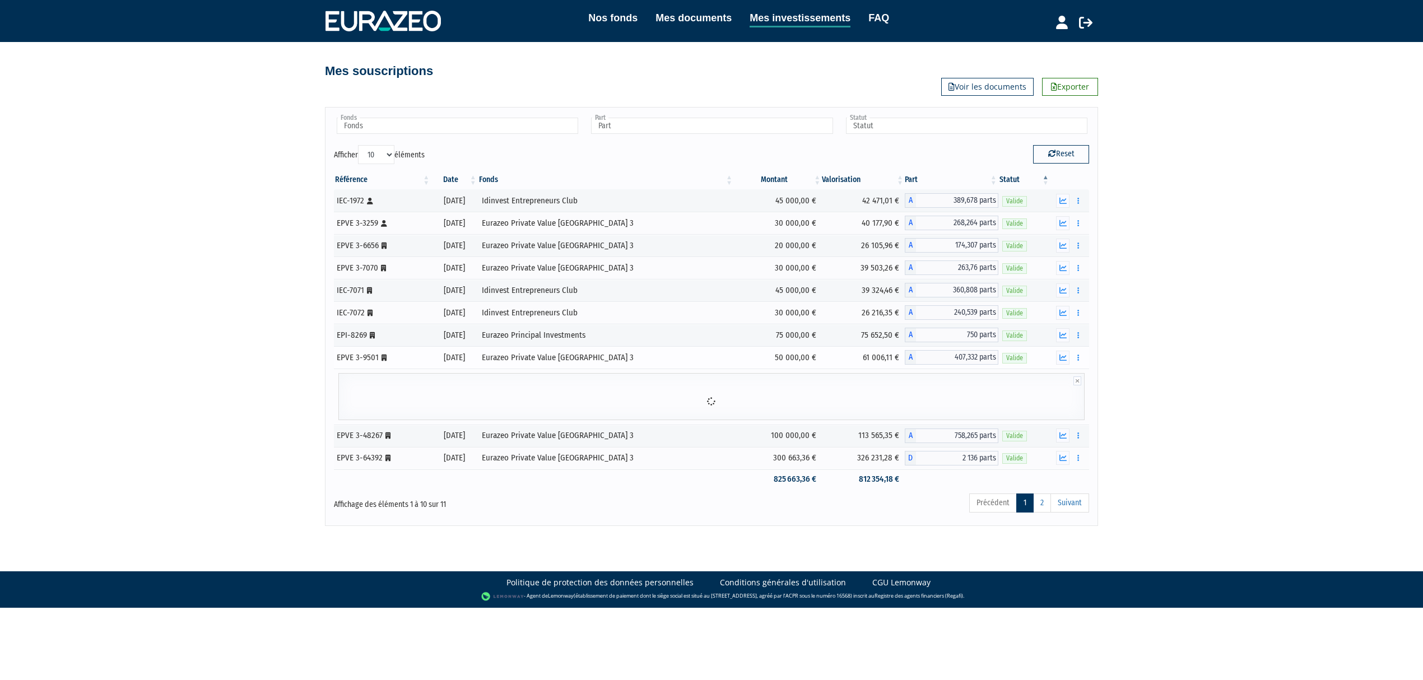
scroll to position [0, 0]
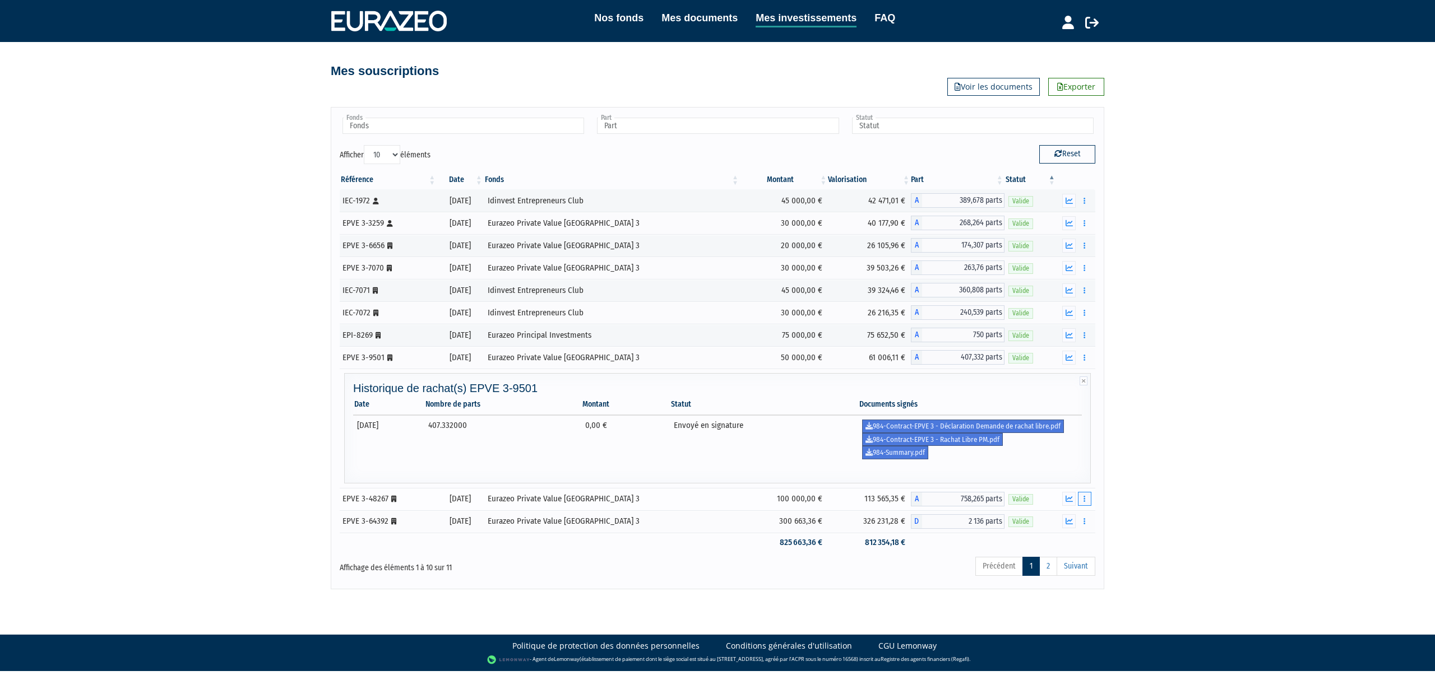
click at [1080, 503] on button "button" at bounding box center [1084, 499] width 13 height 14
click at [1031, 565] on link "Historique de rachat(s)" at bounding box center [1041, 562] width 92 height 18
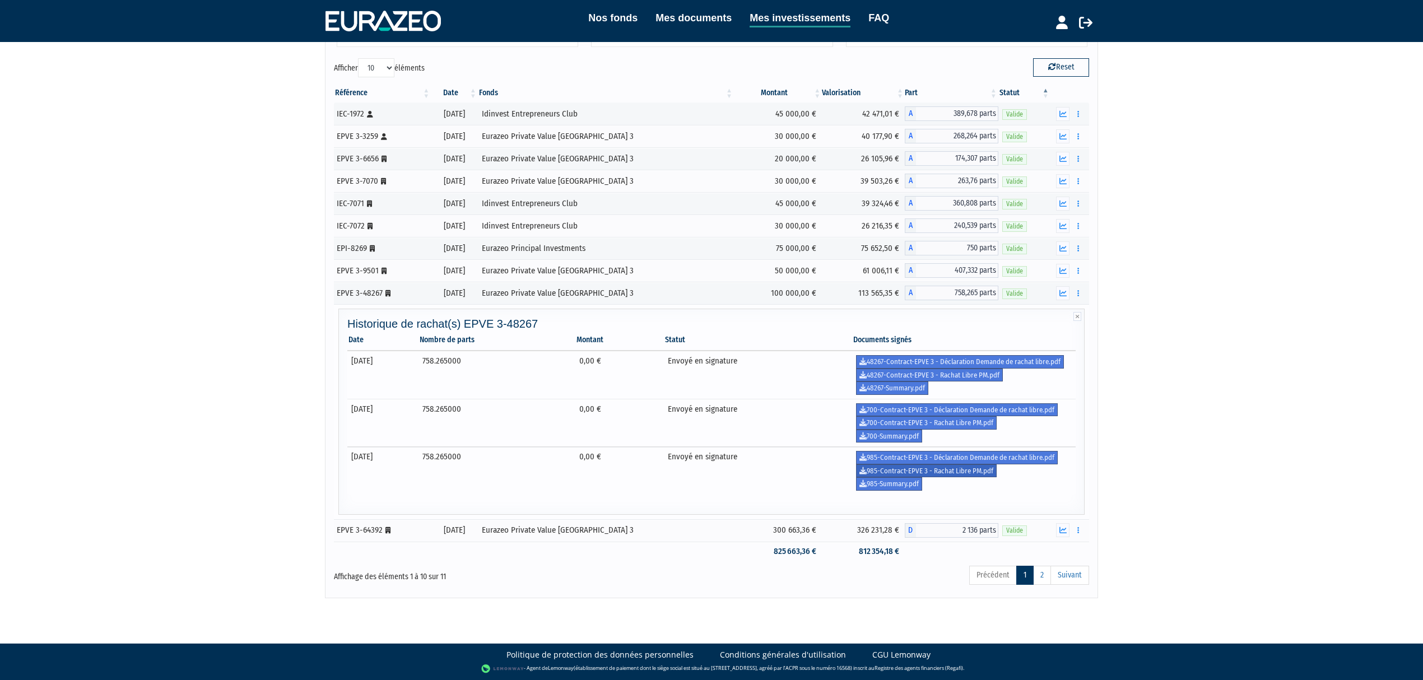
scroll to position [96, 0]
click at [1072, 270] on button "button" at bounding box center [1078, 271] width 13 height 14
click at [1064, 326] on link "Historique de rachat(s)" at bounding box center [1036, 333] width 92 height 18
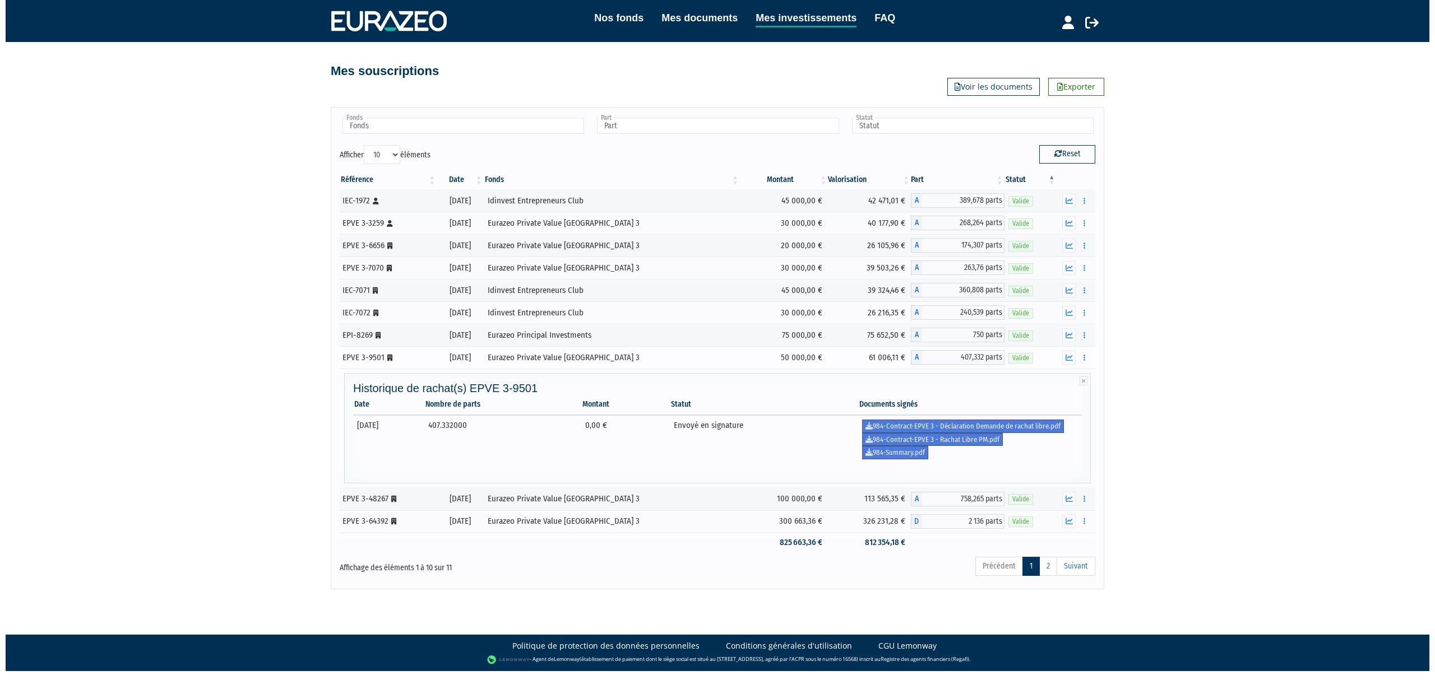
scroll to position [0, 0]
click at [1085, 361] on icon "button" at bounding box center [1084, 357] width 2 height 7
click at [1037, 426] on link "Historique de rachat(s)" at bounding box center [1041, 420] width 92 height 18
click at [1083, 267] on icon "button" at bounding box center [1084, 268] width 2 height 7
click at [1085, 249] on icon "button" at bounding box center [1084, 245] width 2 height 7
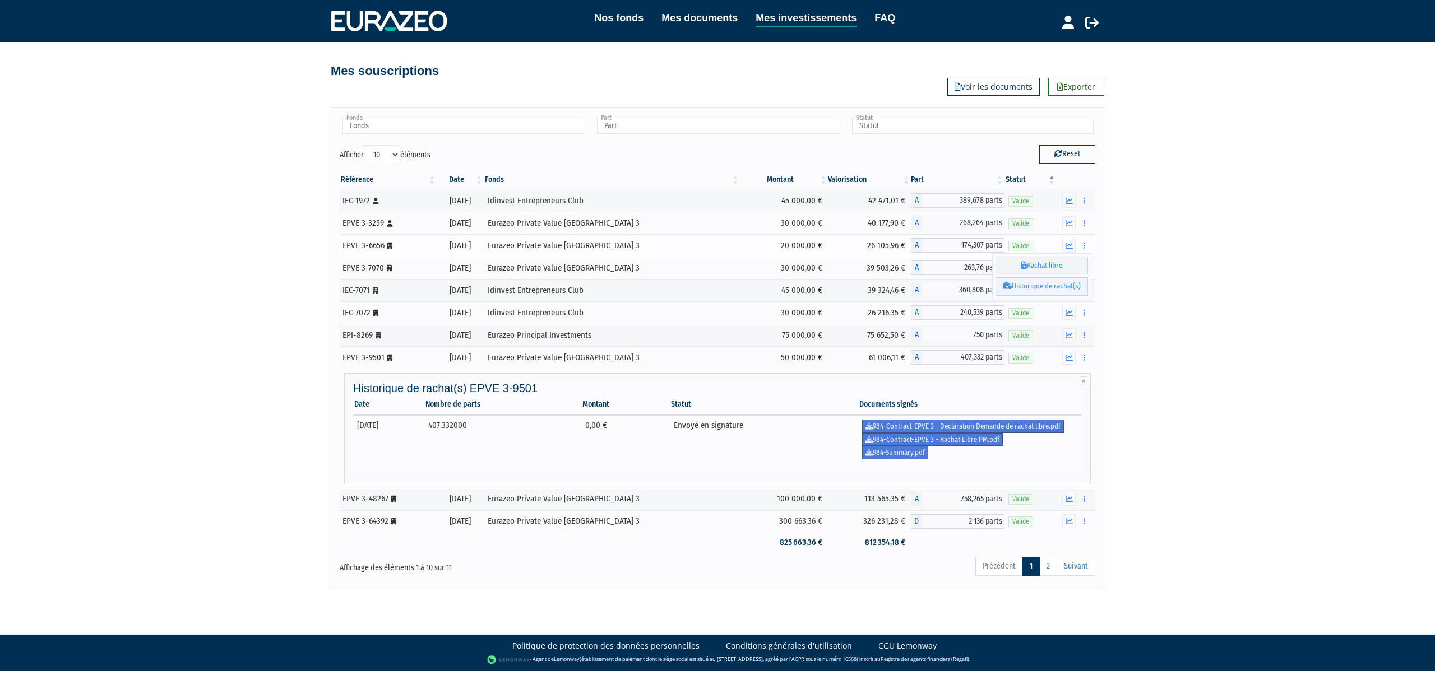
click at [1047, 287] on link "Historique de rachat(s)" at bounding box center [1041, 286] width 92 height 18
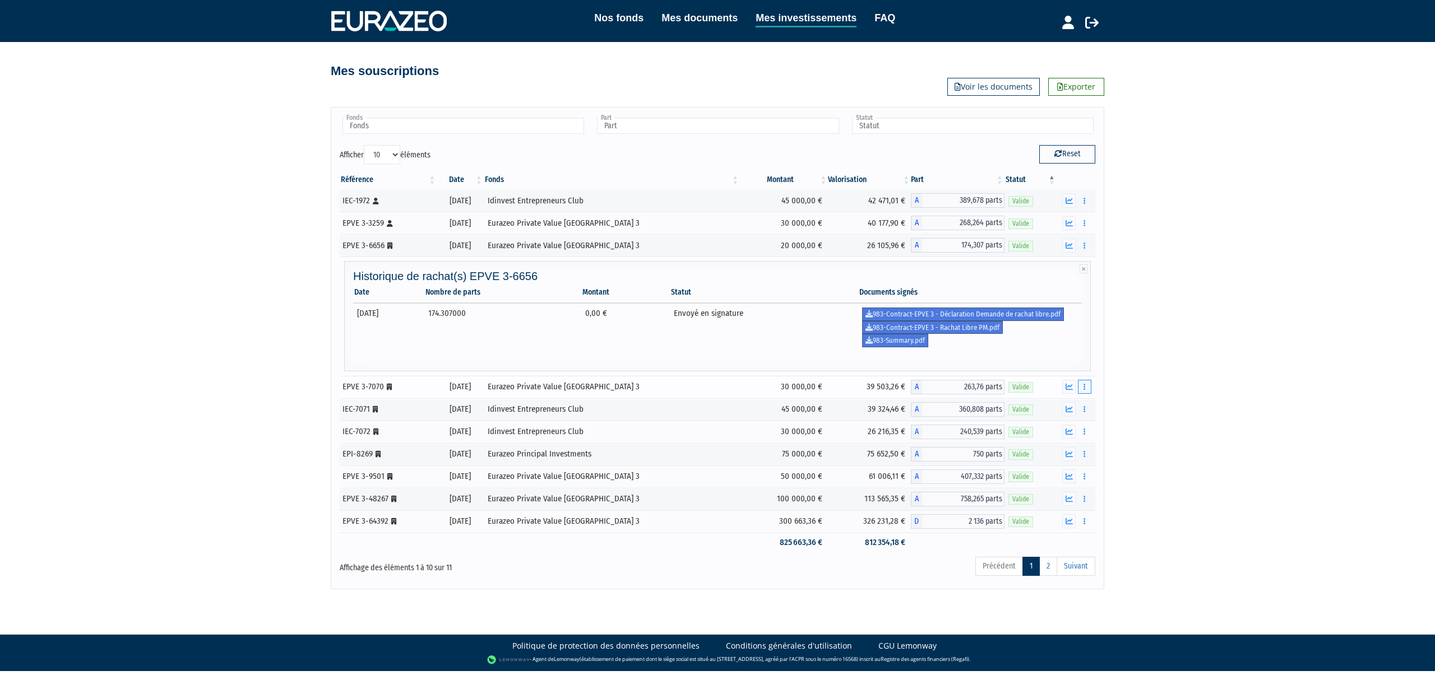
click at [1081, 391] on button "button" at bounding box center [1084, 387] width 13 height 14
click at [1068, 406] on link "Rachat libre" at bounding box center [1059, 407] width 55 height 18
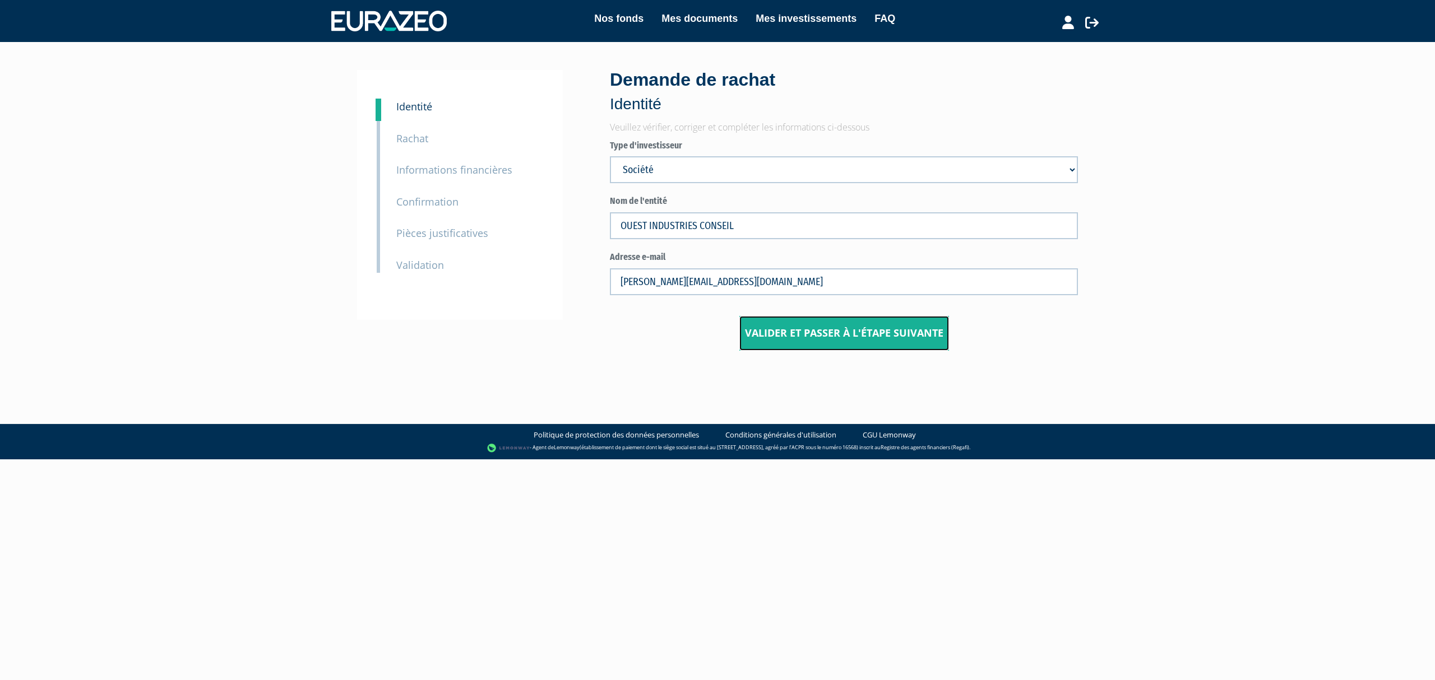
click at [834, 332] on input "Valider et passer à l'étape suivante" at bounding box center [844, 333] width 210 height 35
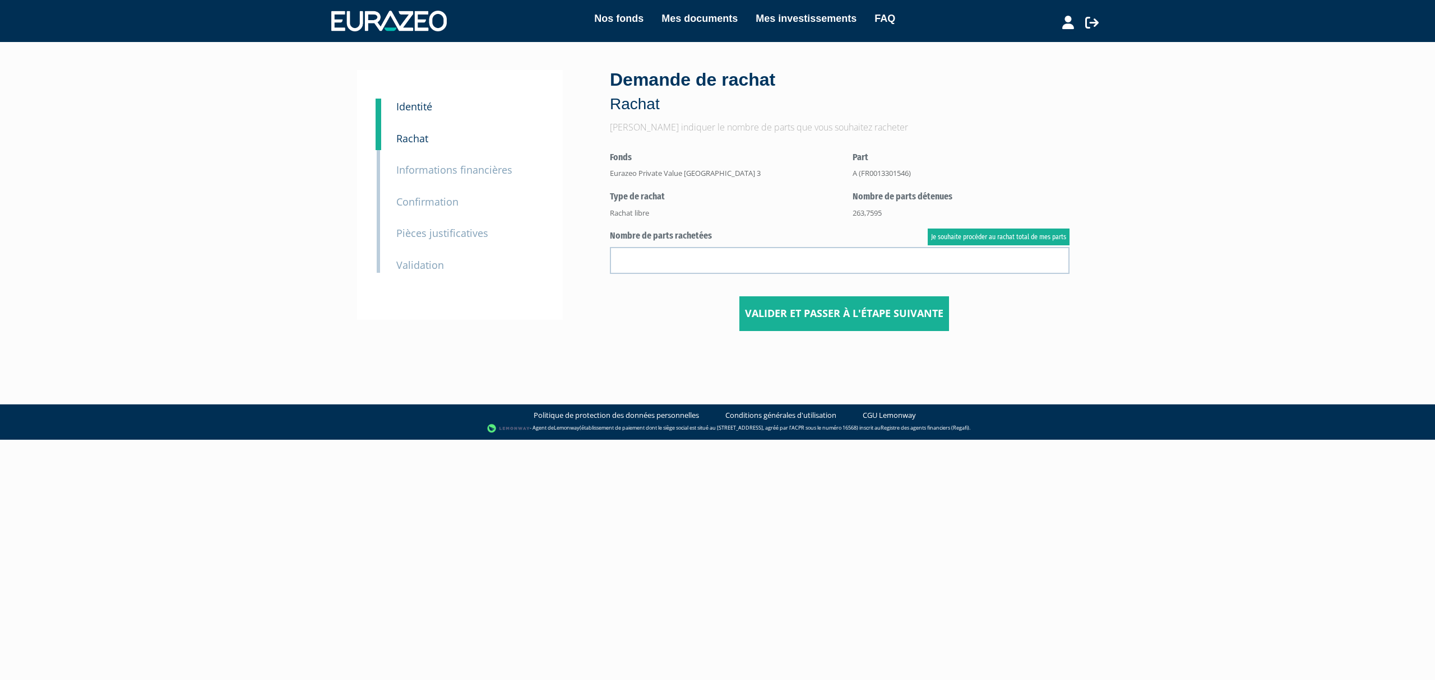
click at [406, 106] on small "Identité" at bounding box center [414, 106] width 36 height 13
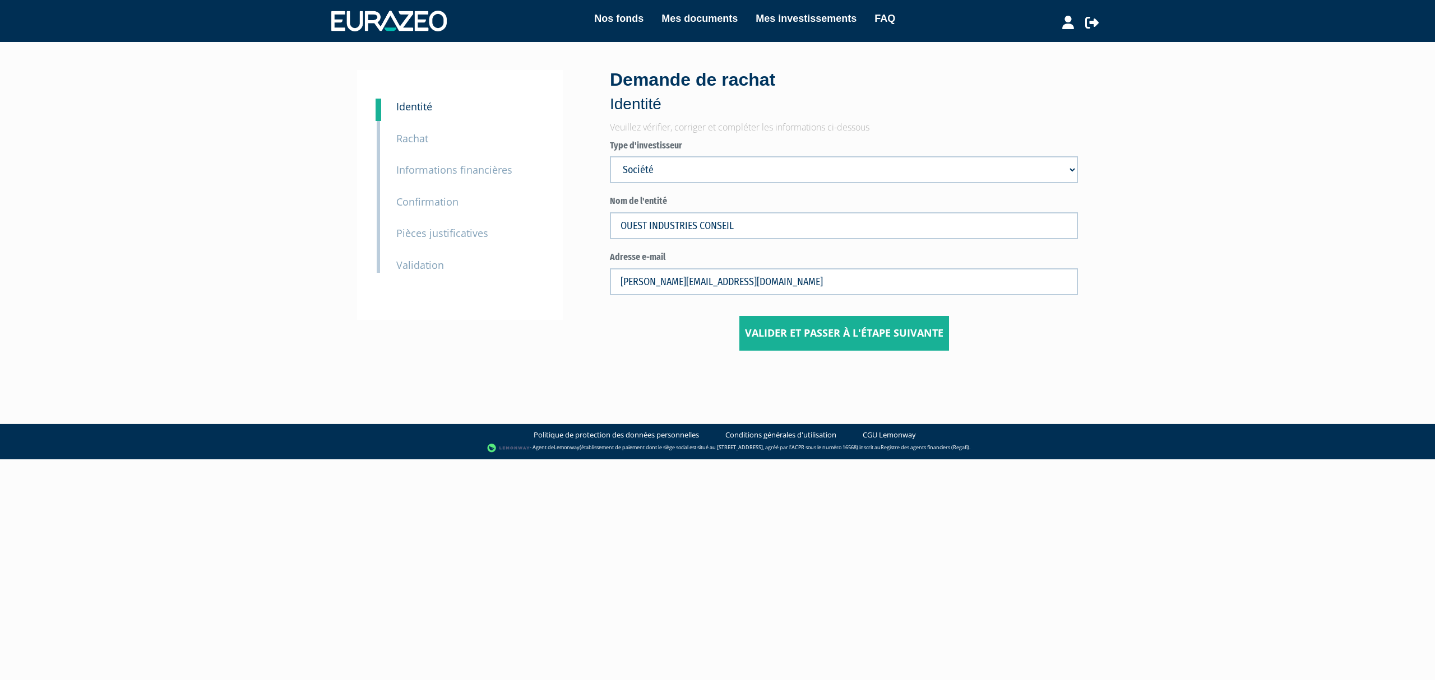
click at [700, 167] on select "Mr Société Mme" at bounding box center [844, 169] width 468 height 27
click at [610, 156] on select "Mr Société Mme" at bounding box center [844, 169] width 468 height 27
click at [834, 337] on input "Valider et passer à l'étape suivante" at bounding box center [844, 333] width 210 height 35
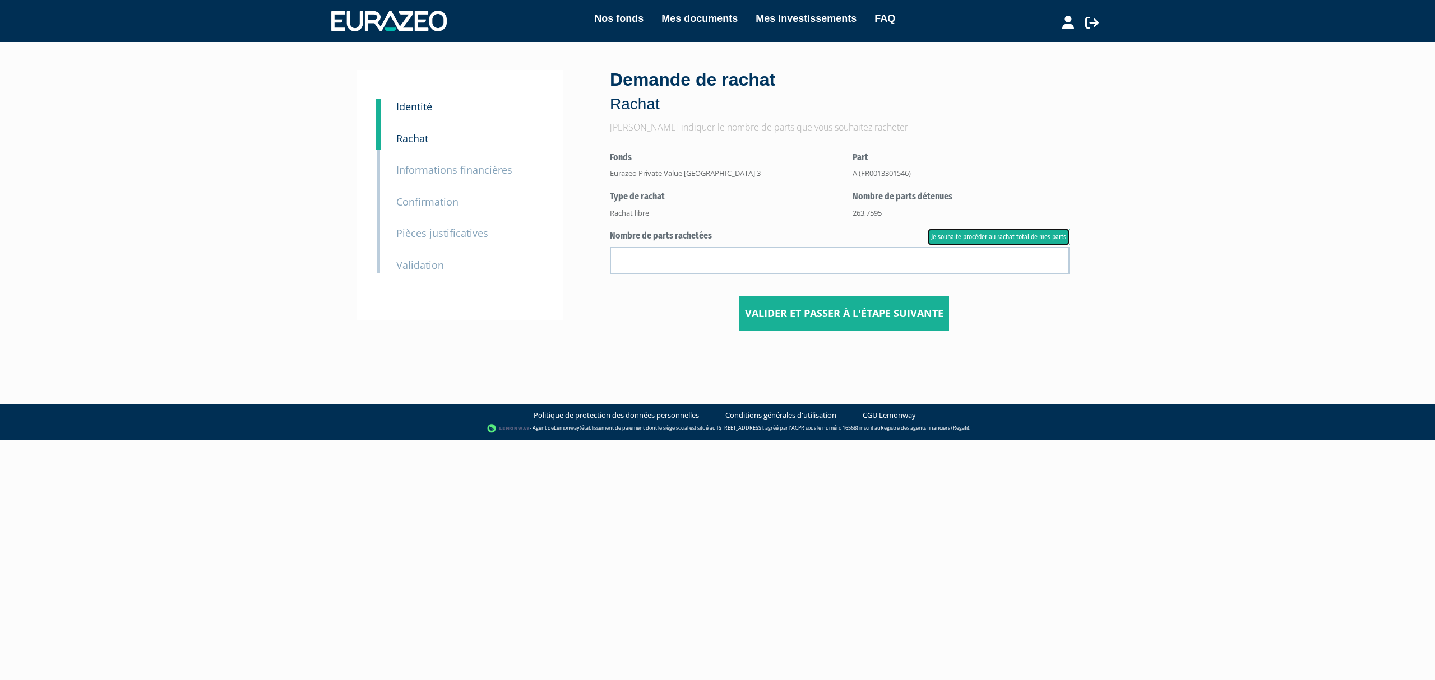
click at [971, 236] on link "Je souhaite procéder au rachat total de mes parts" at bounding box center [998, 237] width 142 height 17
type input "263.759500"
click at [846, 312] on input "Valider et passer à l'étape suivante" at bounding box center [844, 313] width 210 height 35
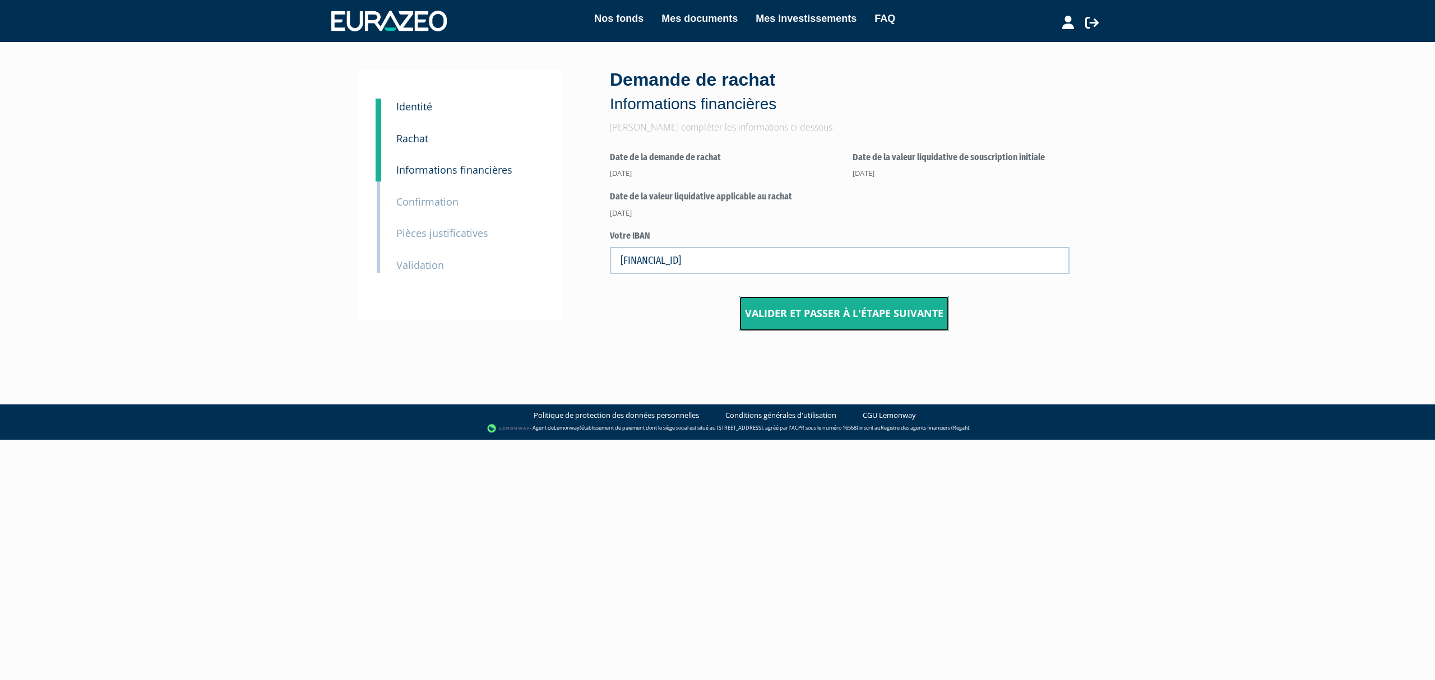
click at [839, 309] on input "Valider et passer à l'étape suivante" at bounding box center [844, 313] width 210 height 35
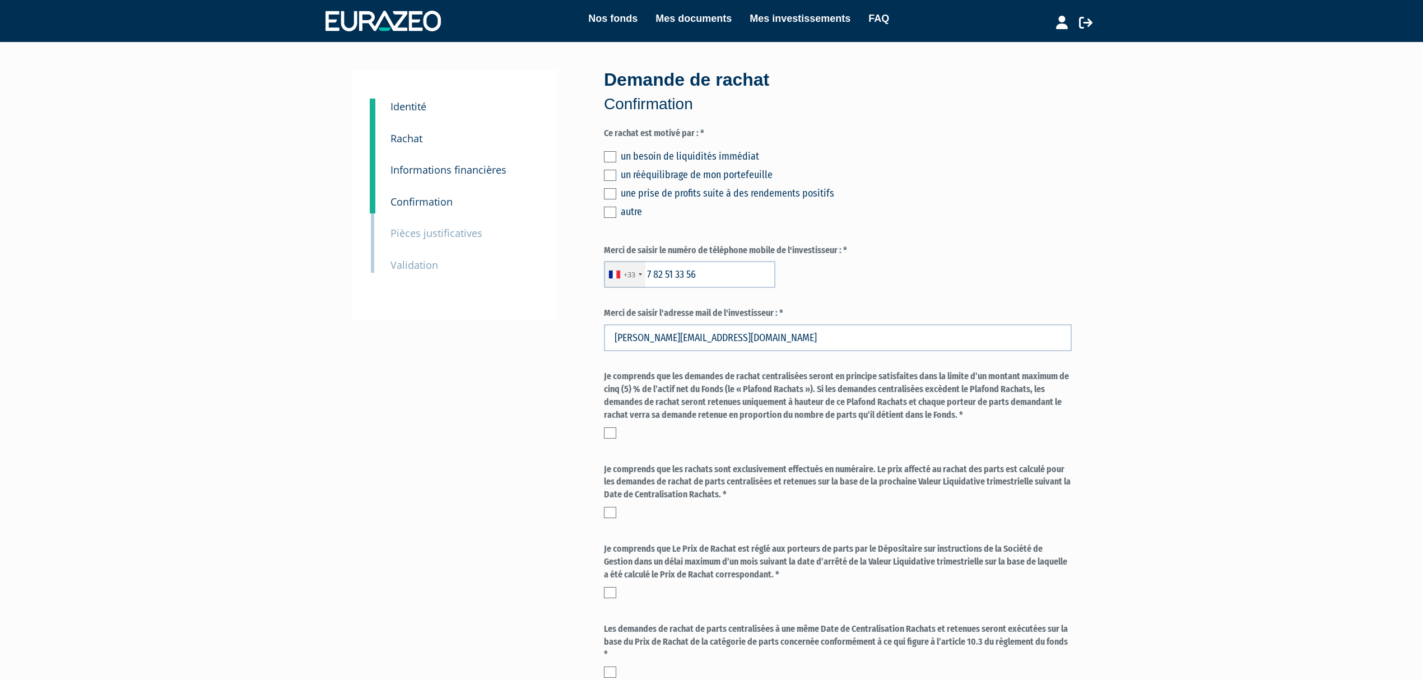
click at [610, 175] on label at bounding box center [610, 175] width 12 height 11
click at [0, 0] on input "checkbox" at bounding box center [0, 0] width 0 height 0
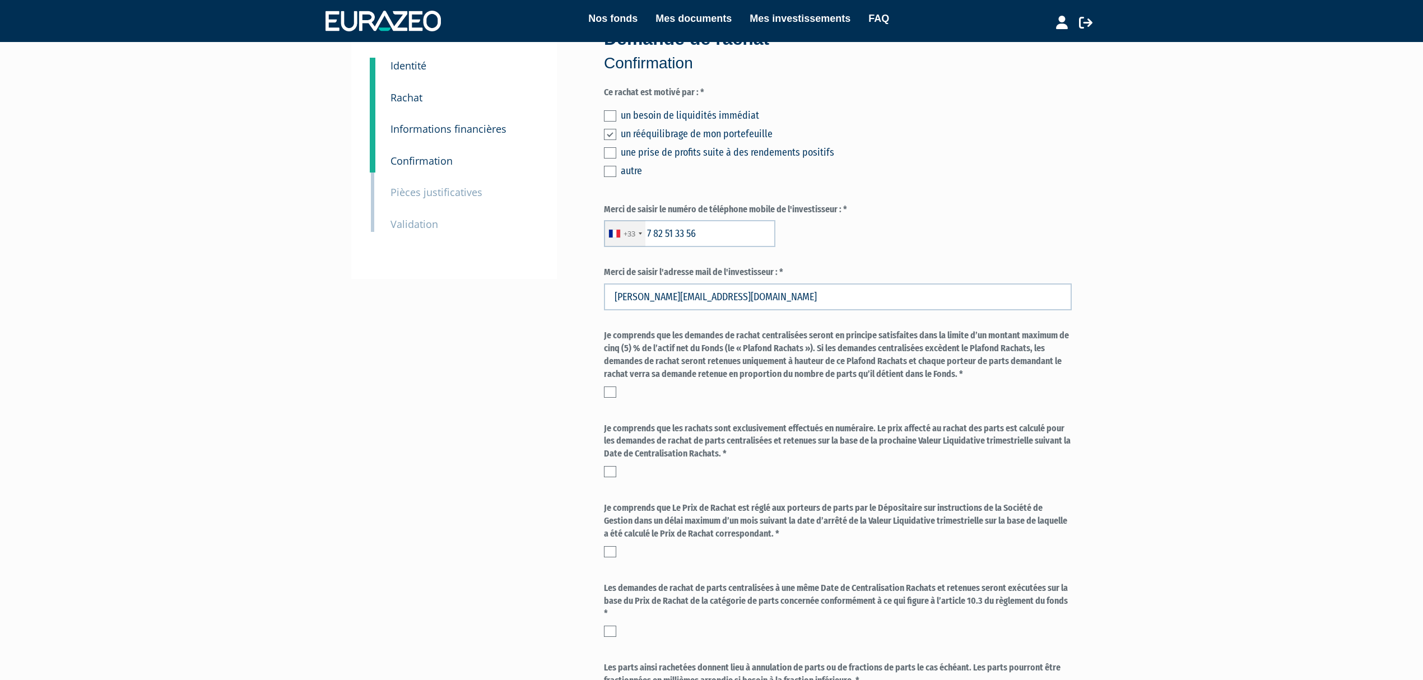
scroll to position [75, 0]
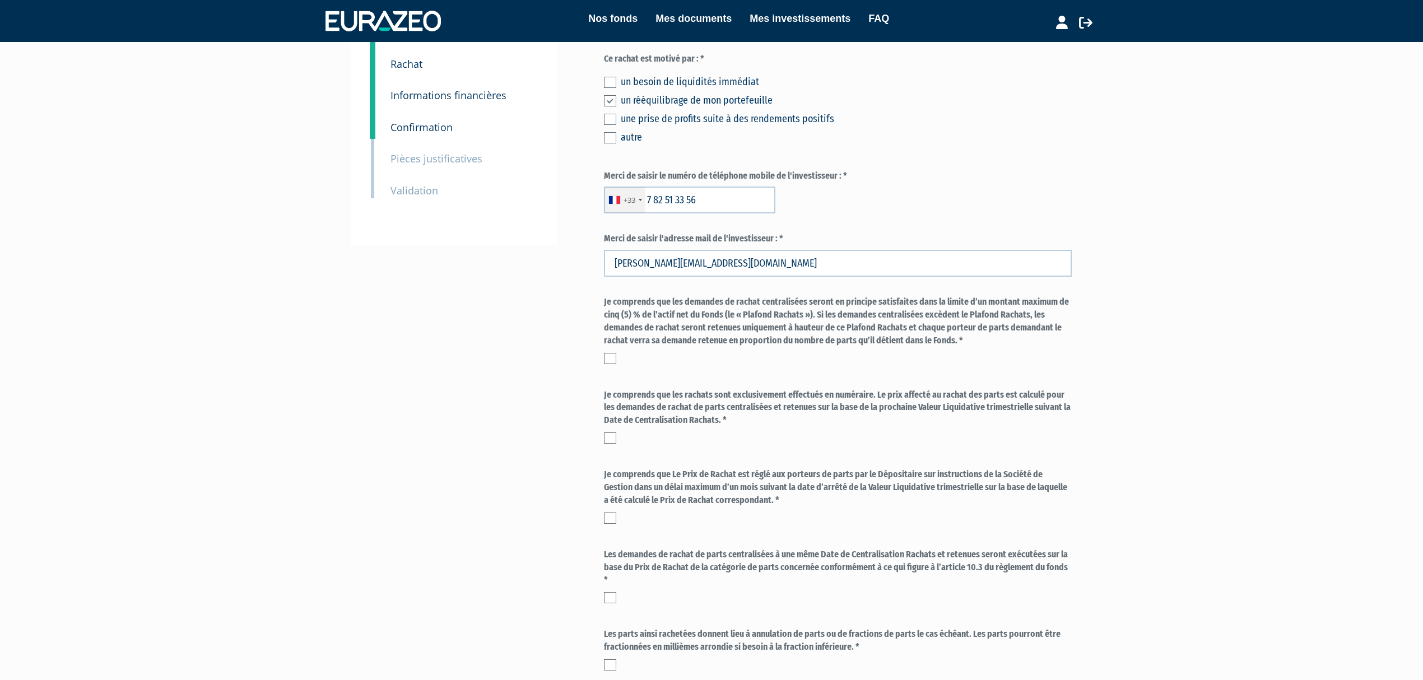
click at [608, 353] on label at bounding box center [610, 358] width 12 height 11
click at [0, 0] on input "checkbox" at bounding box center [0, 0] width 0 height 0
click at [605, 442] on label at bounding box center [610, 438] width 12 height 11
click at [0, 0] on input "checkbox" at bounding box center [0, 0] width 0 height 0
click at [613, 516] on label at bounding box center [610, 518] width 12 height 11
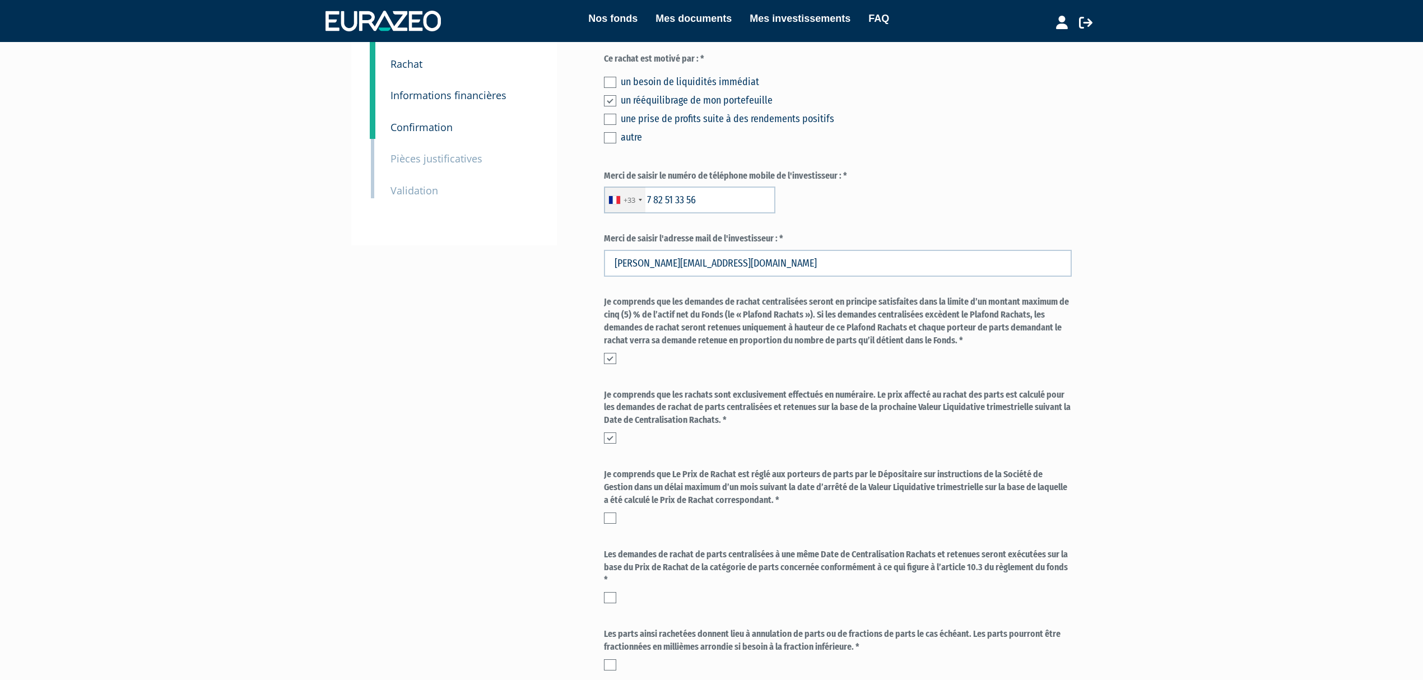
click at [0, 0] on input "checkbox" at bounding box center [0, 0] width 0 height 0
click at [611, 606] on div "Les demandes de rachat de parts centralisées à une même Date de Centralisation …" at bounding box center [838, 579] width 468 height 61
click at [611, 597] on label at bounding box center [610, 597] width 12 height 11
click at [0, 0] on input "checkbox" at bounding box center [0, 0] width 0 height 0
click at [612, 660] on label at bounding box center [610, 665] width 12 height 11
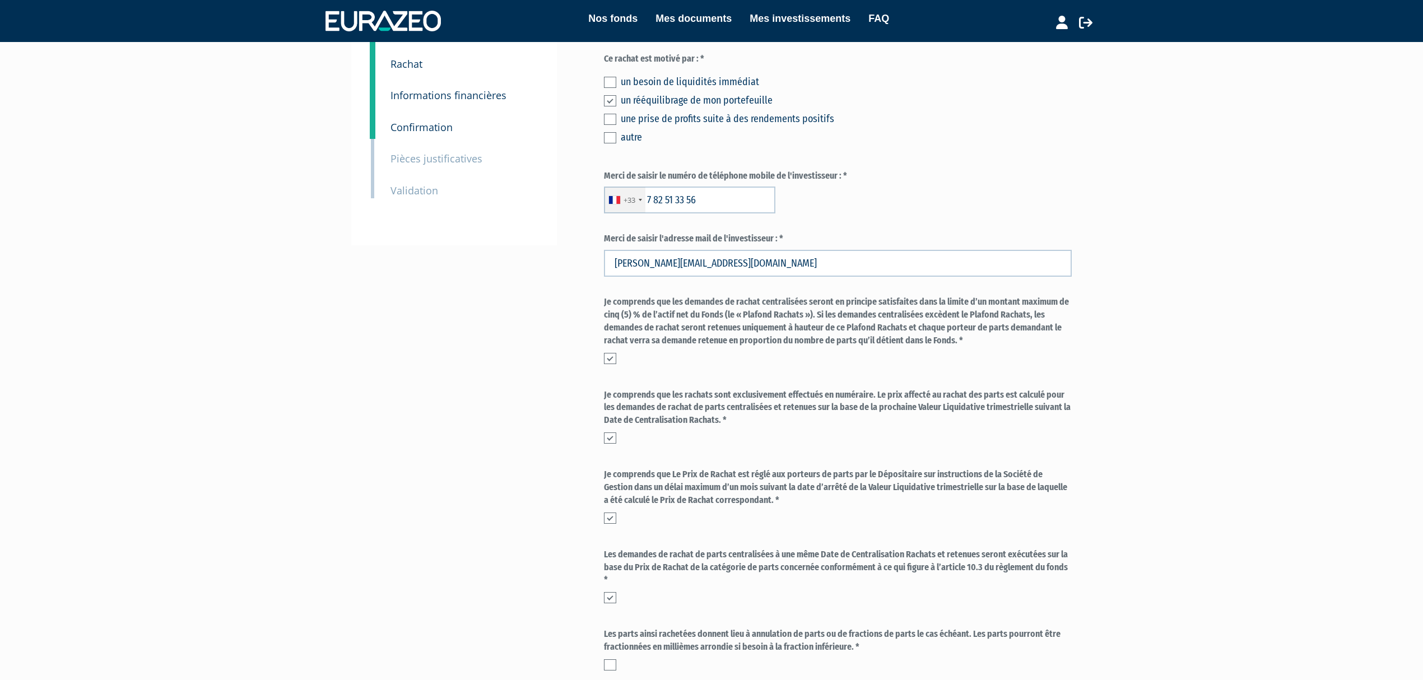
click at [0, 0] on input "checkbox" at bounding box center [0, 0] width 0 height 0
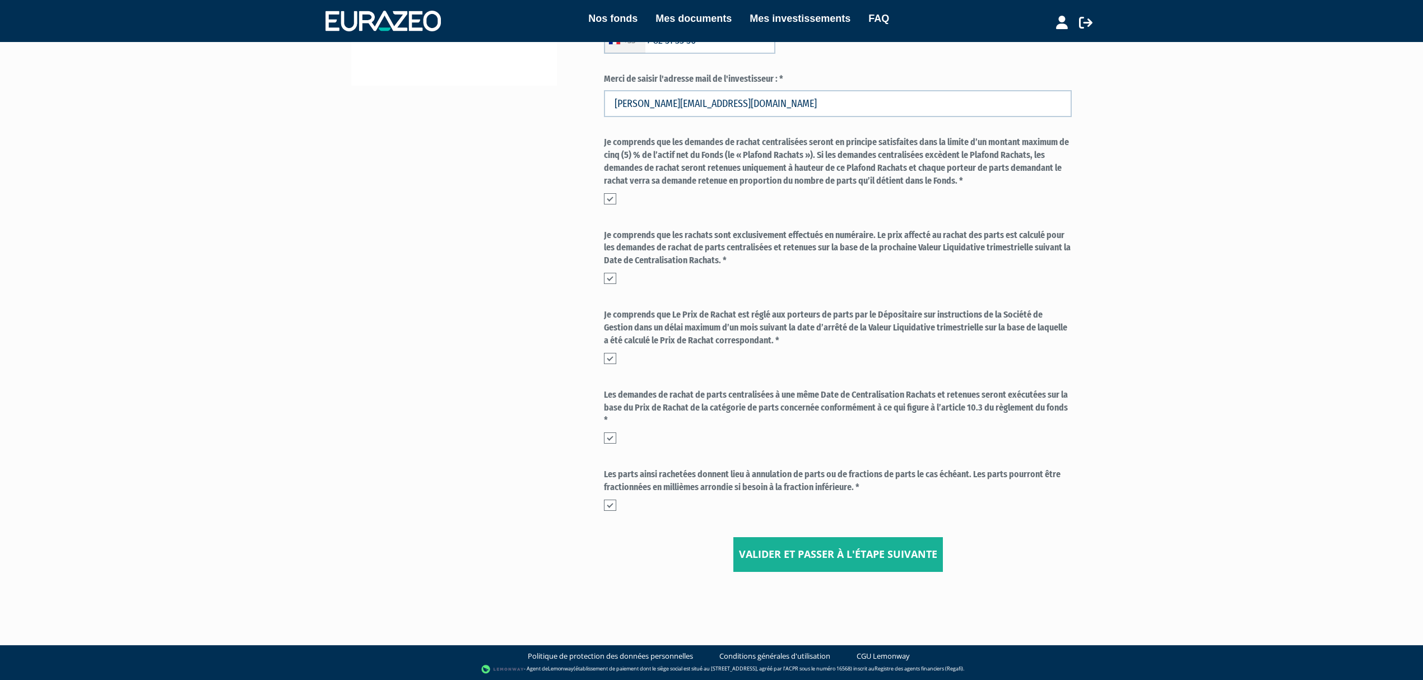
scroll to position [235, 0]
click at [796, 564] on input "Valider et passer à l'étape suivante" at bounding box center [839, 554] width 210 height 35
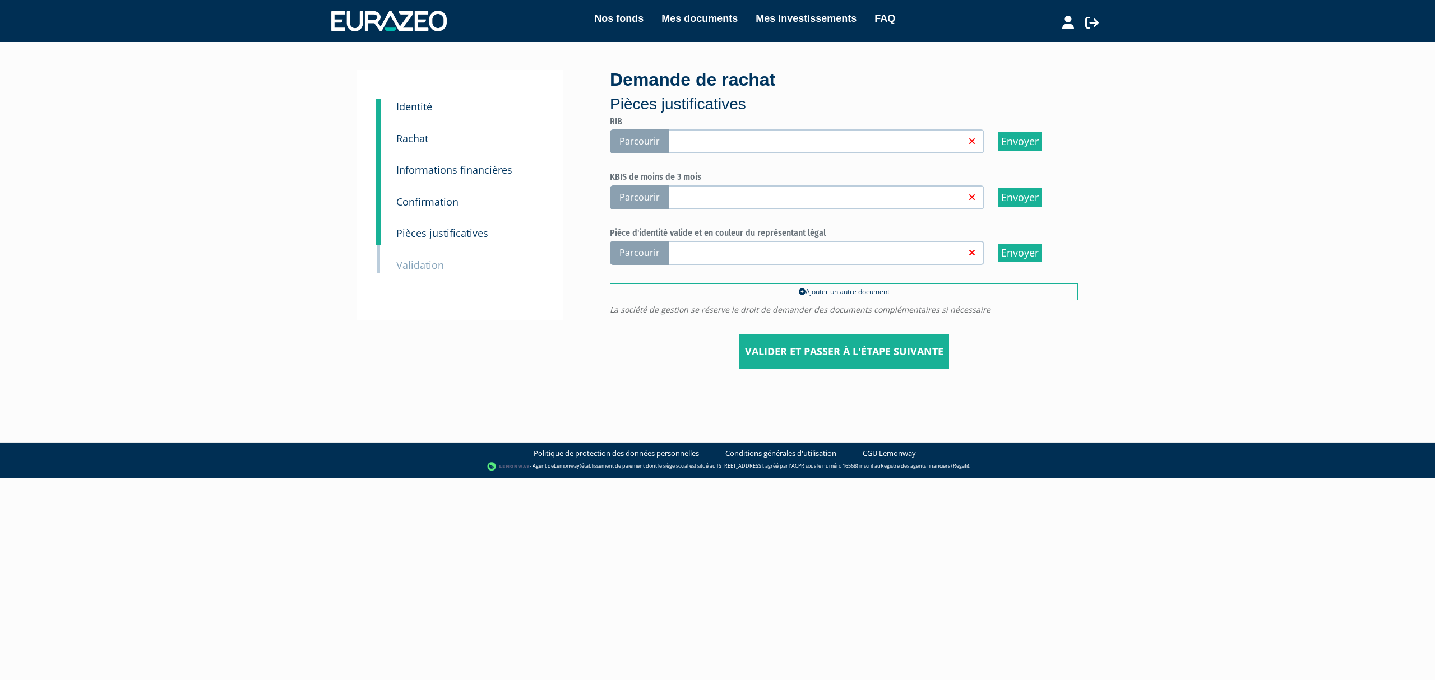
click at [633, 142] on span "Parcourir" at bounding box center [639, 141] width 59 height 24
click at [0, 0] on input "Parcourir" at bounding box center [0, 0] width 0 height 0
drag, startPoint x: 0, startPoint y: 0, endPoint x: 642, endPoint y: 249, distance: 688.2
click at [642, 249] on span "Parcourir" at bounding box center [639, 253] width 59 height 24
click at [0, 0] on input "Parcourir" at bounding box center [0, 0] width 0 height 0
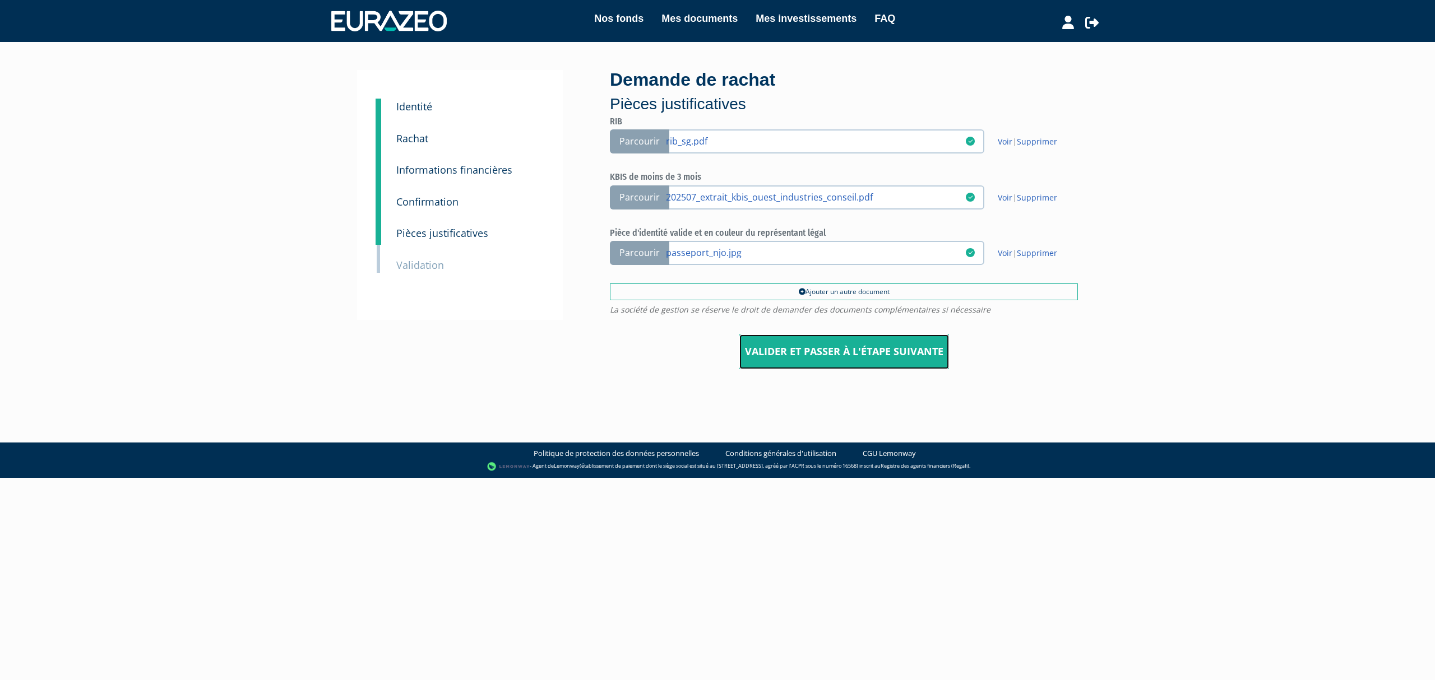
click at [801, 345] on input "Valider et passer à l'étape suivante" at bounding box center [844, 352] width 210 height 35
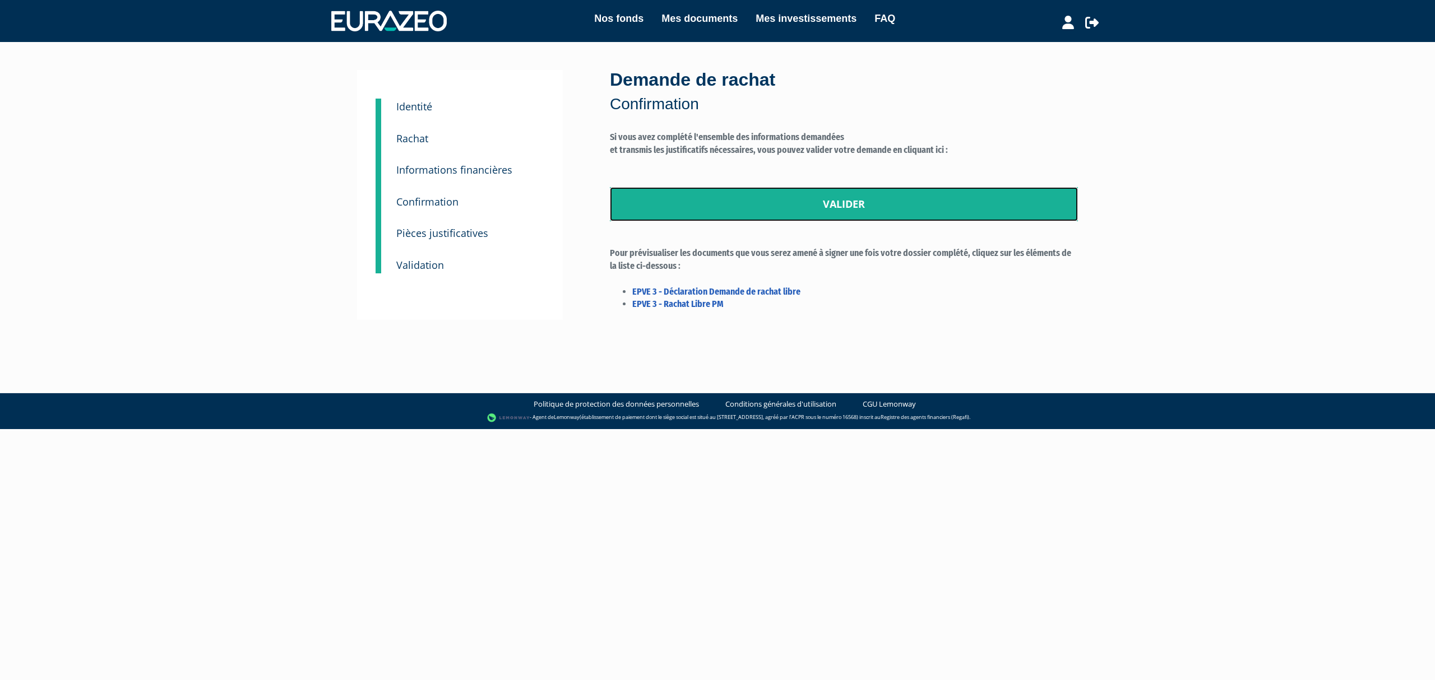
click at [828, 209] on link "Valider" at bounding box center [844, 204] width 468 height 35
click at [763, 210] on link "Valider" at bounding box center [844, 204] width 468 height 35
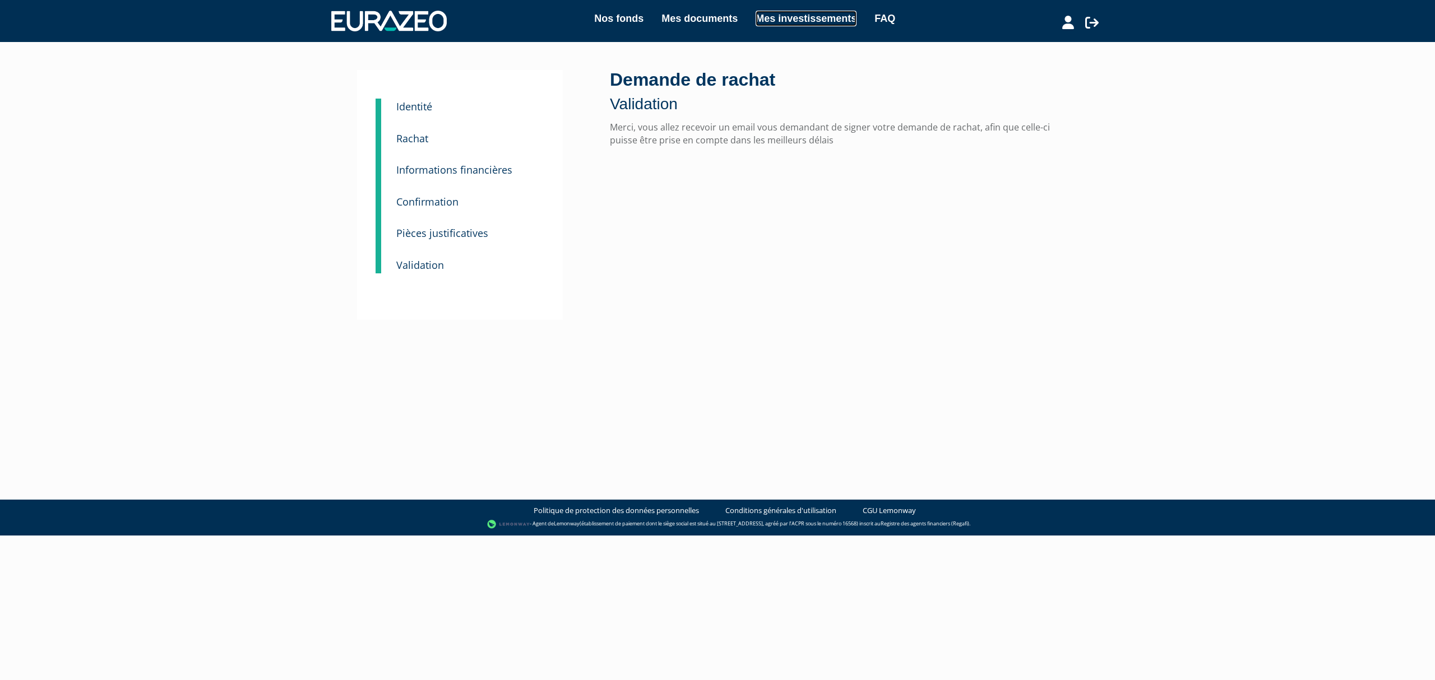
click at [776, 15] on link "Mes investissements" at bounding box center [805, 19] width 101 height 16
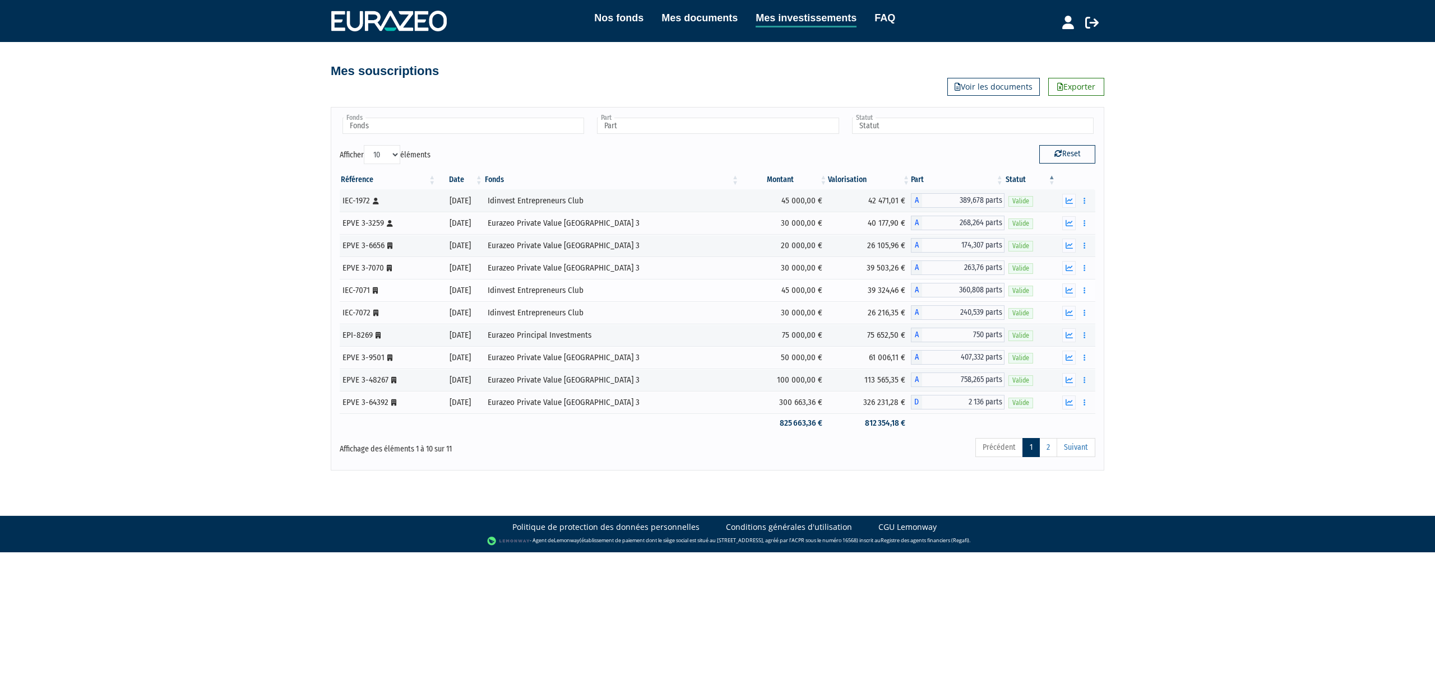
click at [985, 296] on span "360,808 parts" at bounding box center [963, 290] width 82 height 15
click at [883, 369] on td "61 006,11 €" at bounding box center [869, 357] width 83 height 22
click at [1198, 331] on div "Nos fonds Mes documents Mes investissements FAQ Déconnexion Nos fonds Mes docum…" at bounding box center [717, 235] width 1435 height 471
